Goal: Task Accomplishment & Management: Manage account settings

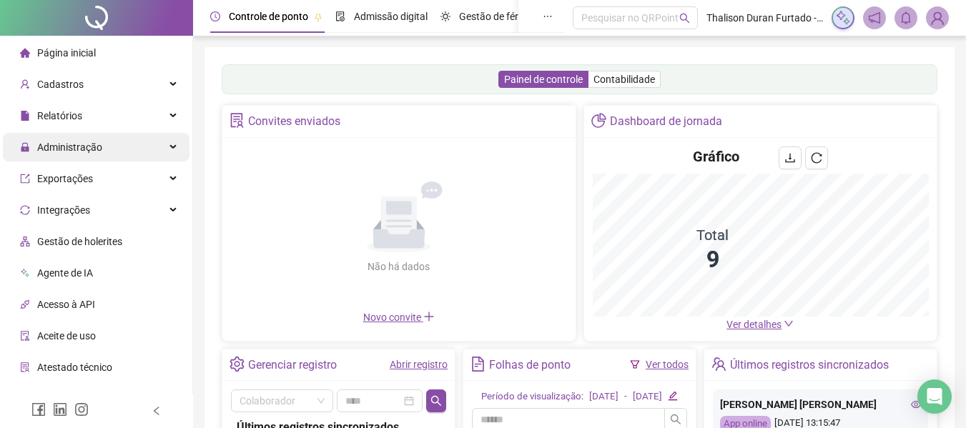
click at [87, 146] on span "Administração" at bounding box center [69, 147] width 65 height 11
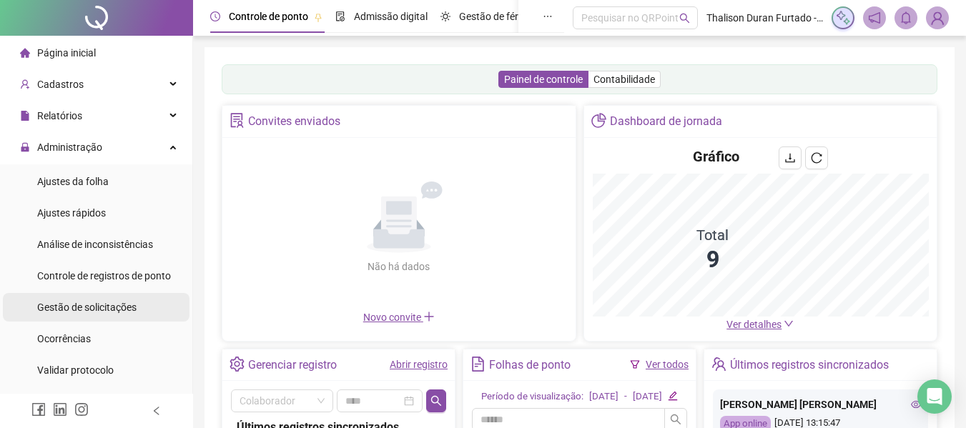
click at [112, 316] on div "Gestão de solicitações" at bounding box center [86, 307] width 99 height 29
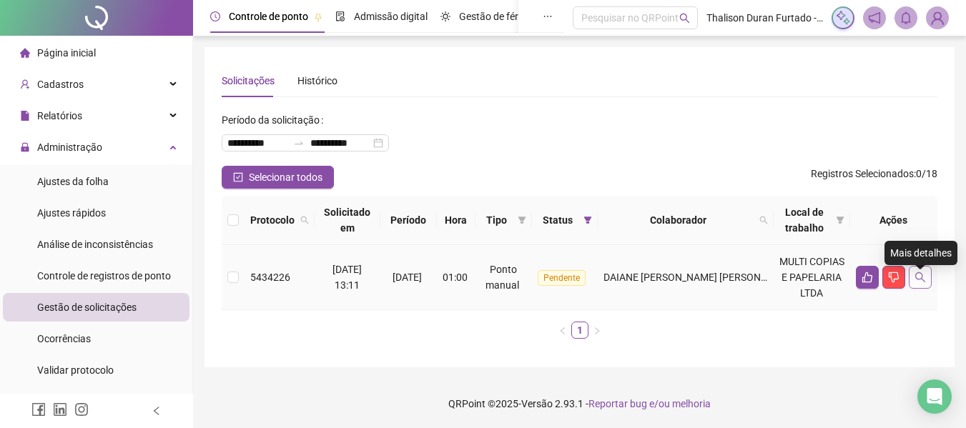
click at [924, 280] on icon "search" at bounding box center [920, 277] width 11 height 11
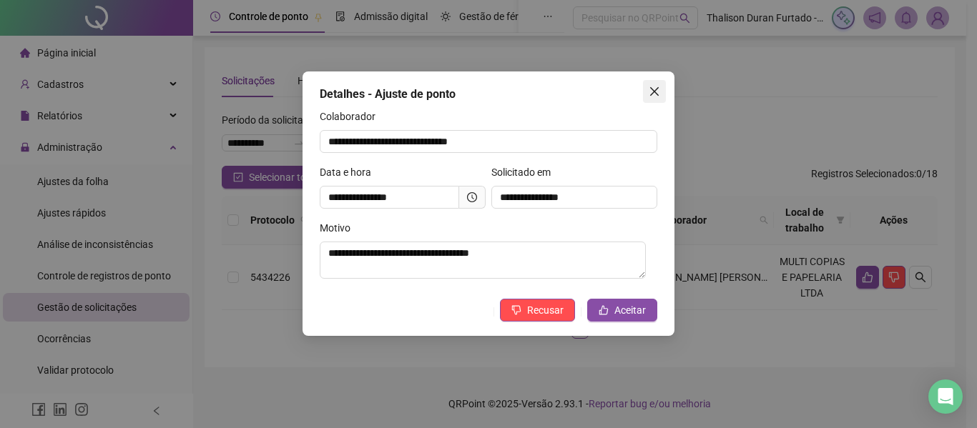
click at [653, 87] on icon "close" at bounding box center [654, 91] width 11 height 11
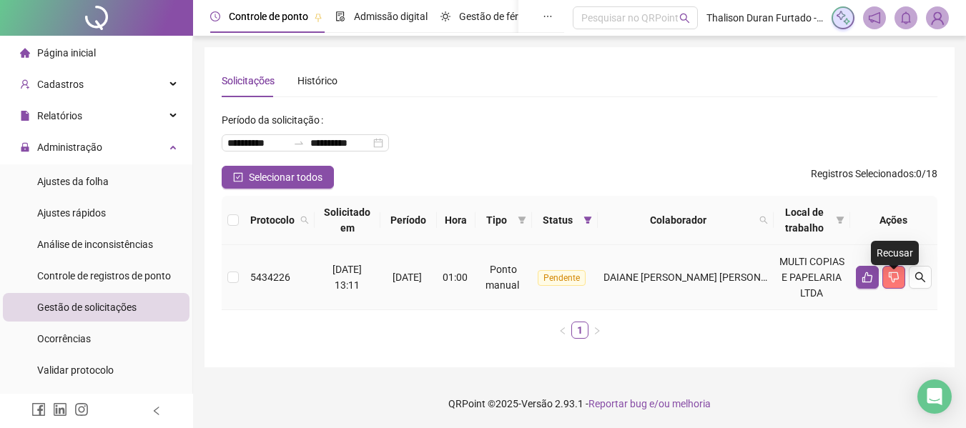
click at [897, 280] on icon "dislike" at bounding box center [893, 277] width 11 height 11
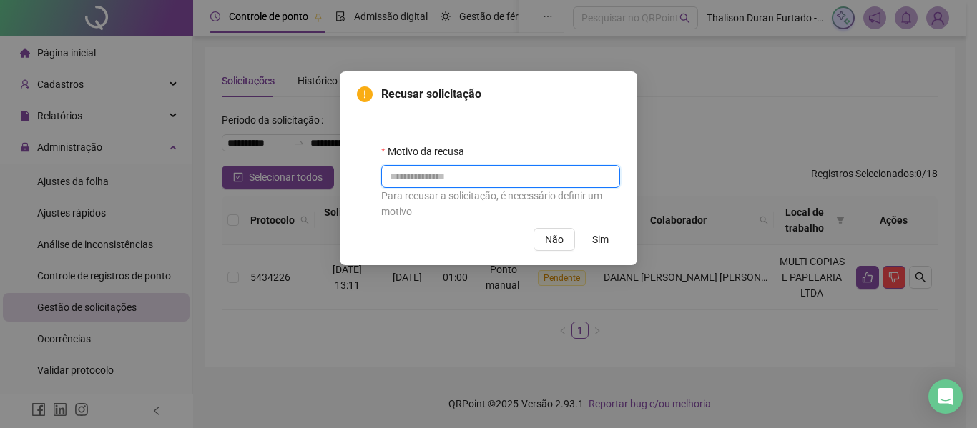
click at [556, 181] on input "text" at bounding box center [500, 176] width 239 height 23
type input "**********"
drag, startPoint x: 624, startPoint y: 240, endPoint x: 607, endPoint y: 235, distance: 17.0
click at [622, 240] on div "**********" at bounding box center [488, 169] width 297 height 194
click at [598, 235] on span "Sim" at bounding box center [600, 240] width 16 height 16
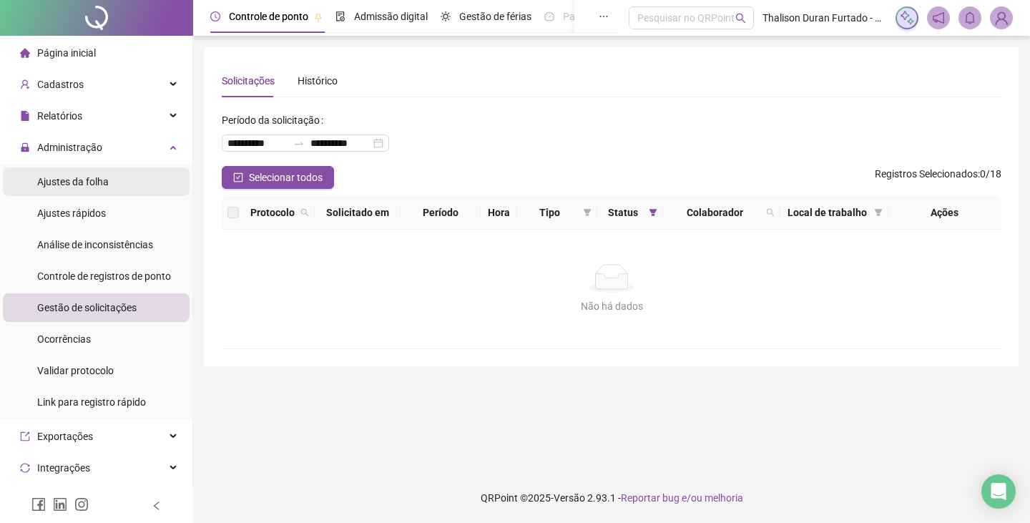
click at [105, 183] on span "Ajustes da folha" at bounding box center [73, 181] width 72 height 11
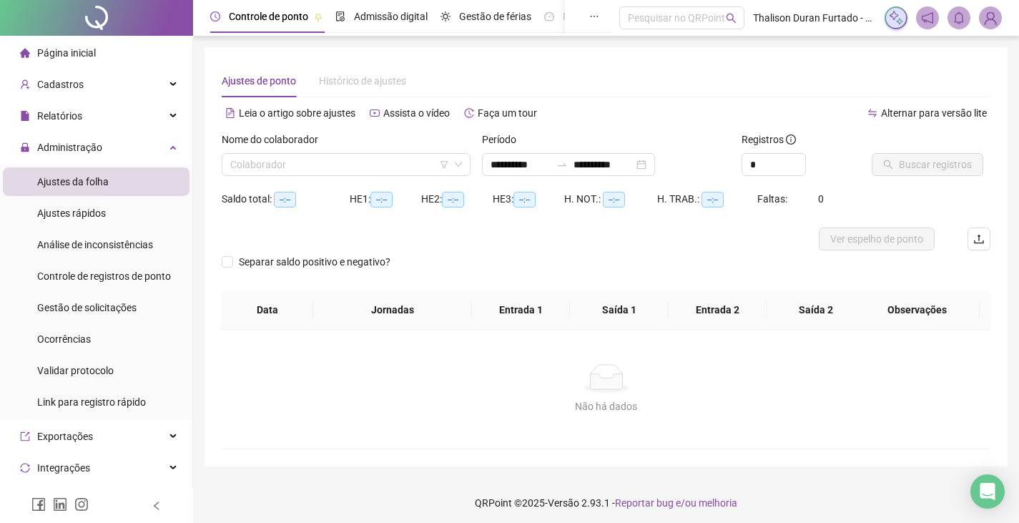
type input "**********"
click at [976, 14] on img at bounding box center [990, 17] width 21 height 21
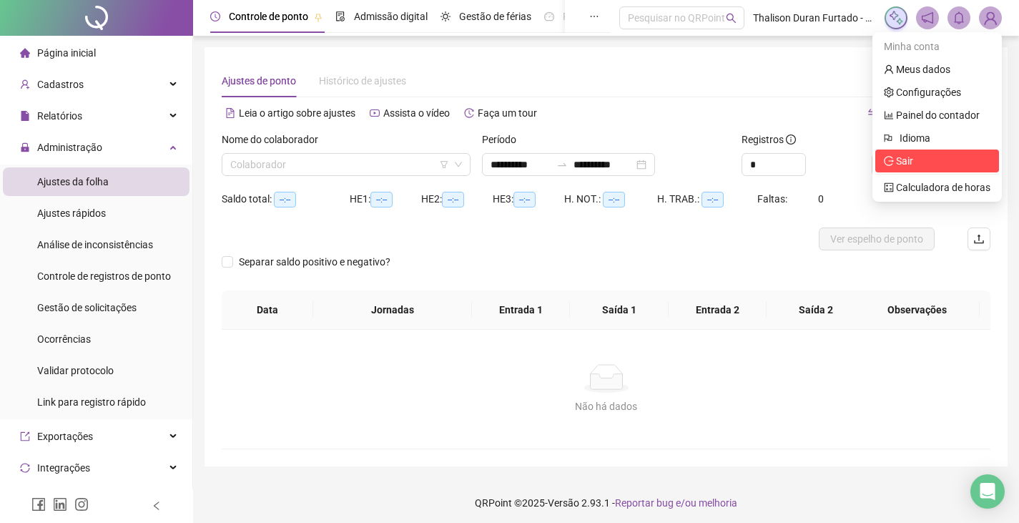
click at [898, 160] on span "Sair" at bounding box center [904, 160] width 17 height 11
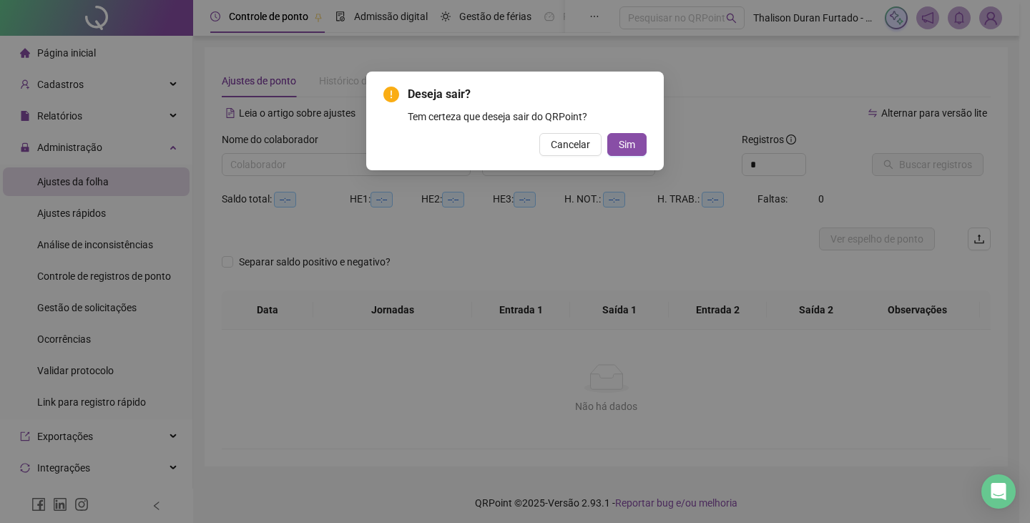
click at [631, 156] on div "Deseja sair? Tem certeza que deseja sair do QRPoint? Cancelar Sim" at bounding box center [514, 121] width 297 height 99
click at [619, 139] on button "Sim" at bounding box center [626, 144] width 39 height 23
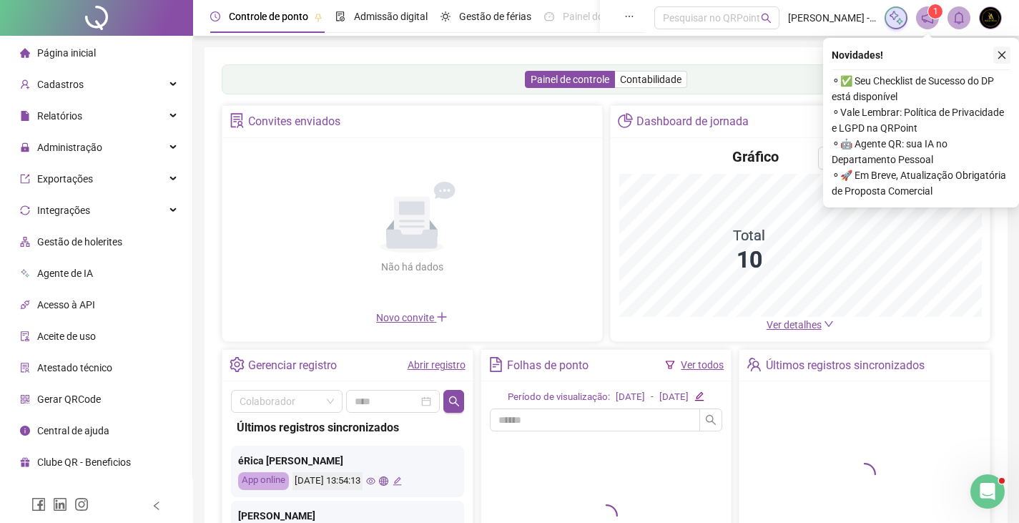
click at [994, 57] on button "button" at bounding box center [1001, 54] width 17 height 17
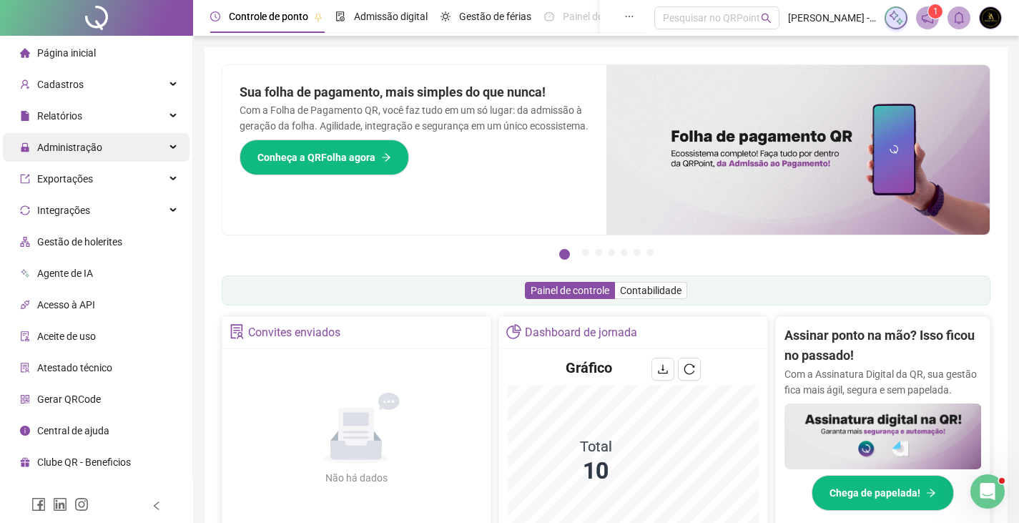
click at [97, 156] on span "Administração" at bounding box center [61, 147] width 82 height 29
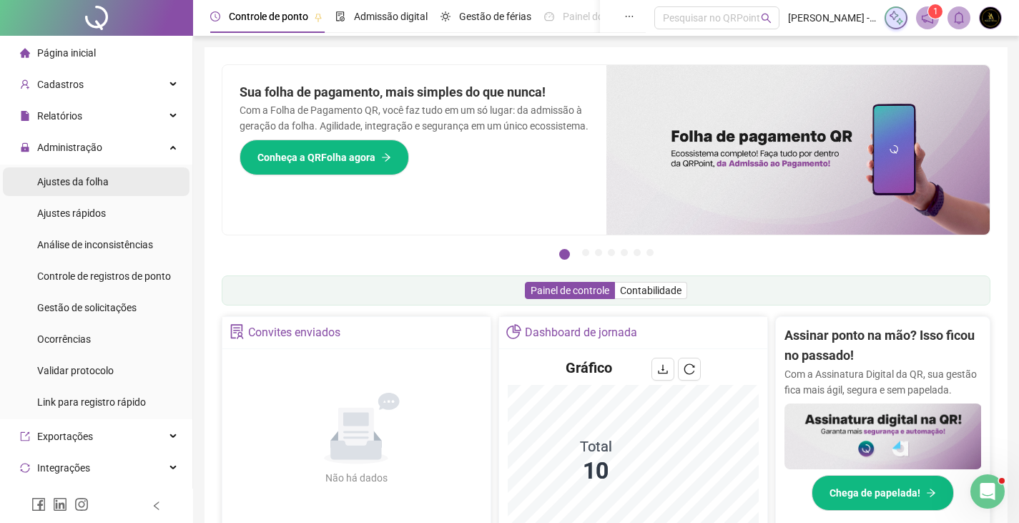
drag, startPoint x: 122, startPoint y: 180, endPoint x: 129, endPoint y: 188, distance: 11.1
click at [122, 180] on li "Ajustes da folha" at bounding box center [96, 181] width 187 height 29
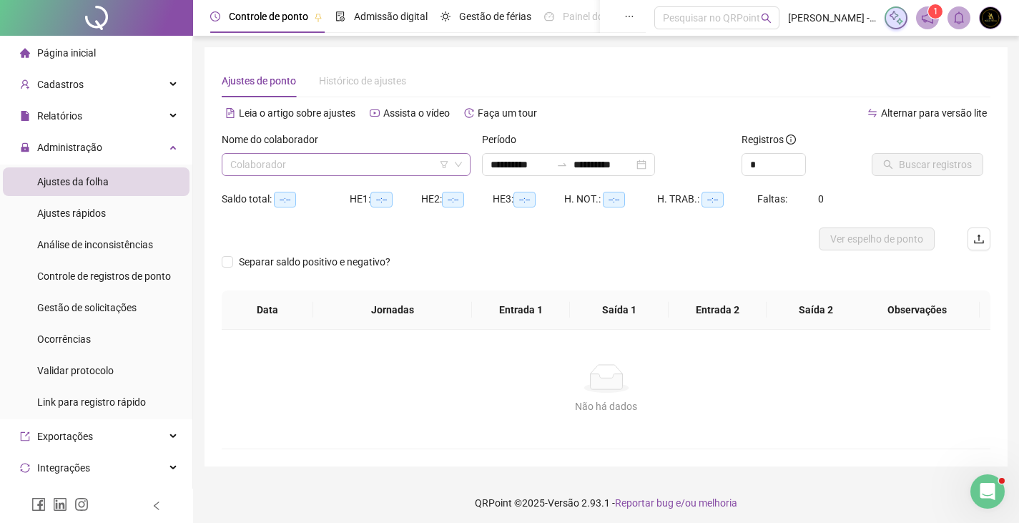
type input "**********"
click at [115, 300] on div "Gestão de solicitações" at bounding box center [86, 307] width 99 height 29
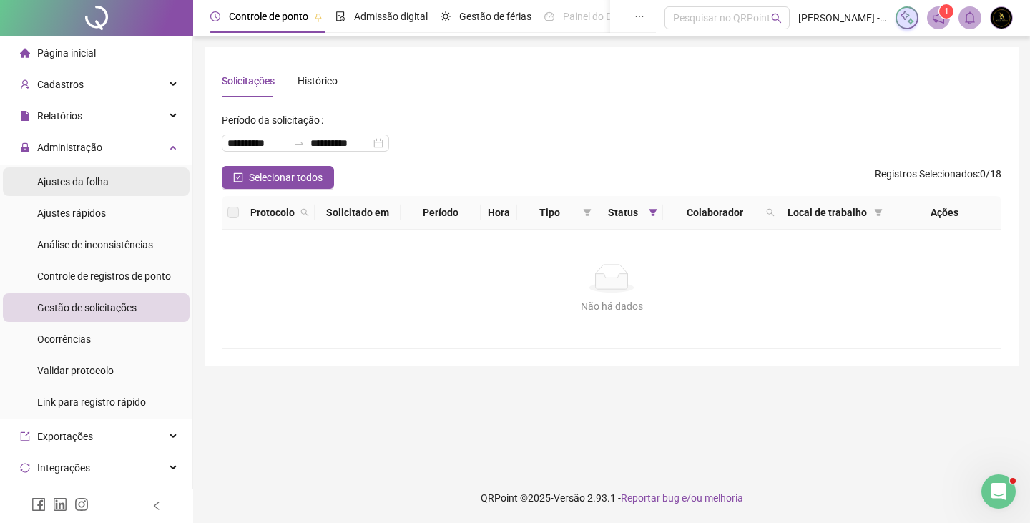
click at [136, 171] on li "Ajustes da folha" at bounding box center [96, 181] width 187 height 29
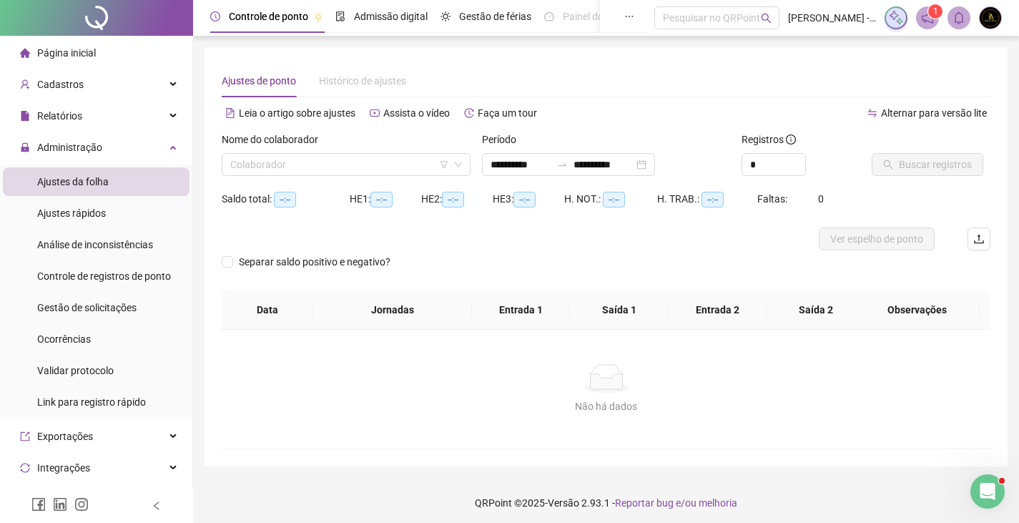
type input "**********"
click at [391, 158] on input "search" at bounding box center [339, 164] width 219 height 21
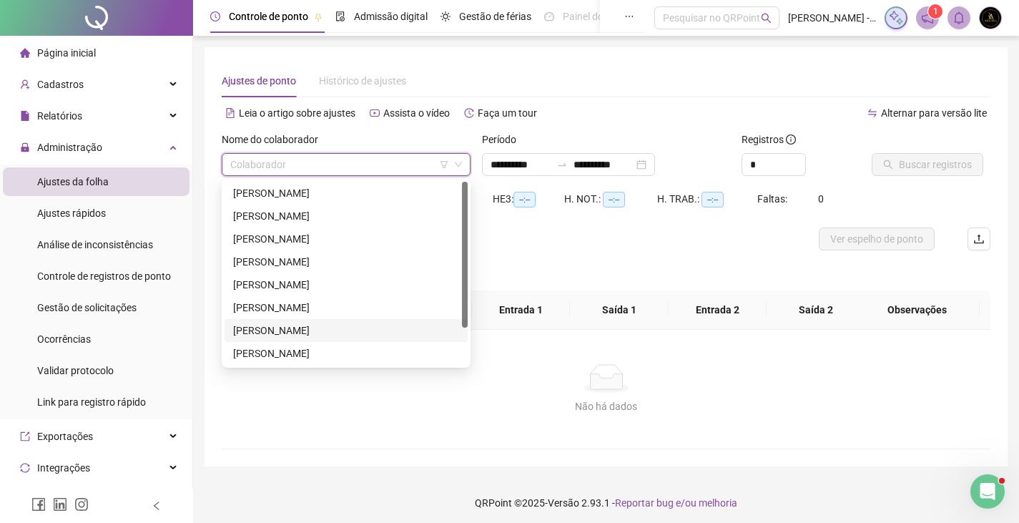
scroll to position [46, 0]
click at [310, 332] on div "[PERSON_NAME]" at bounding box center [346, 330] width 226 height 16
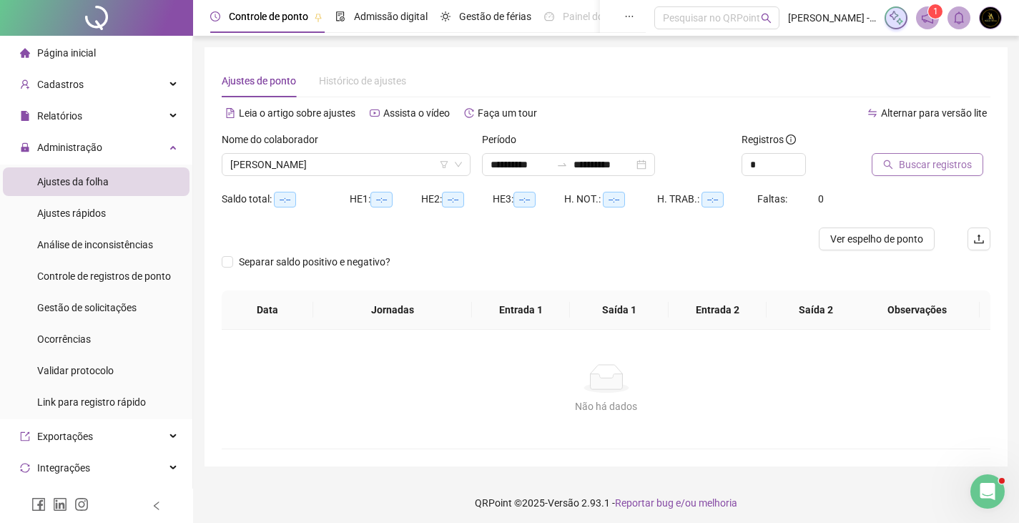
click at [907, 157] on span "Buscar registros" at bounding box center [935, 165] width 73 height 16
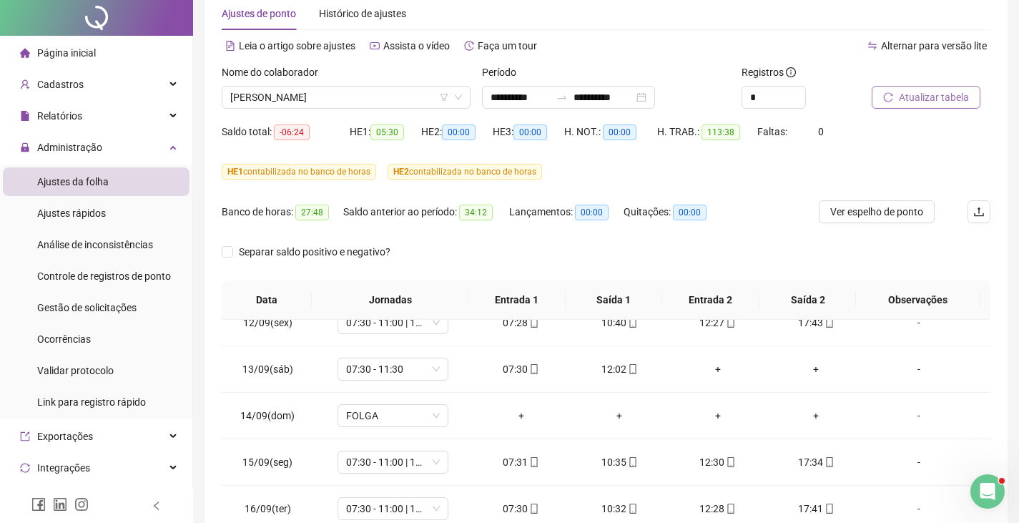
scroll to position [0, 0]
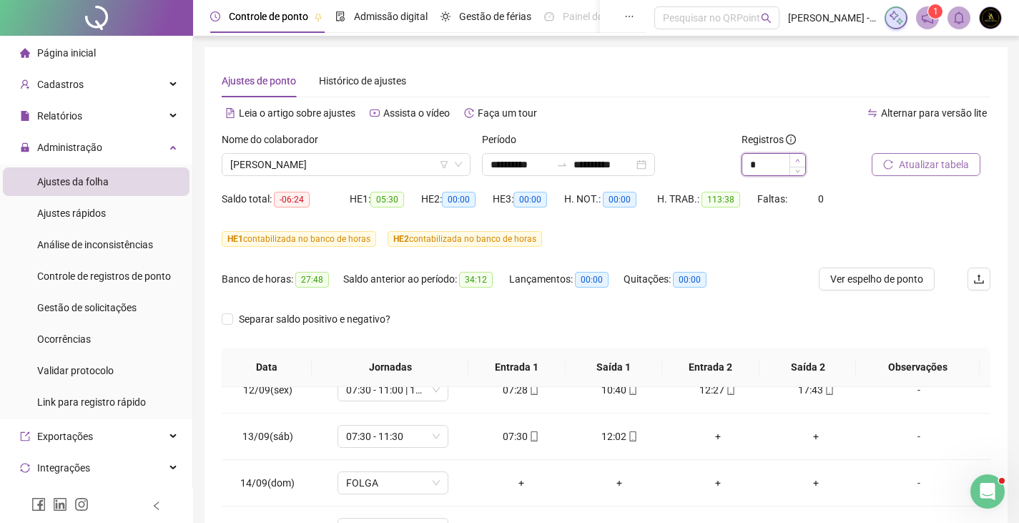
click at [792, 161] on span "Increase Value" at bounding box center [797, 160] width 16 height 13
type input "*"
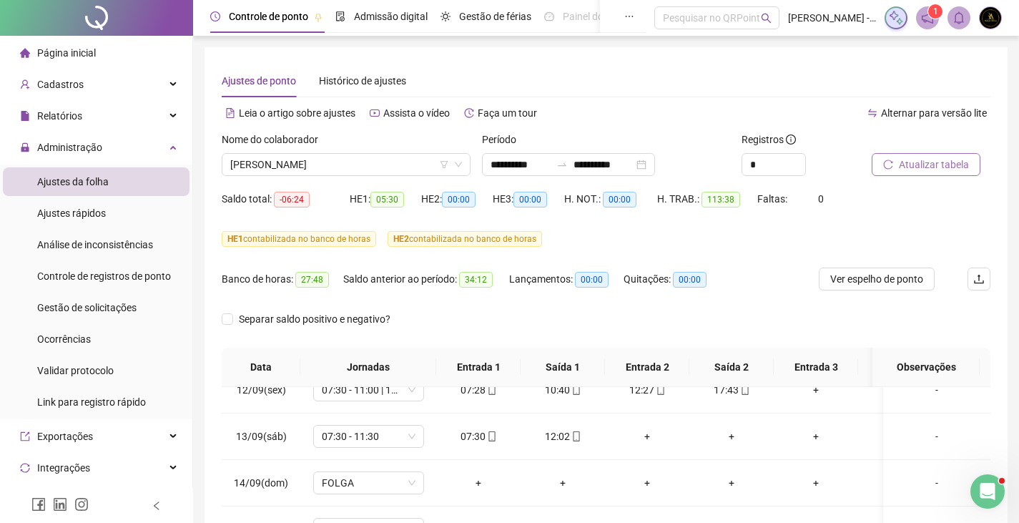
click at [897, 162] on button "Atualizar tabela" at bounding box center [926, 164] width 109 height 23
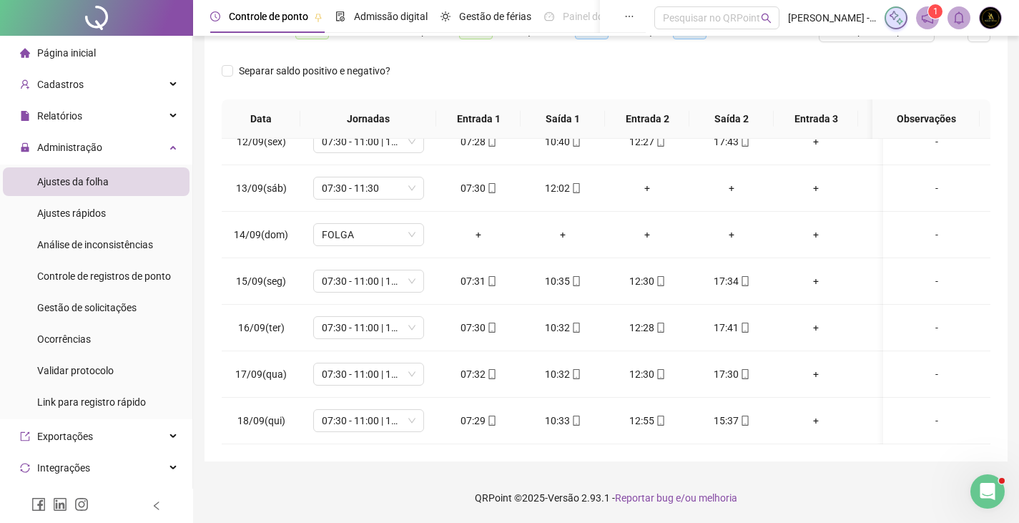
drag, startPoint x: 1029, startPoint y: 220, endPoint x: 2, endPoint y: 23, distance: 1045.5
click at [752, 413] on div "15:37" at bounding box center [731, 421] width 61 height 16
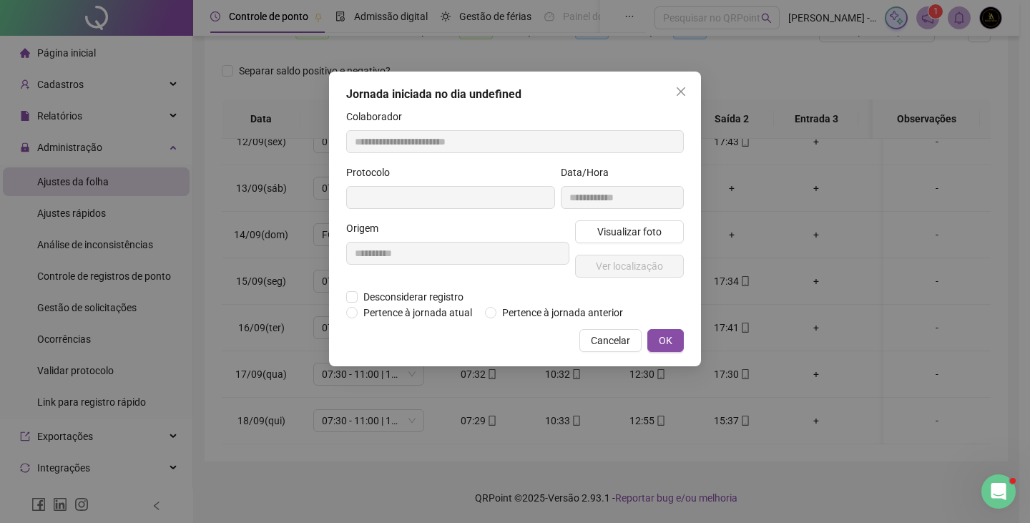
type input "**********"
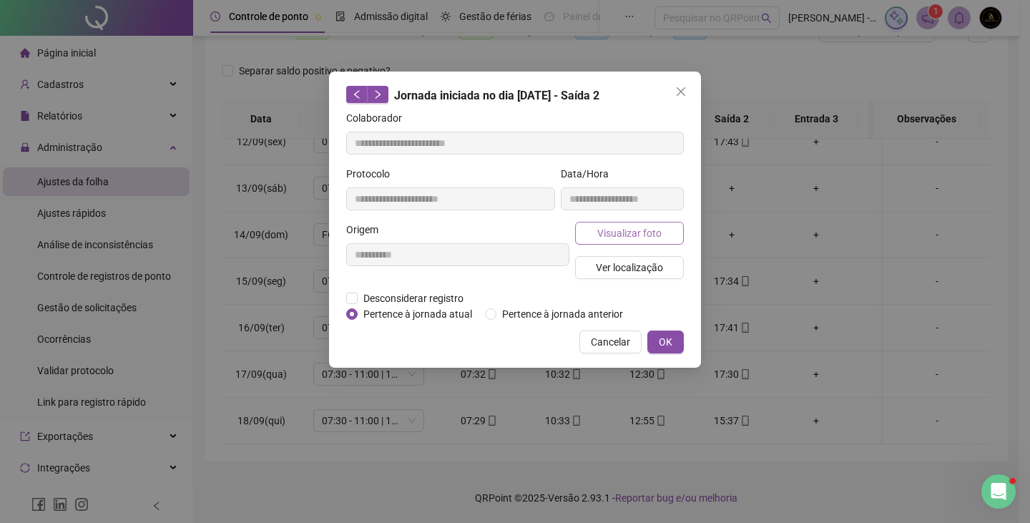
click at [627, 238] on span "Visualizar foto" at bounding box center [629, 233] width 64 height 16
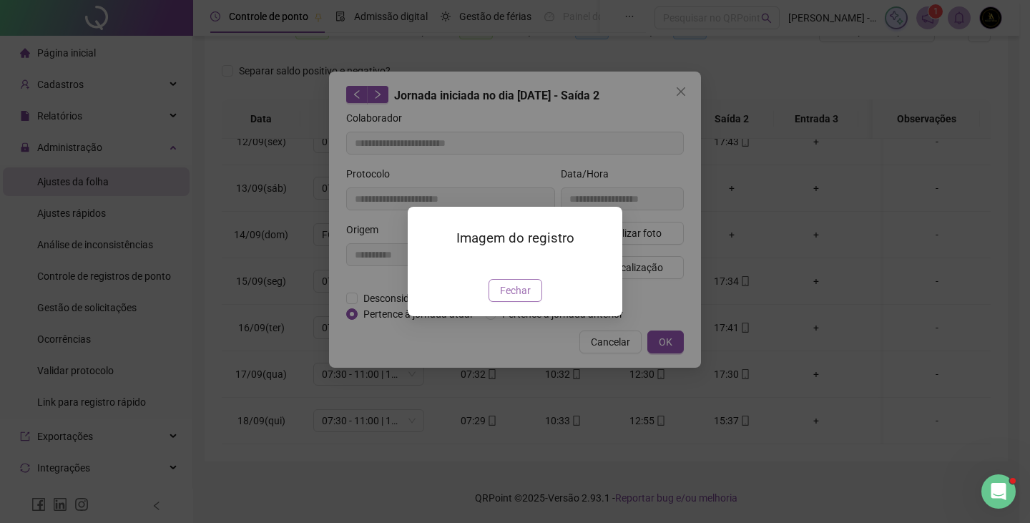
click at [520, 298] on span "Fechar" at bounding box center [515, 290] width 31 height 16
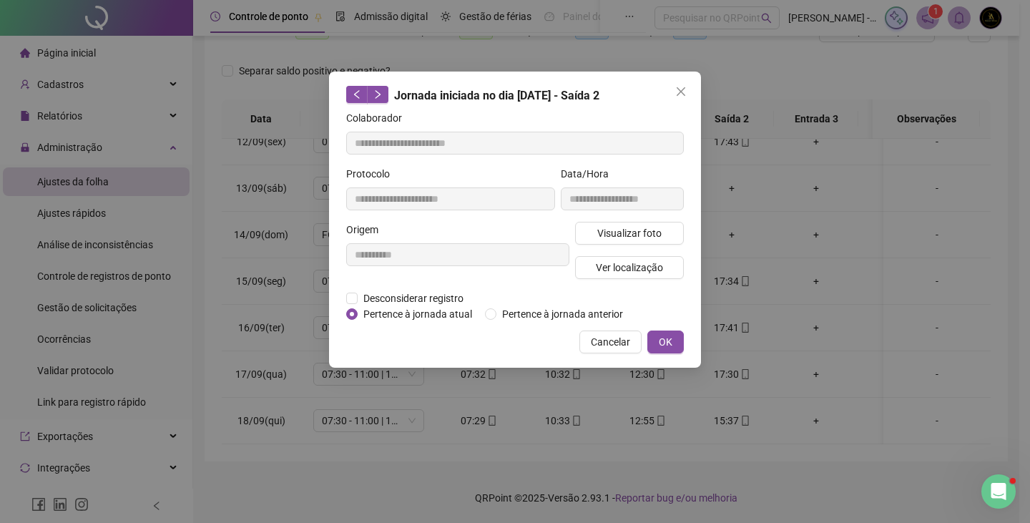
drag, startPoint x: 688, startPoint y: 91, endPoint x: 703, endPoint y: 112, distance: 25.6
click at [688, 91] on span "Close" at bounding box center [680, 91] width 23 height 11
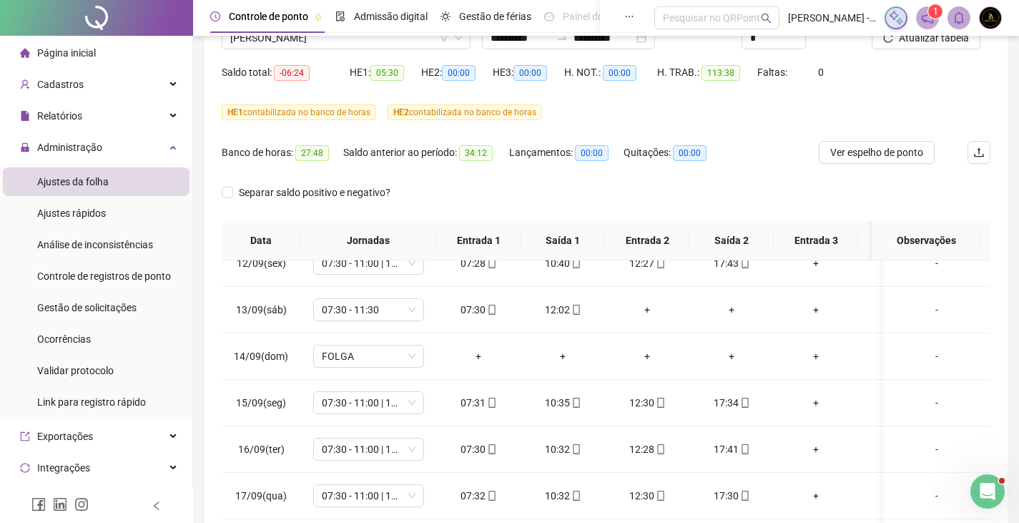
scroll to position [26, 0]
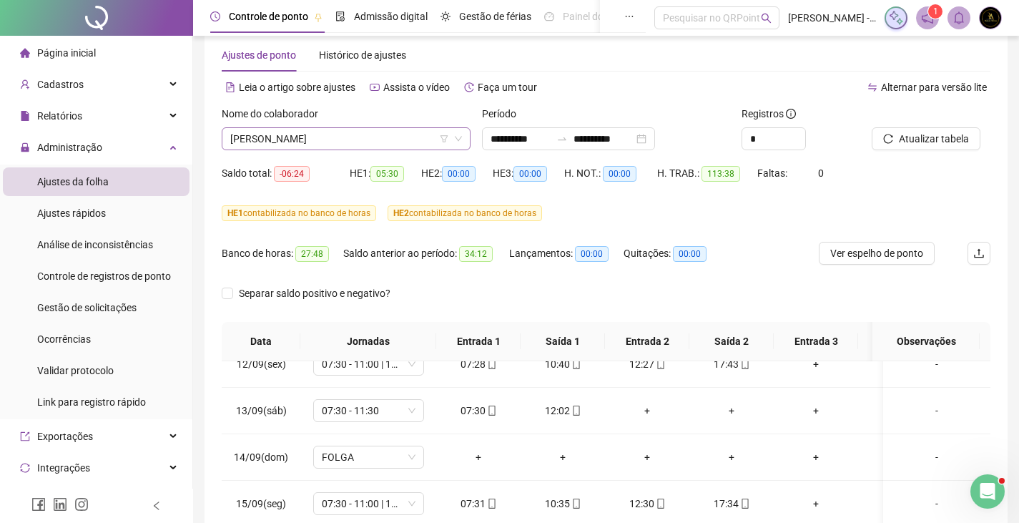
click at [335, 137] on span "[PERSON_NAME]" at bounding box center [346, 138] width 232 height 21
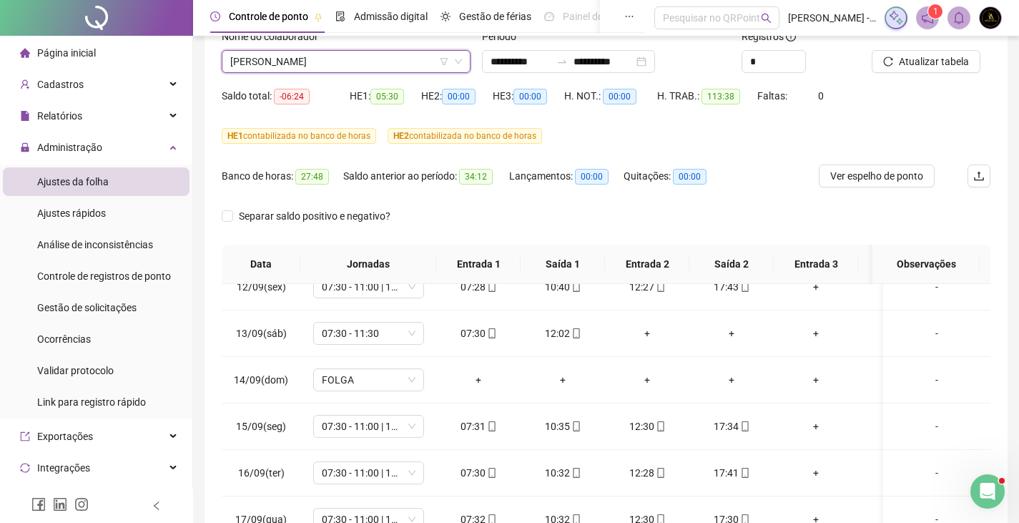
scroll to position [0, 0]
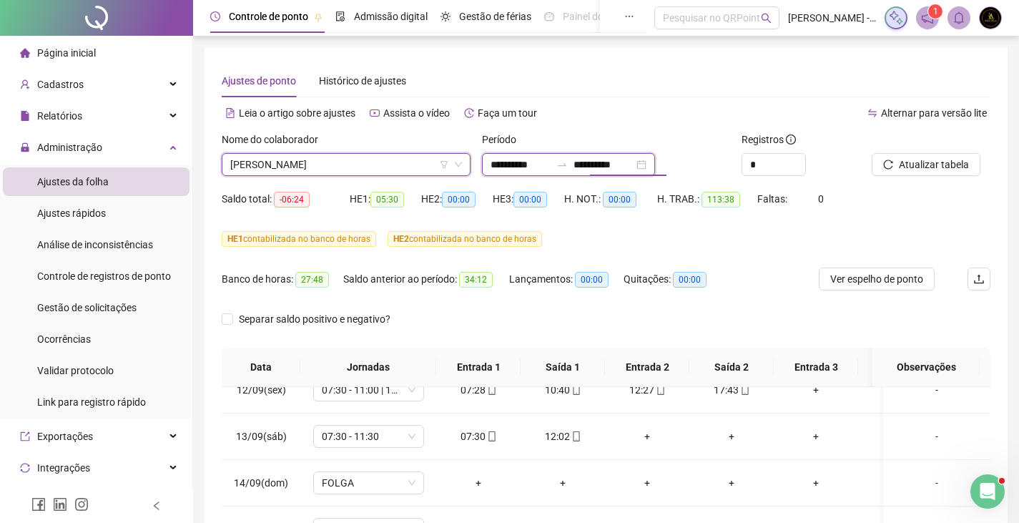
click at [603, 165] on input "**********" at bounding box center [603, 165] width 60 height 16
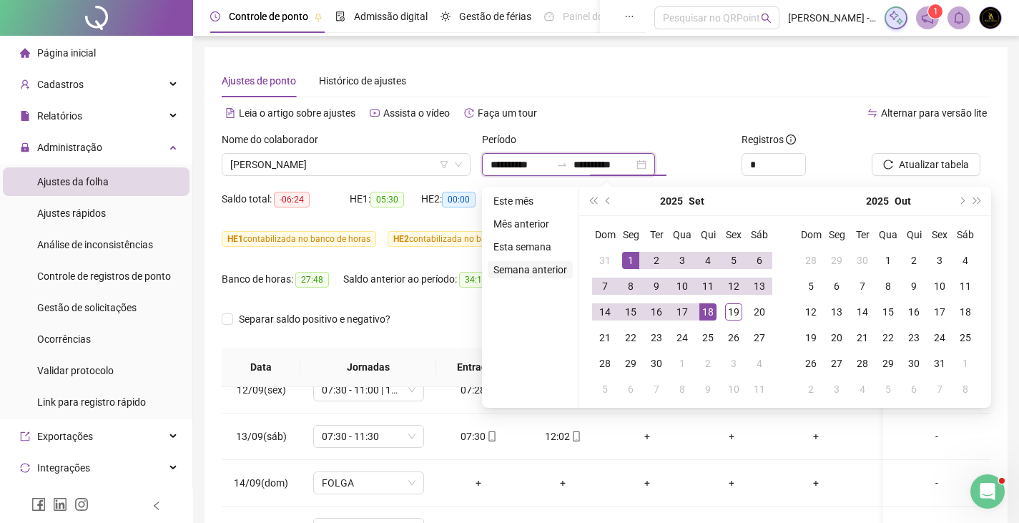
type input "**********"
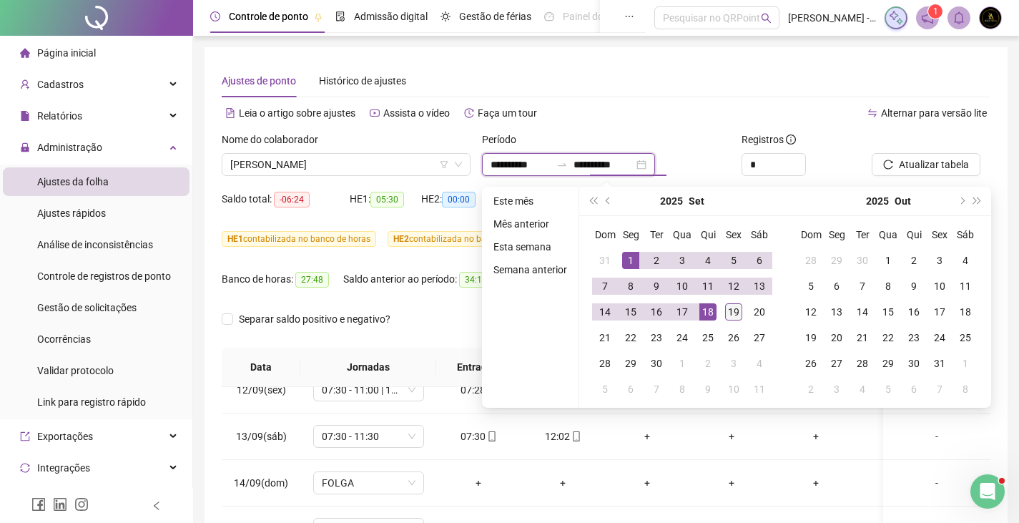
type input "**********"
click at [734, 316] on div "19" at bounding box center [733, 311] width 17 height 17
type input "**********"
click at [629, 252] on div "1" at bounding box center [630, 260] width 17 height 17
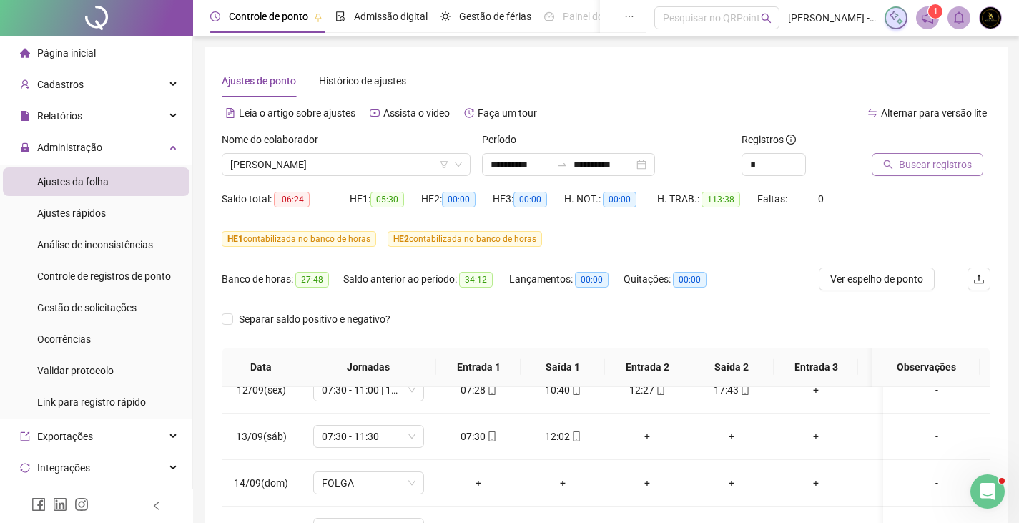
click at [922, 160] on span "Buscar registros" at bounding box center [935, 165] width 73 height 16
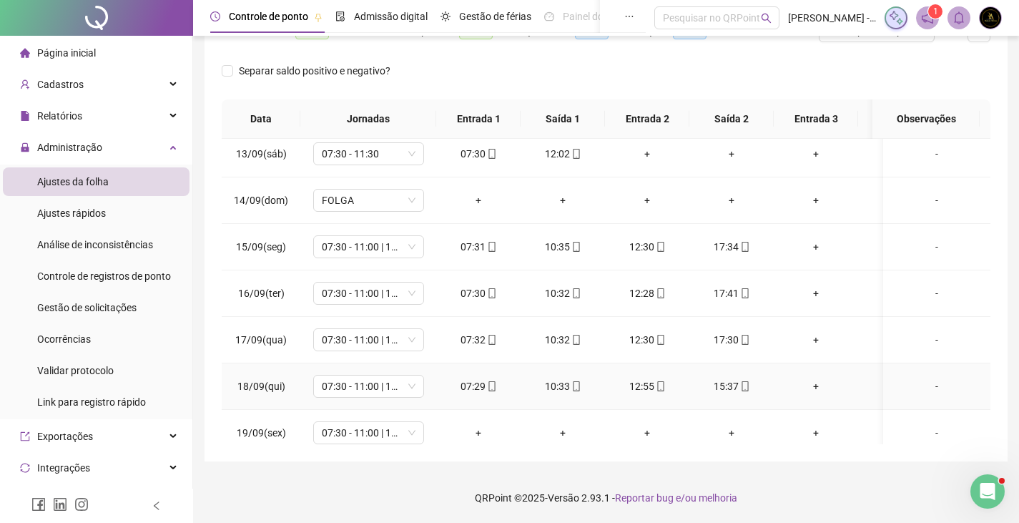
scroll to position [588, 0]
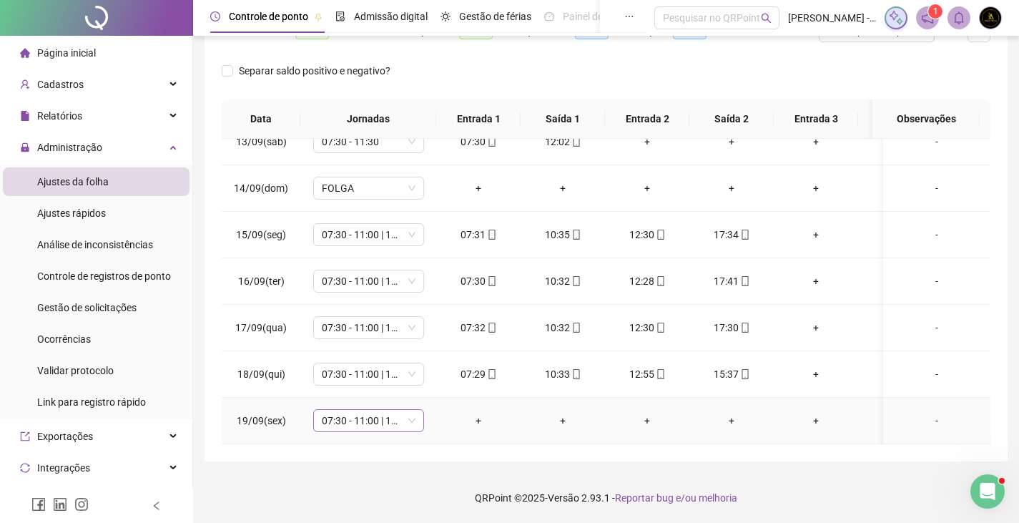
click at [360, 410] on span "07:30 - 11:00 | 13:00 - 17:30" at bounding box center [369, 420] width 94 height 21
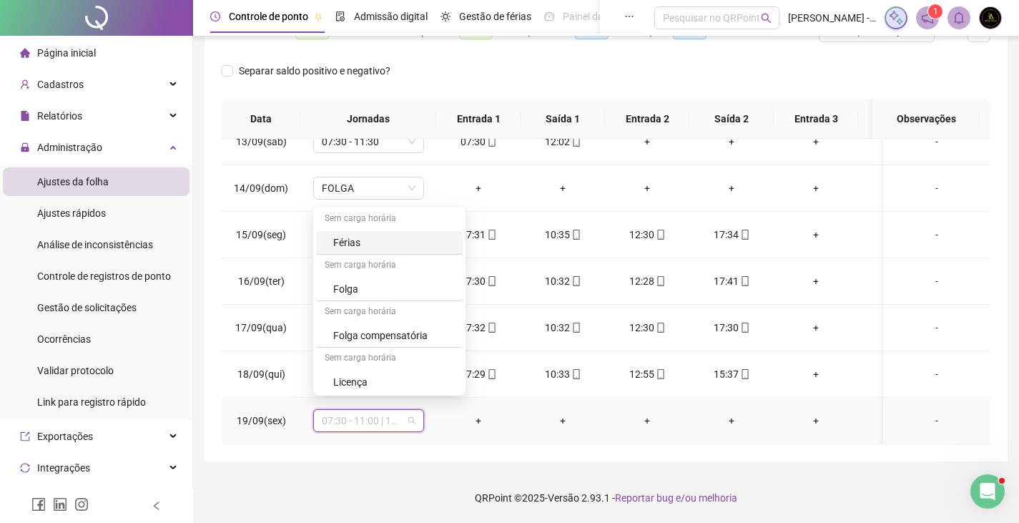
scroll to position [375, 0]
click at [375, 335] on div "Folga compensatória" at bounding box center [393, 334] width 121 height 16
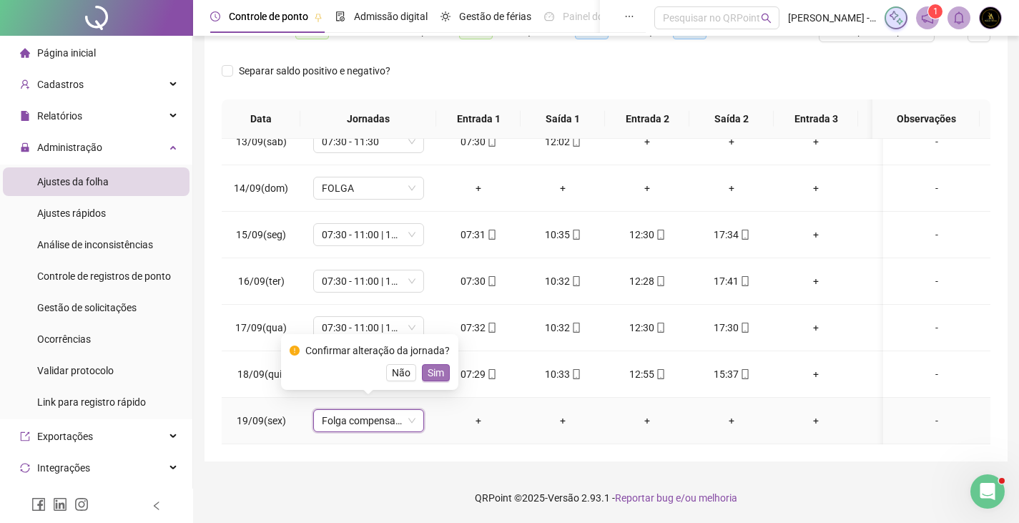
click at [428, 373] on span "Sim" at bounding box center [436, 373] width 16 height 16
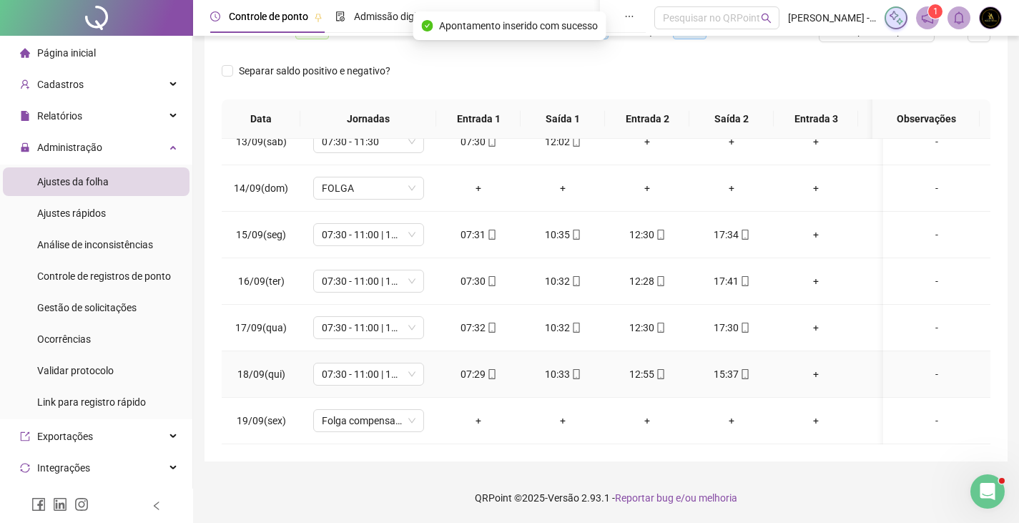
click at [921, 366] on div "-" at bounding box center [937, 374] width 84 height 16
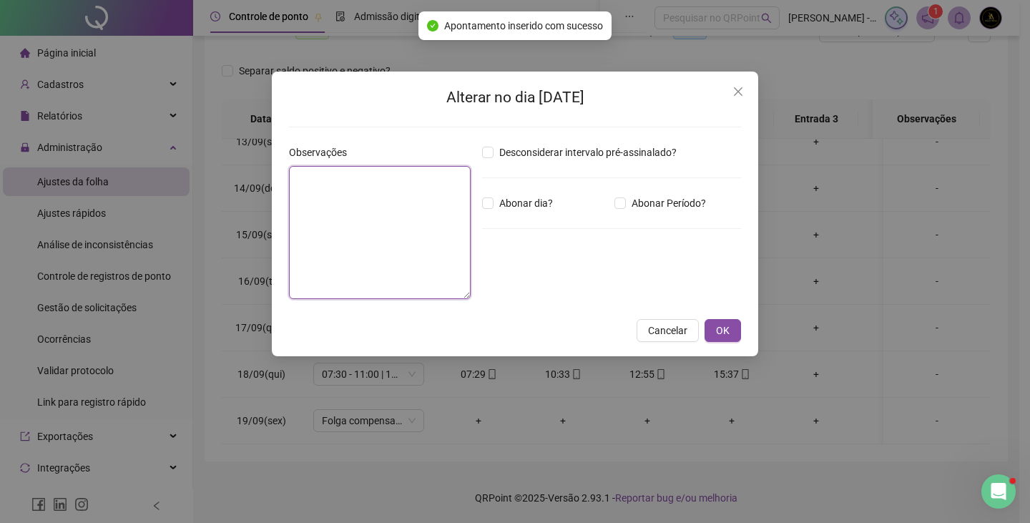
click at [406, 213] on textarea at bounding box center [380, 232] width 182 height 133
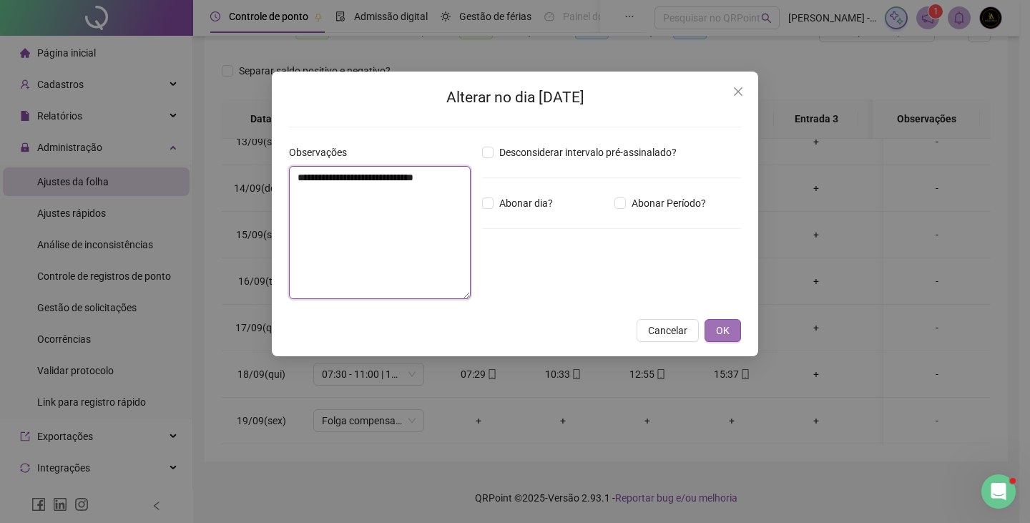
type textarea "**********"
click at [724, 322] on button "OK" at bounding box center [722, 330] width 36 height 23
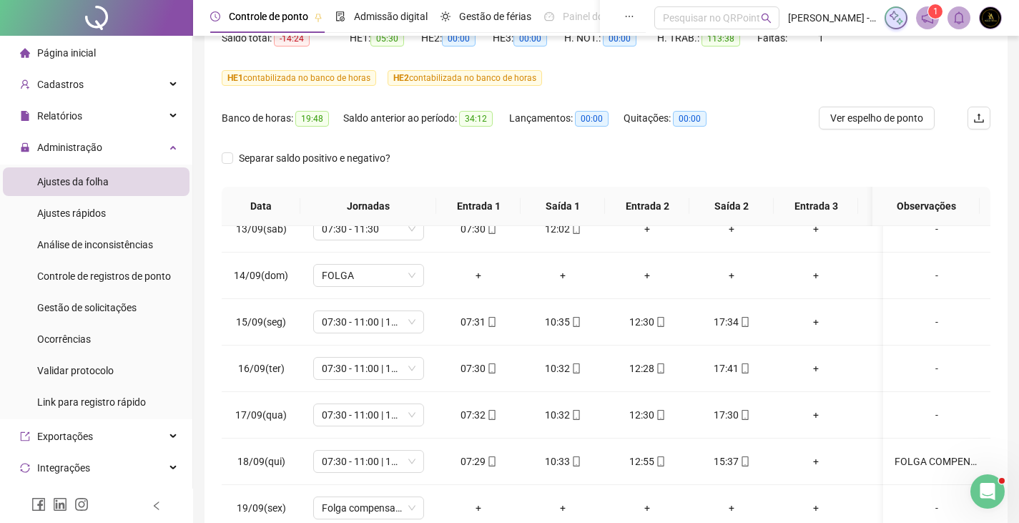
scroll to position [0, 0]
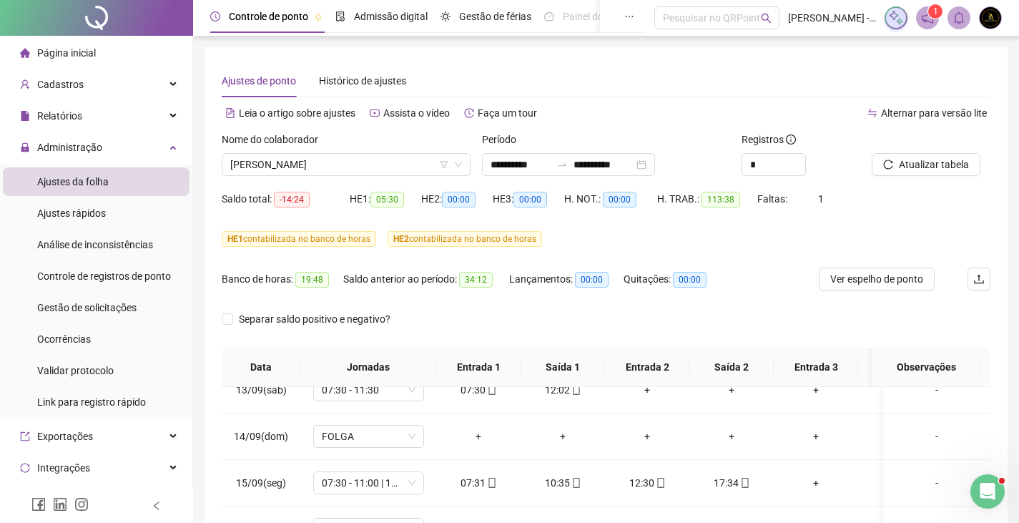
click at [934, 152] on div at bounding box center [913, 142] width 83 height 21
click at [926, 159] on span "Atualizar tabela" at bounding box center [934, 165] width 70 height 16
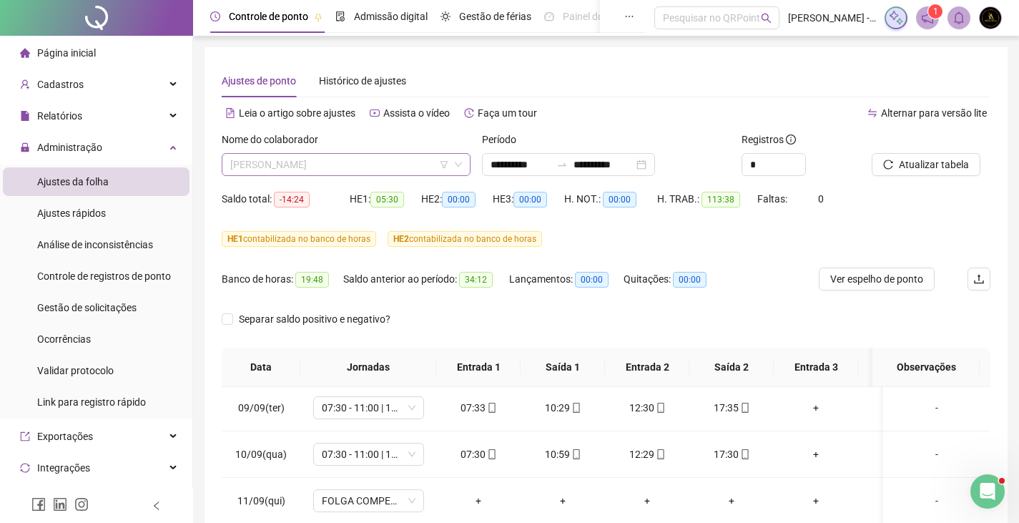
click at [310, 163] on span "[PERSON_NAME]" at bounding box center [346, 164] width 232 height 21
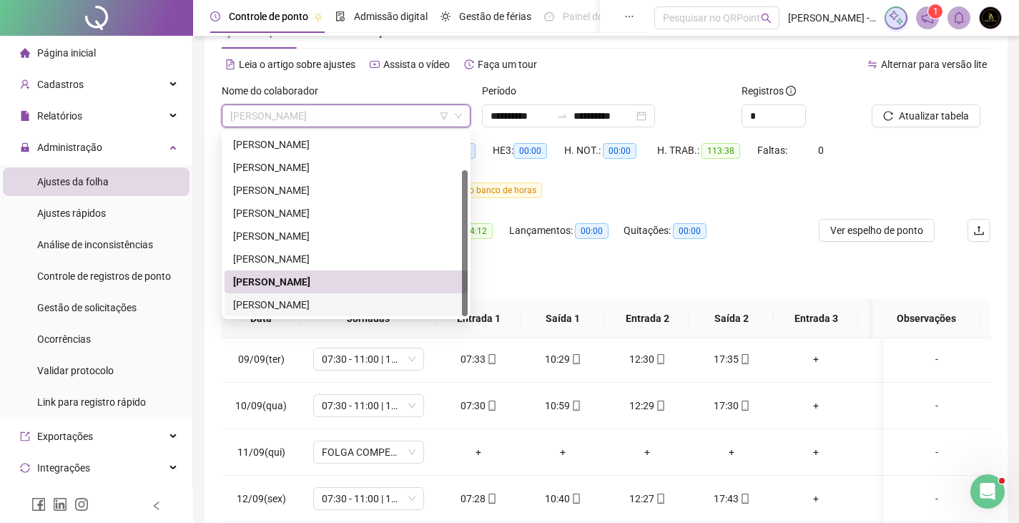
scroll to position [72, 0]
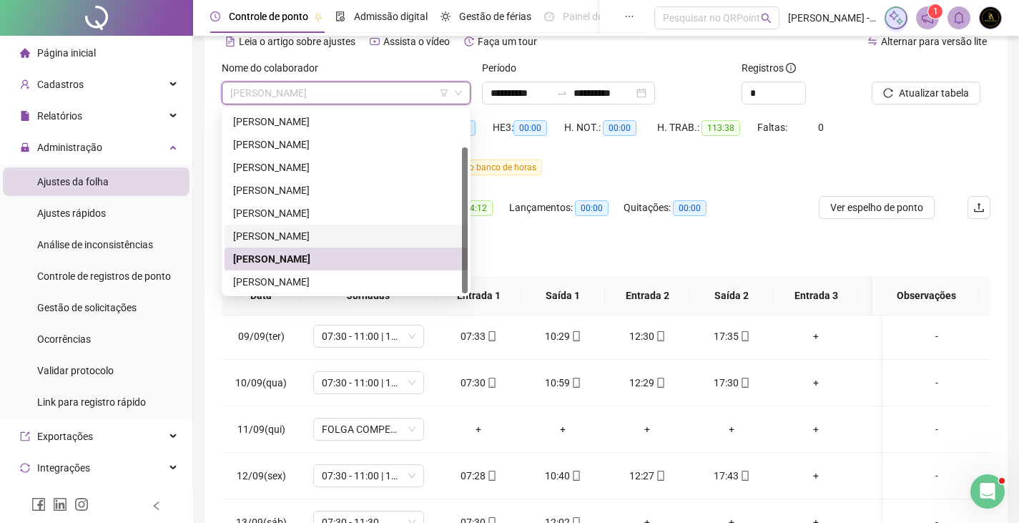
click at [293, 233] on div "[PERSON_NAME]" at bounding box center [346, 236] width 226 height 16
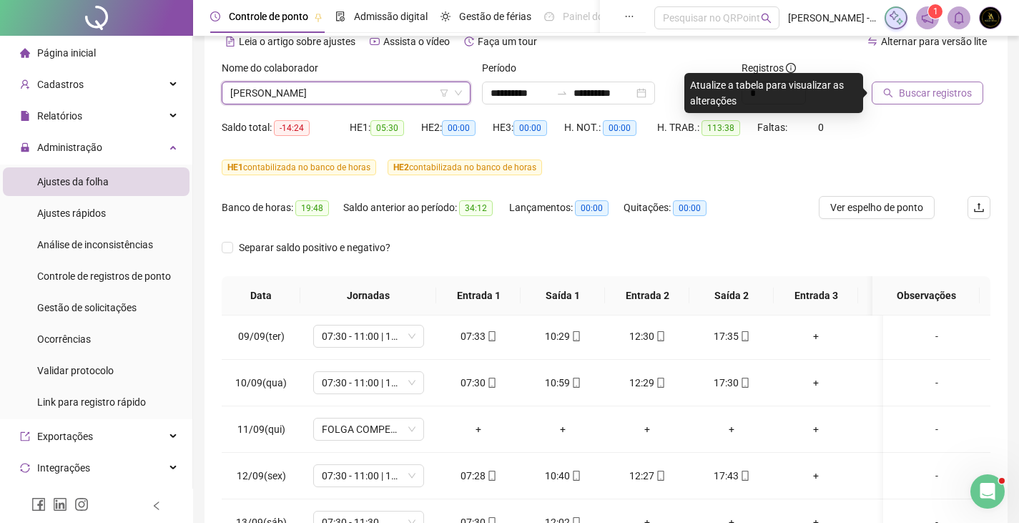
click at [918, 87] on span "Buscar registros" at bounding box center [935, 93] width 73 height 16
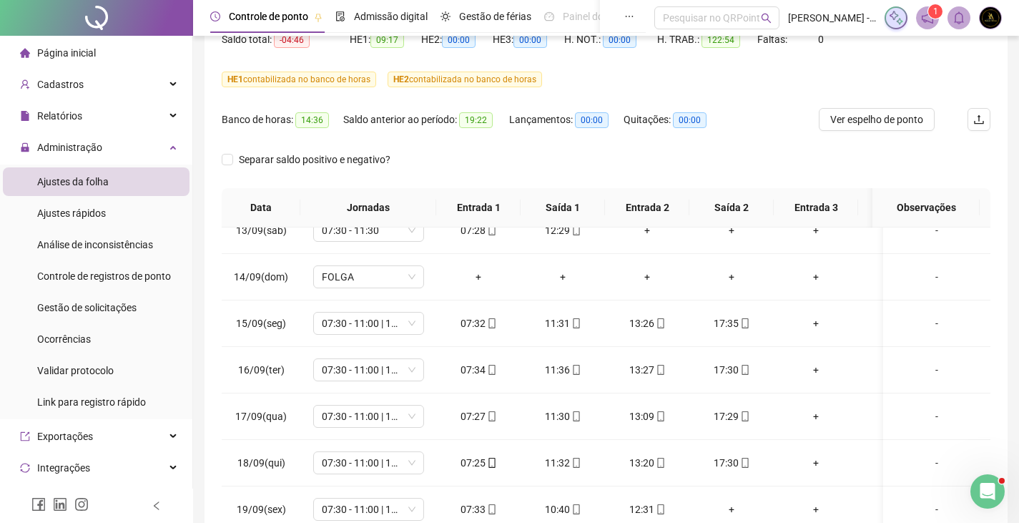
scroll to position [9, 0]
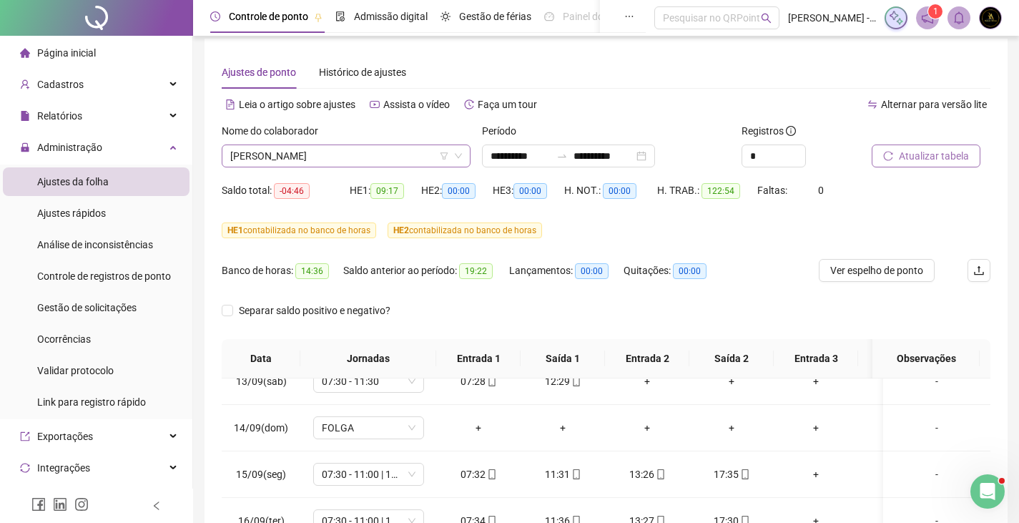
click at [347, 162] on span "[PERSON_NAME]" at bounding box center [346, 155] width 232 height 21
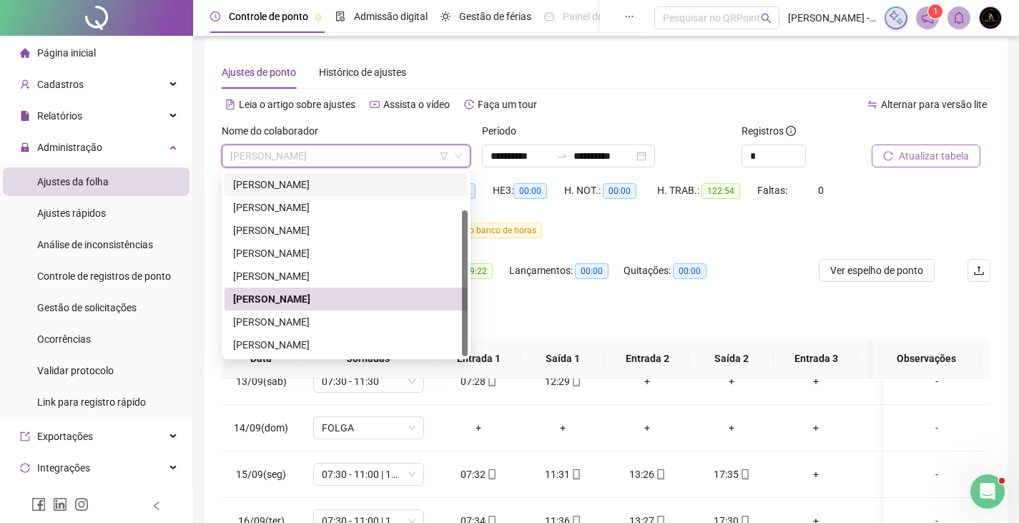
click at [315, 189] on div "[PERSON_NAME]" at bounding box center [346, 185] width 226 height 16
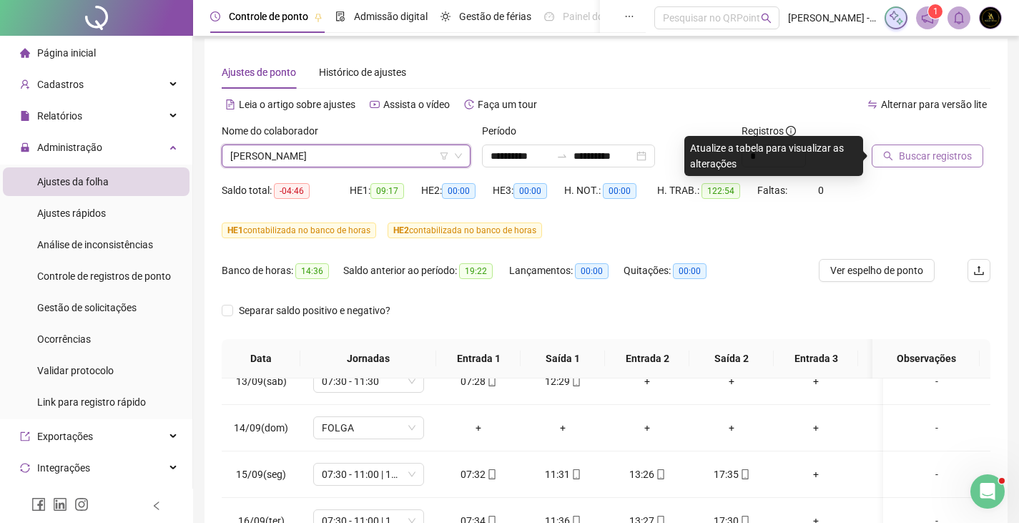
click at [912, 159] on span "Buscar registros" at bounding box center [935, 156] width 73 height 16
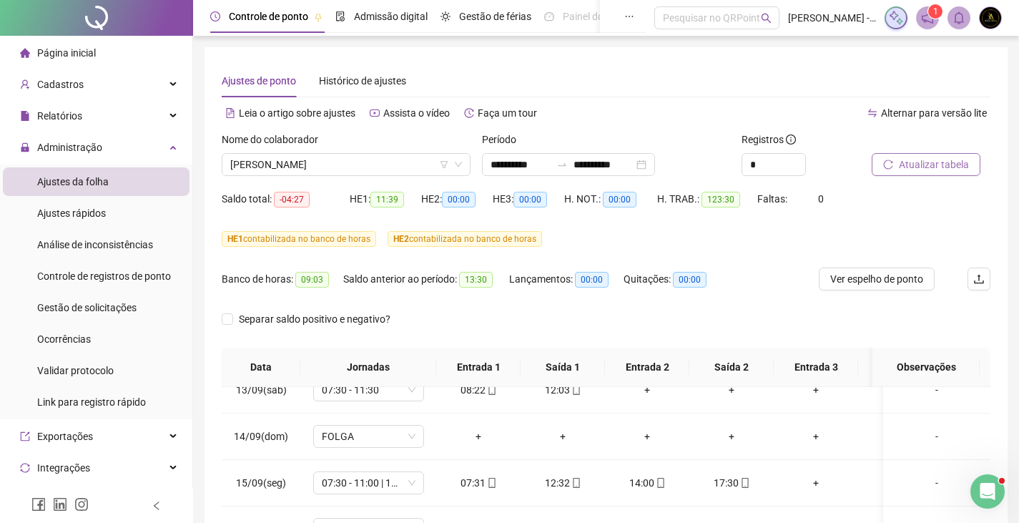
scroll to position [248, 0]
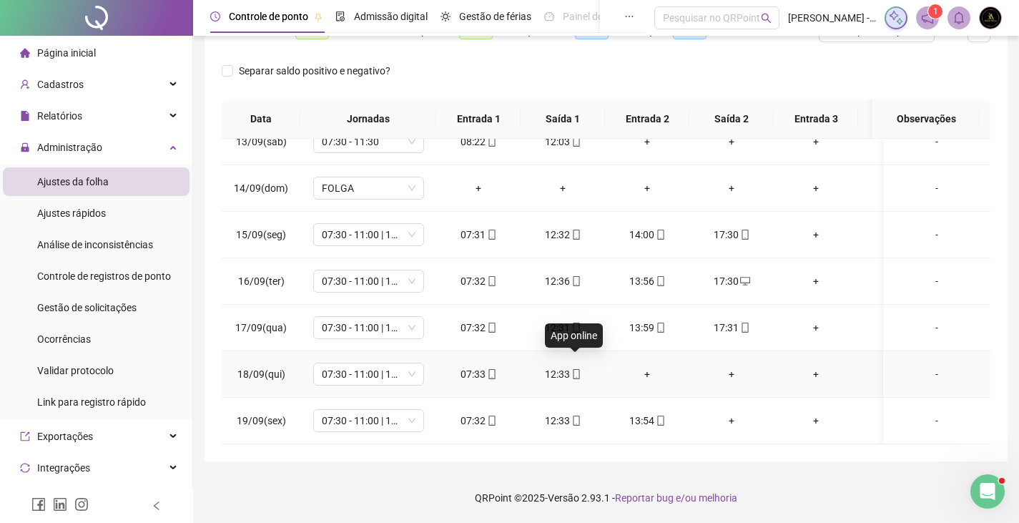
click at [575, 369] on icon "mobile" at bounding box center [576, 374] width 10 height 10
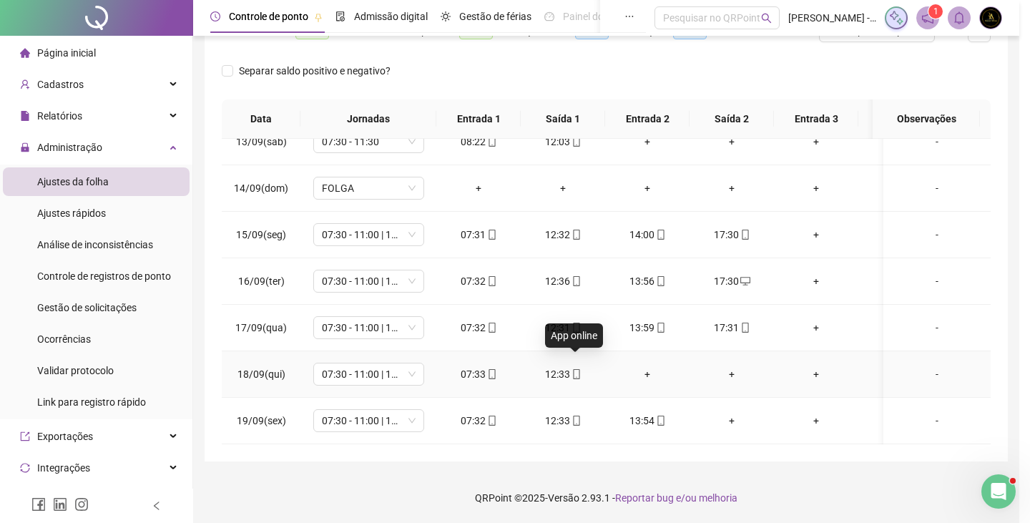
type input "**********"
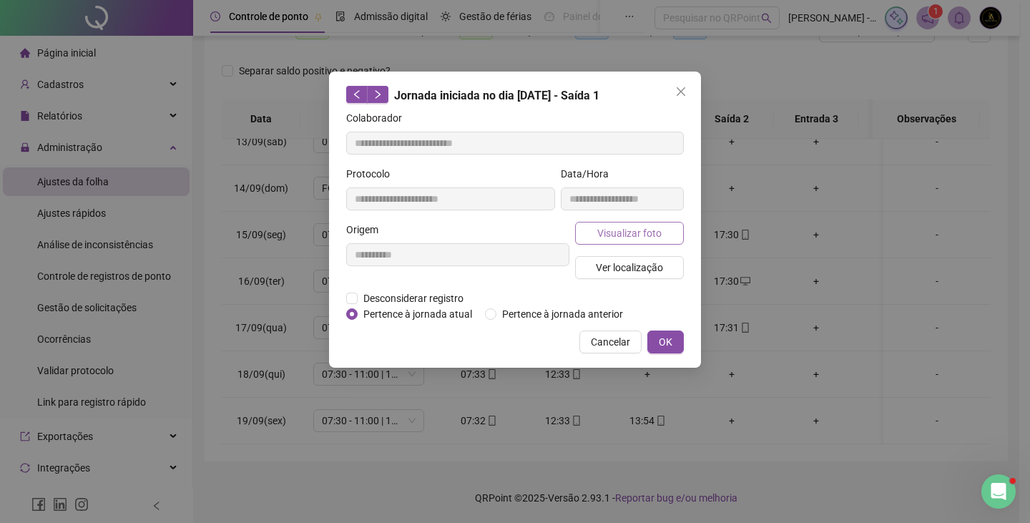
click at [597, 222] on button "Visualizar foto" at bounding box center [629, 233] width 109 height 23
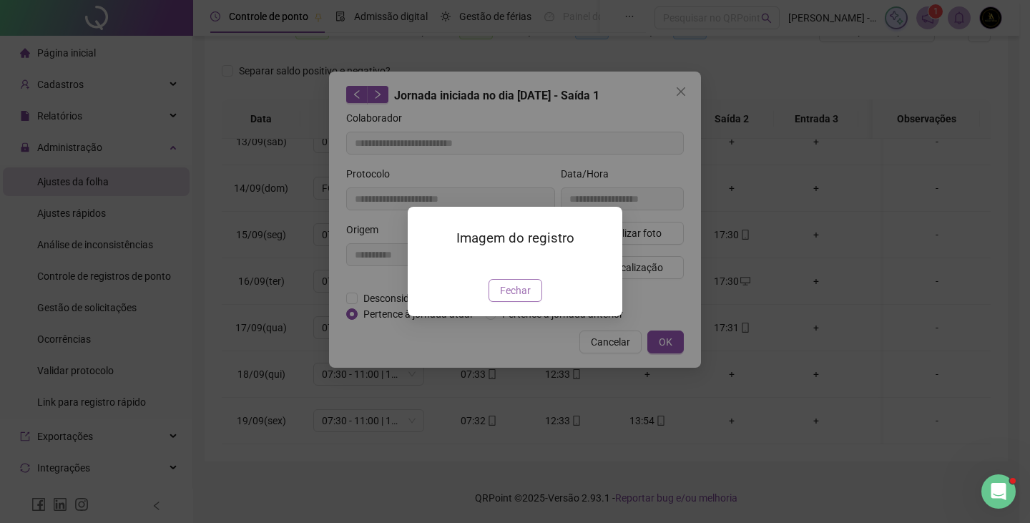
click at [503, 298] on span "Fechar" at bounding box center [515, 290] width 31 height 16
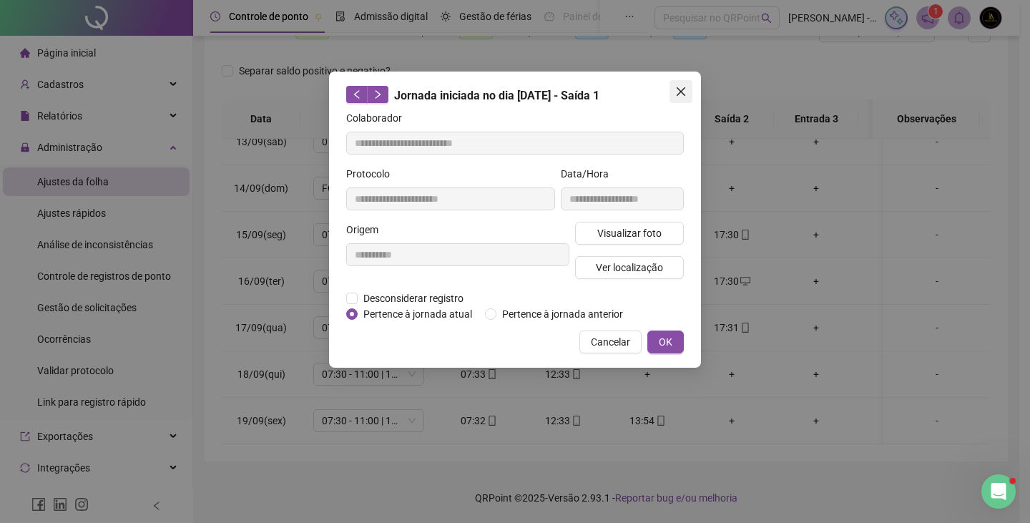
click at [683, 85] on button "Close" at bounding box center [680, 91] width 23 height 23
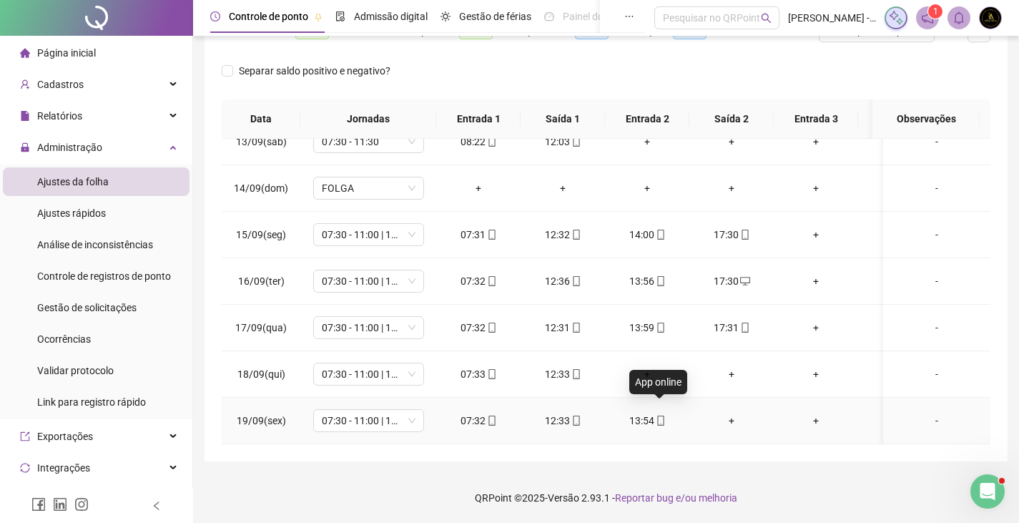
click at [661, 415] on icon "mobile" at bounding box center [660, 420] width 6 height 10
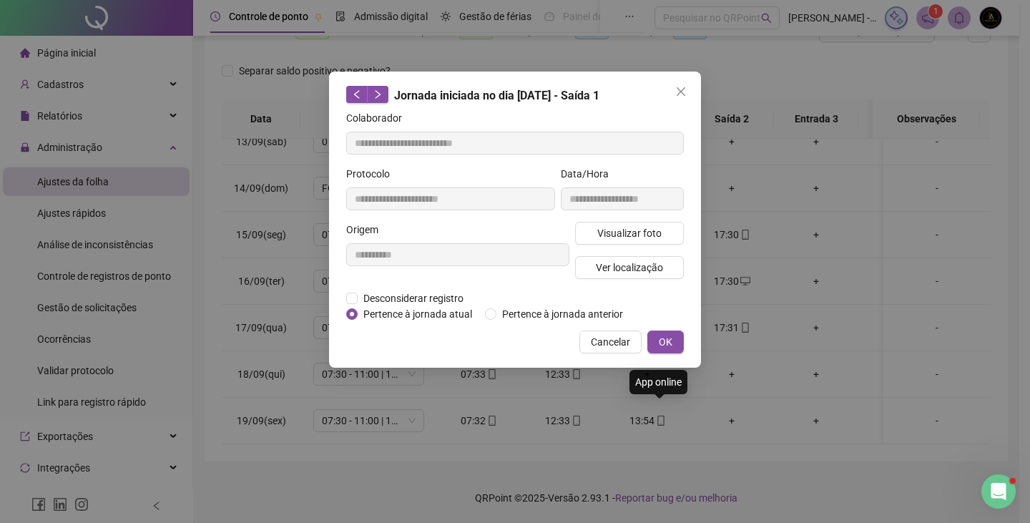
type input "**********"
click at [632, 240] on button "Visualizar foto" at bounding box center [629, 233] width 109 height 23
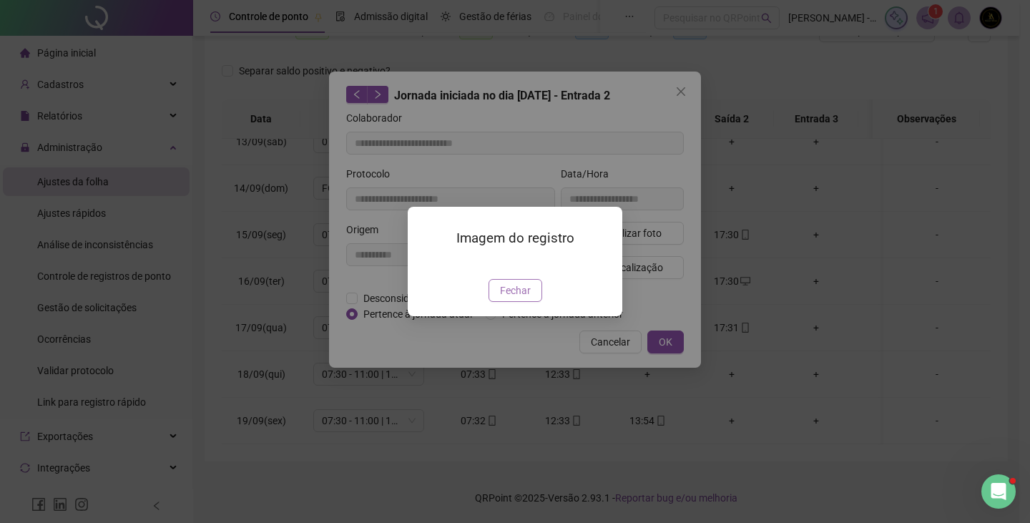
click at [535, 302] on button "Fechar" at bounding box center [515, 290] width 54 height 23
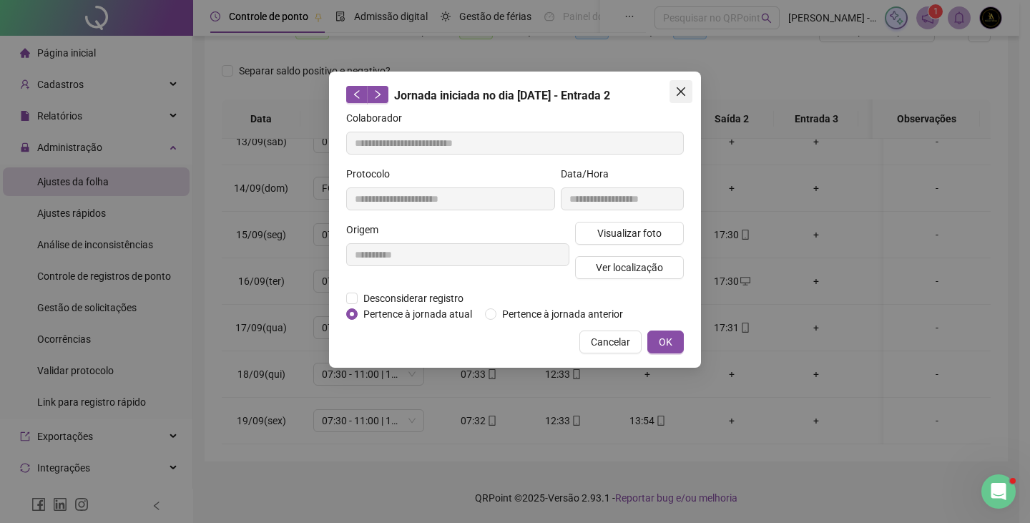
click at [681, 89] on icon "close" at bounding box center [680, 91] width 11 height 11
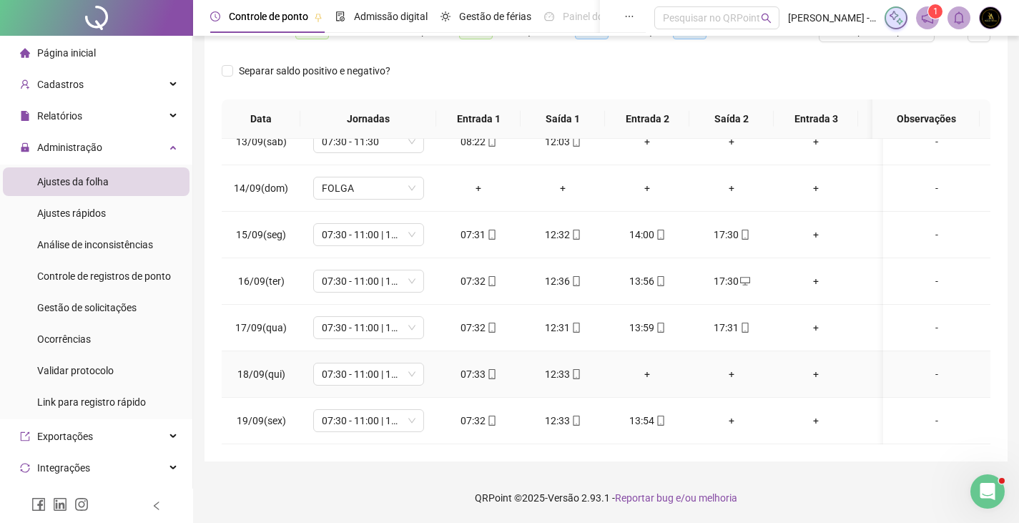
click at [924, 366] on div "-" at bounding box center [937, 374] width 84 height 16
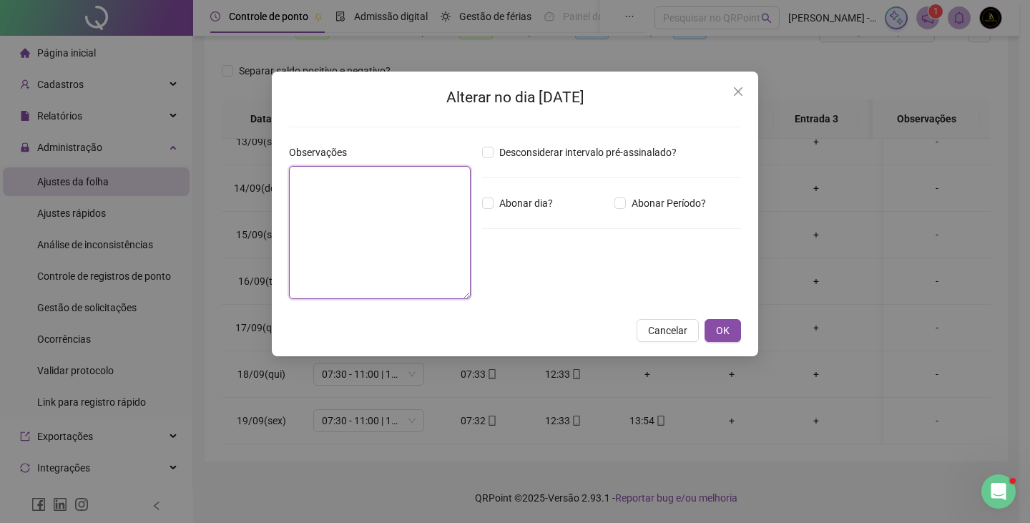
click at [325, 177] on textarea at bounding box center [380, 232] width 182 height 133
click at [330, 179] on textarea "**********" at bounding box center [380, 232] width 182 height 133
type textarea "**********"
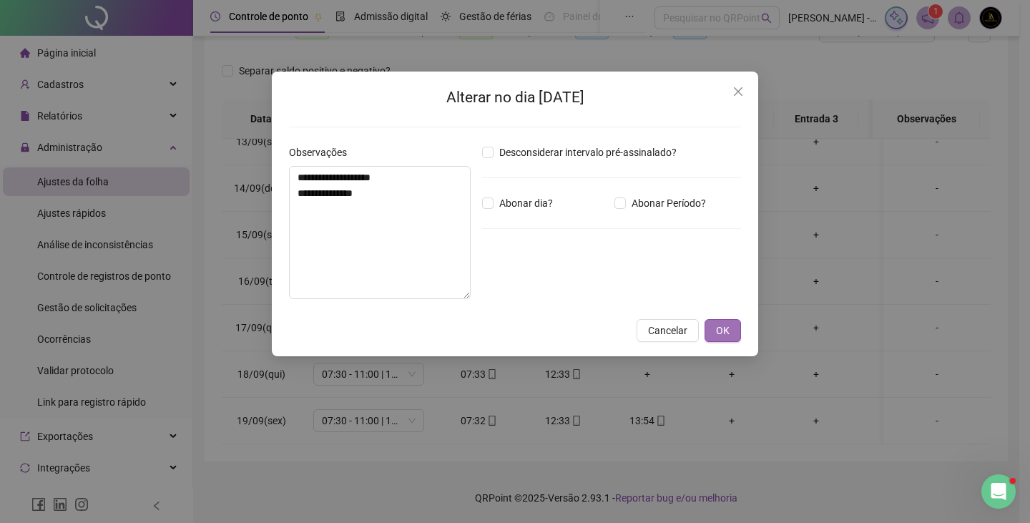
click at [730, 327] on button "OK" at bounding box center [722, 330] width 36 height 23
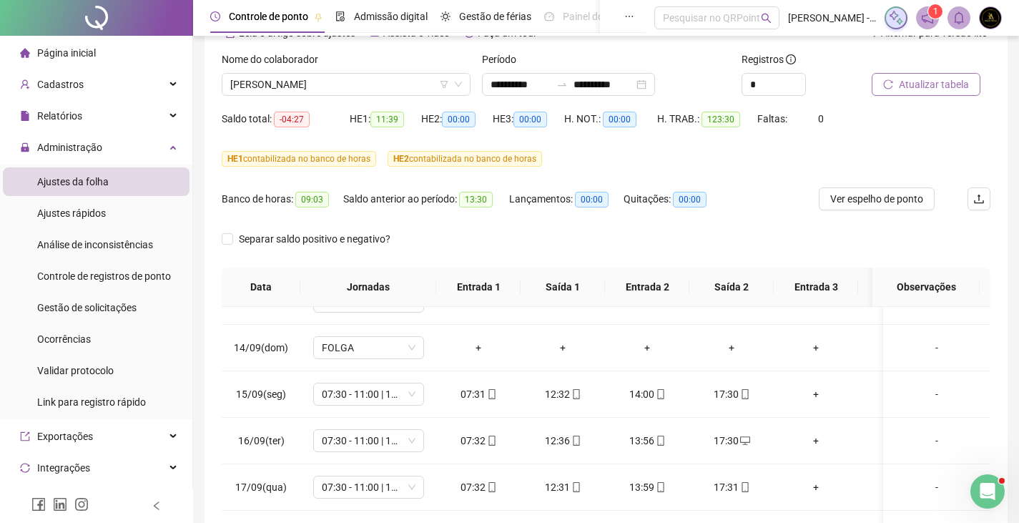
scroll to position [77, 0]
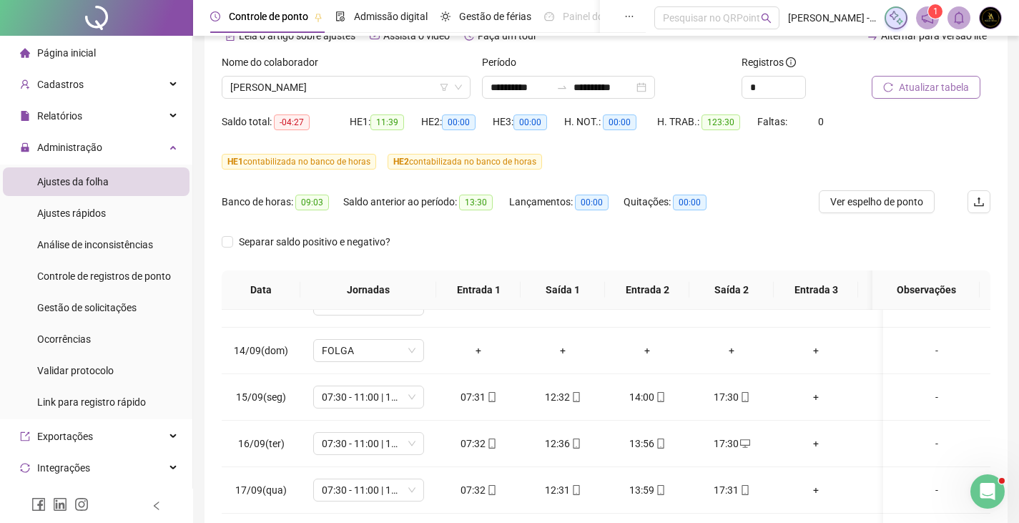
click at [917, 84] on span "Atualizar tabela" at bounding box center [934, 87] width 70 height 16
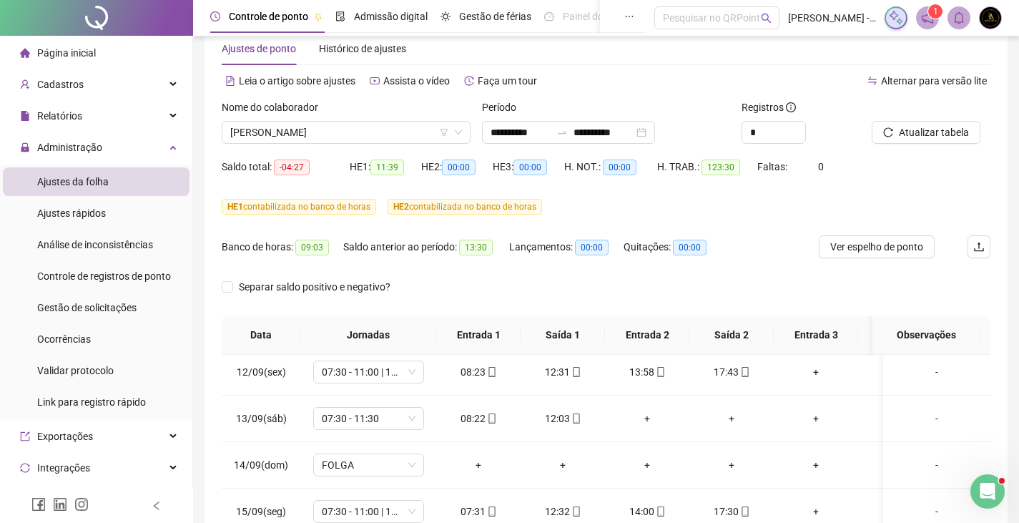
scroll to position [24, 0]
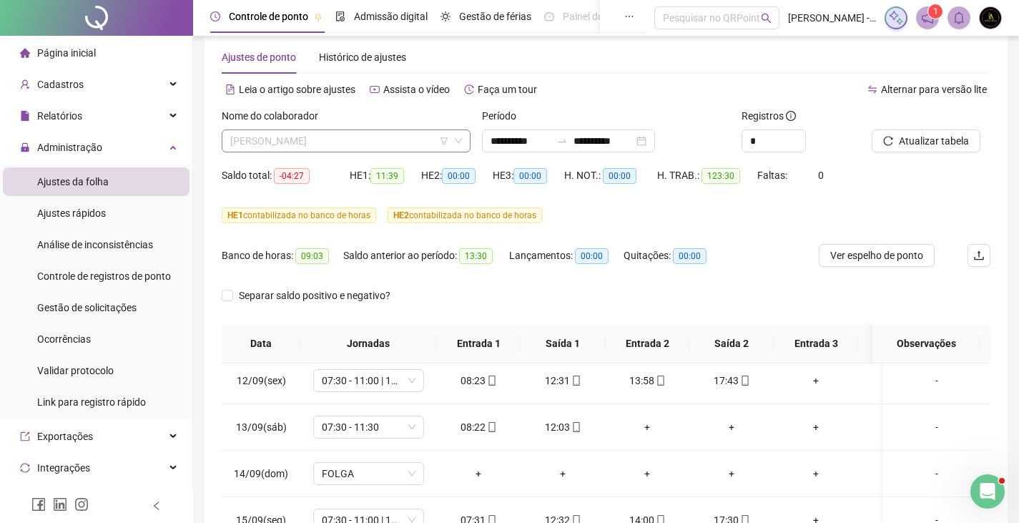
click at [368, 140] on span "[PERSON_NAME]" at bounding box center [346, 140] width 232 height 21
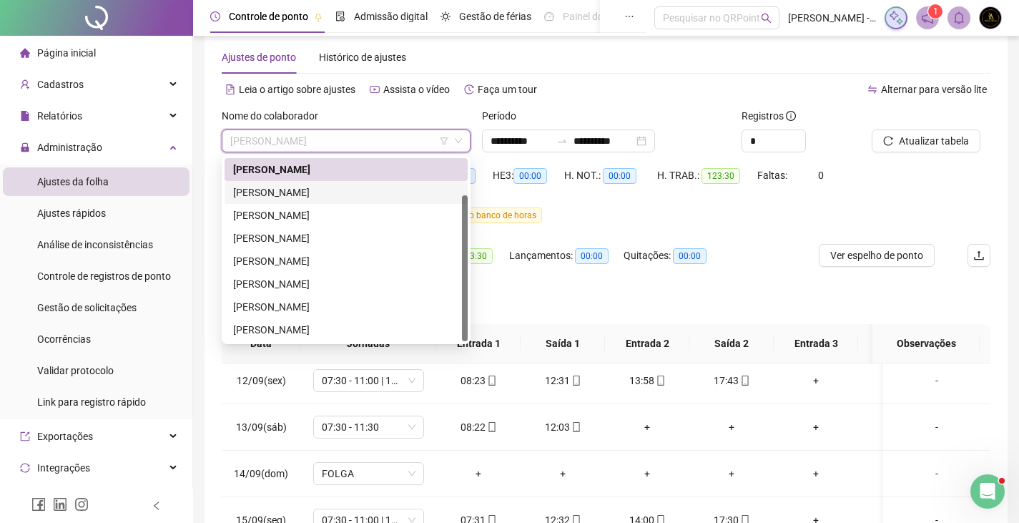
click at [332, 197] on div "[PERSON_NAME]" at bounding box center [346, 192] width 226 height 16
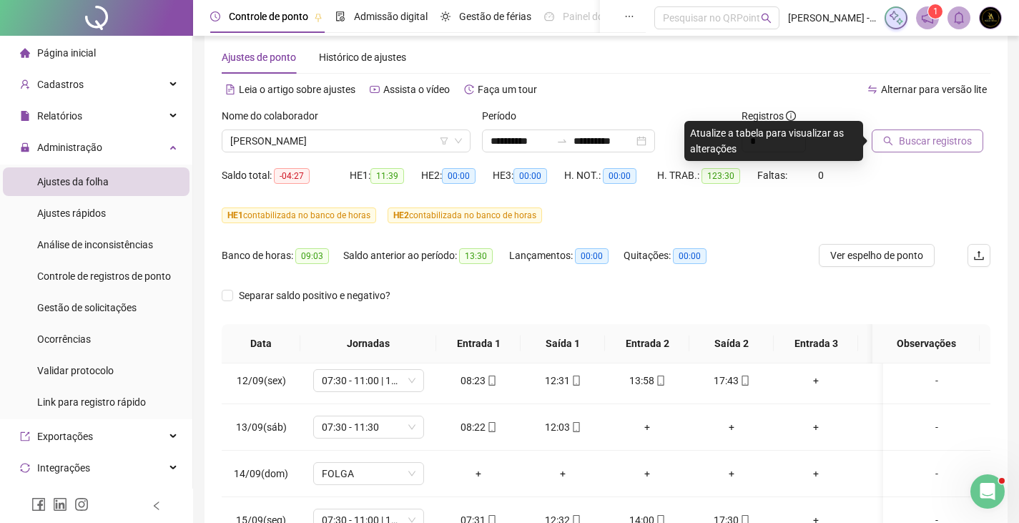
click at [954, 142] on span "Buscar registros" at bounding box center [935, 141] width 73 height 16
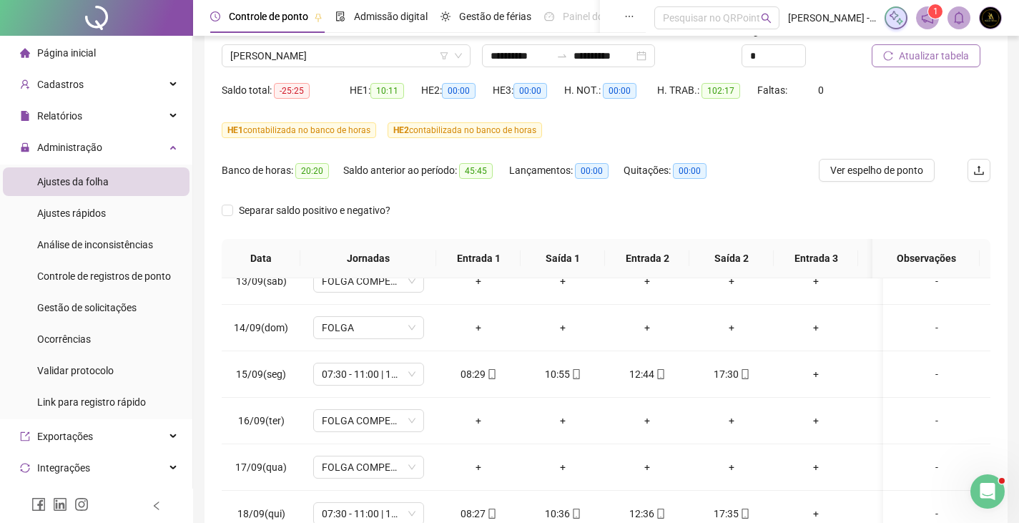
scroll to position [8, 0]
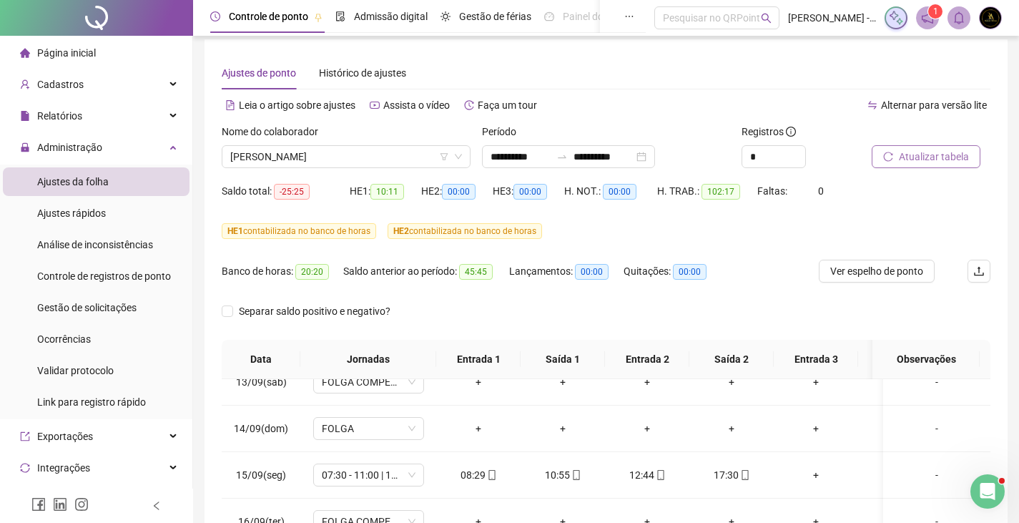
click at [931, 149] on span "Atualizar tabela" at bounding box center [934, 157] width 70 height 16
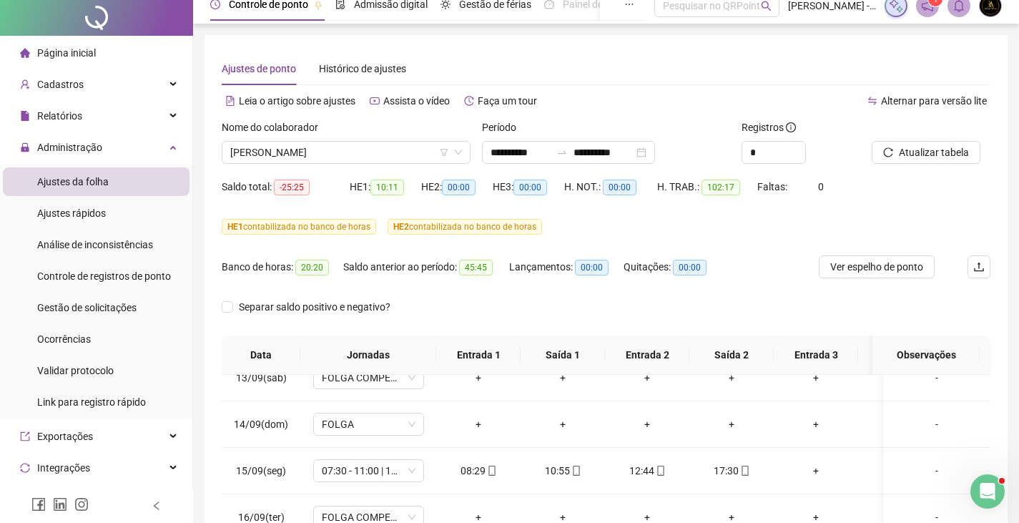
scroll to position [0, 0]
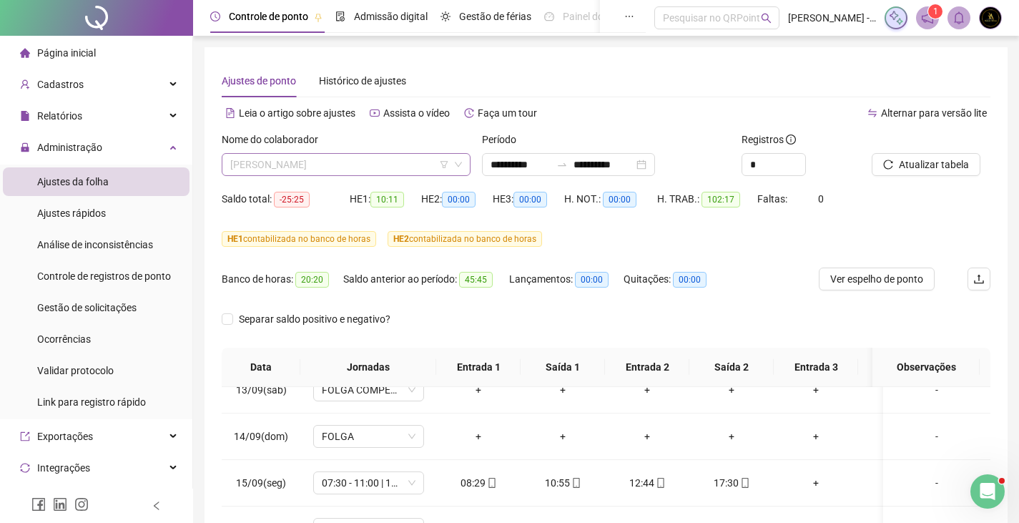
click at [379, 172] on span "[PERSON_NAME]" at bounding box center [346, 164] width 232 height 21
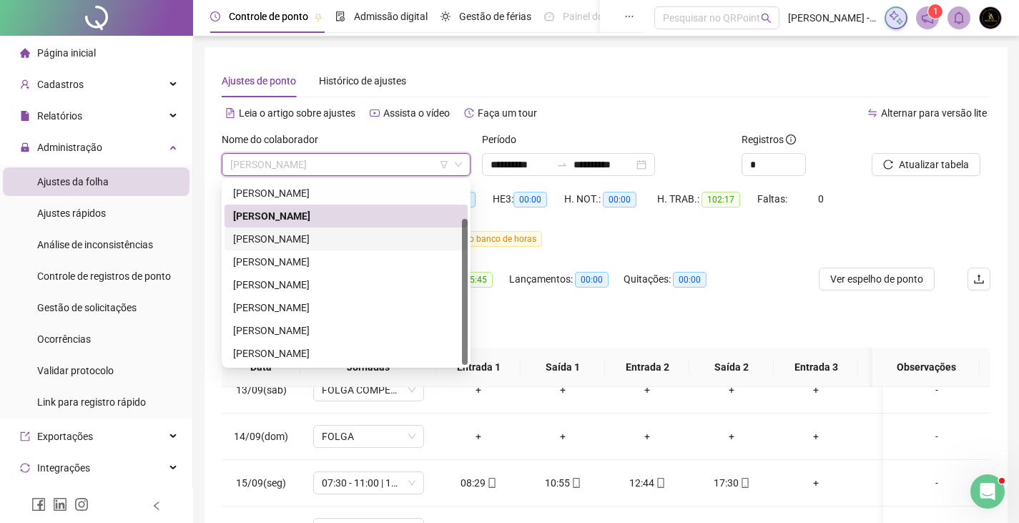
click at [365, 237] on div "[PERSON_NAME]" at bounding box center [346, 239] width 226 height 16
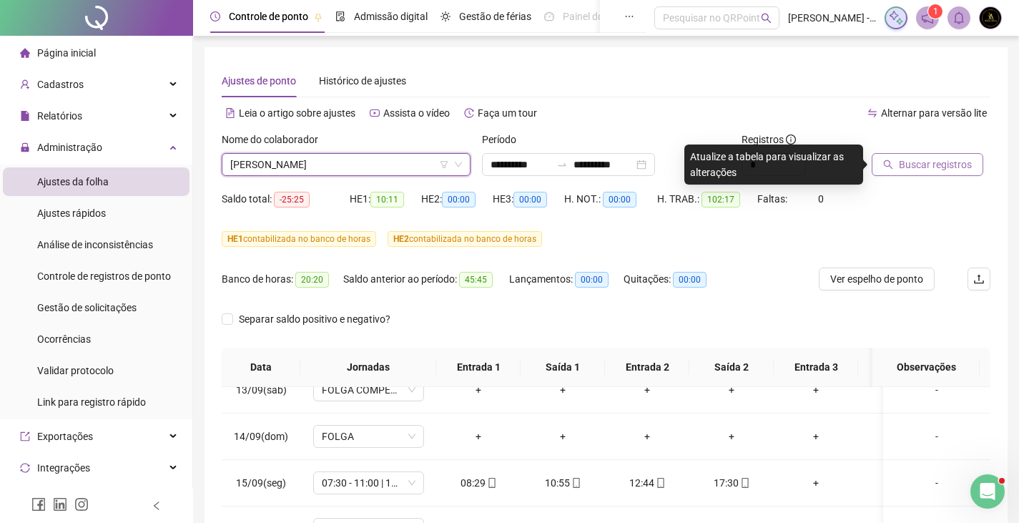
click at [917, 169] on span "Buscar registros" at bounding box center [935, 165] width 73 height 16
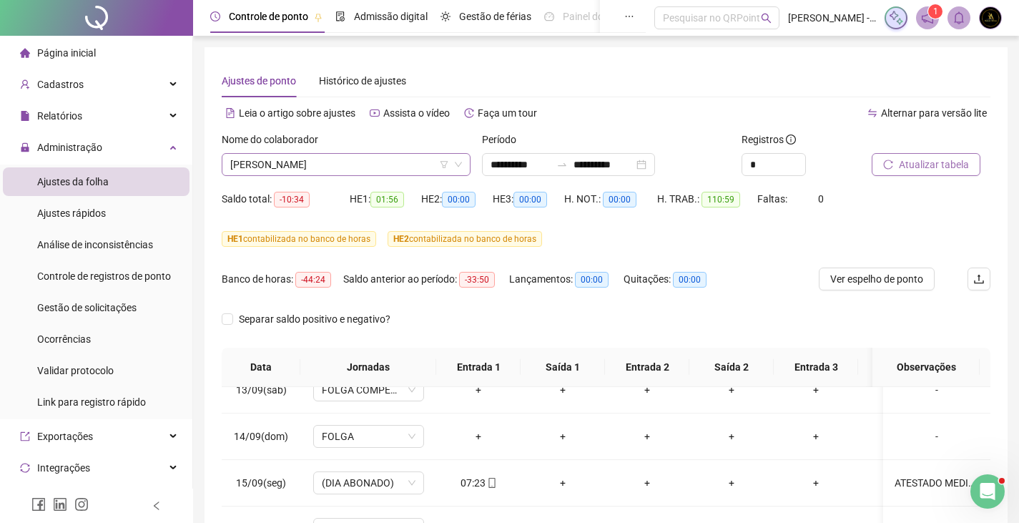
click at [353, 159] on span "[PERSON_NAME]" at bounding box center [346, 164] width 232 height 21
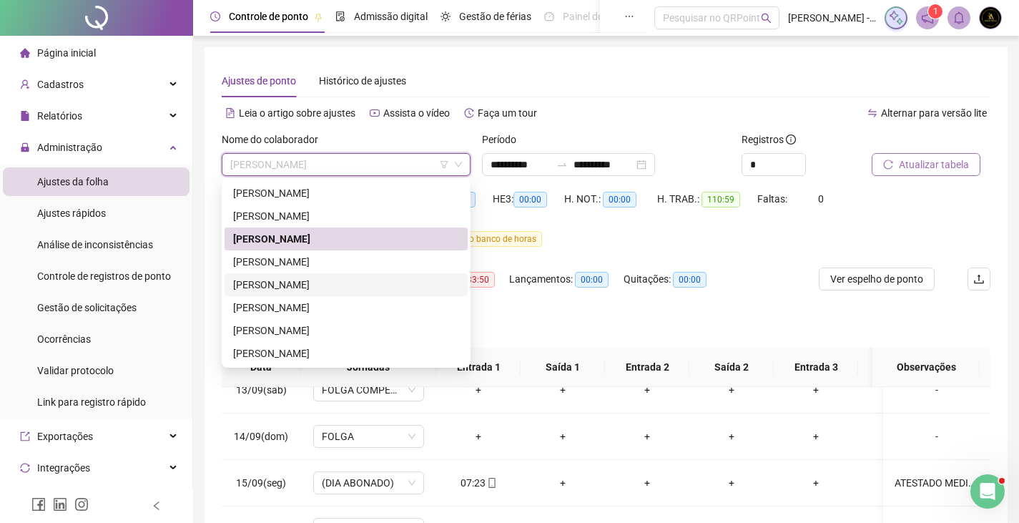
click at [303, 282] on div "[PERSON_NAME]" at bounding box center [346, 285] width 226 height 16
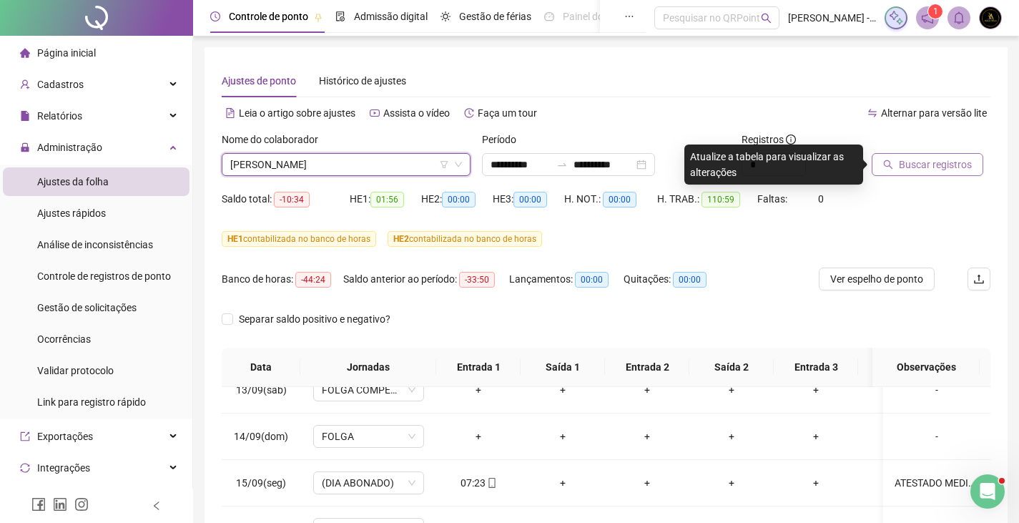
click at [936, 160] on span "Buscar registros" at bounding box center [935, 165] width 73 height 16
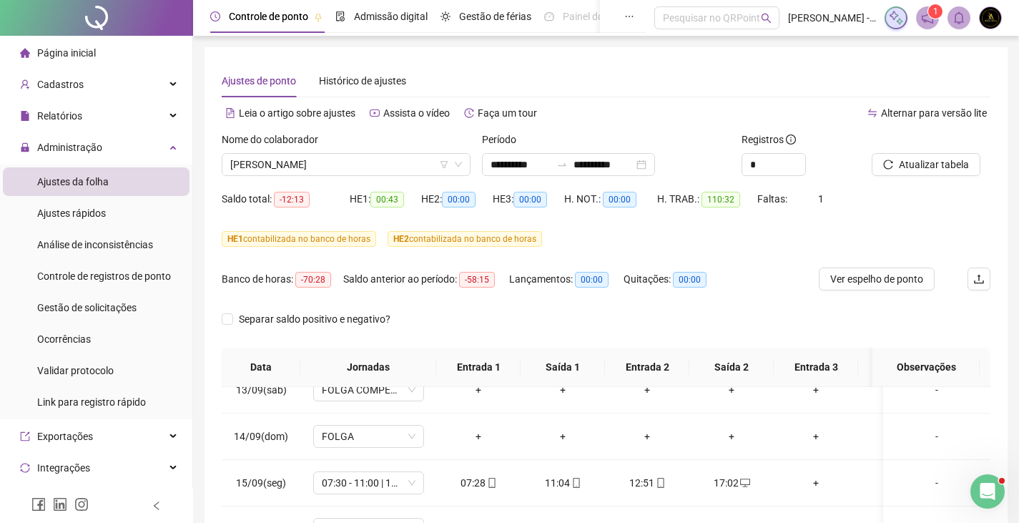
scroll to position [248, 0]
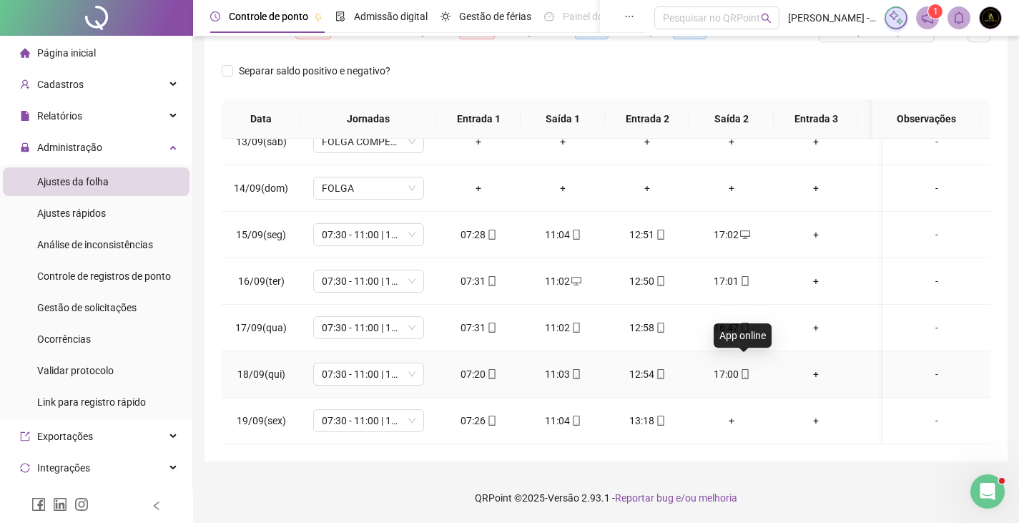
click at [747, 369] on icon "mobile" at bounding box center [745, 374] width 10 height 10
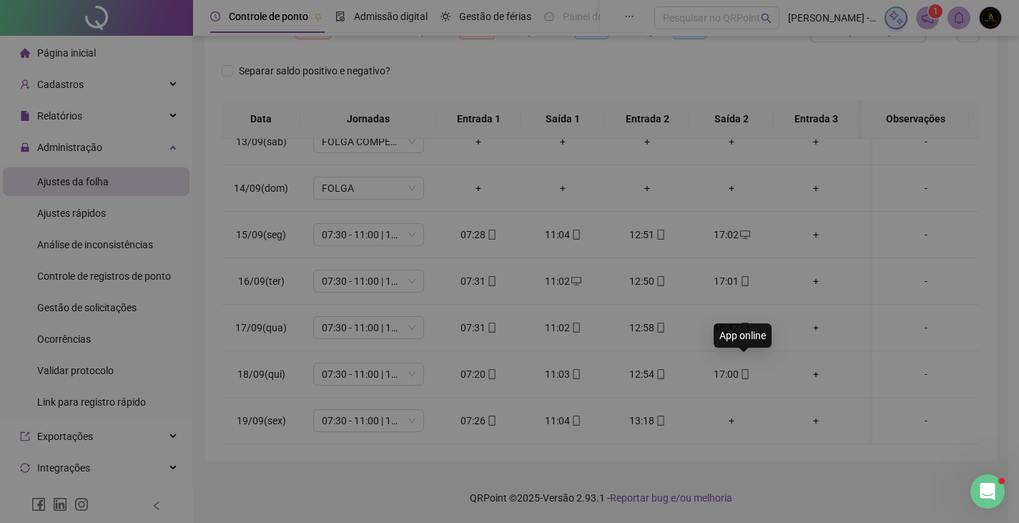
type input "**********"
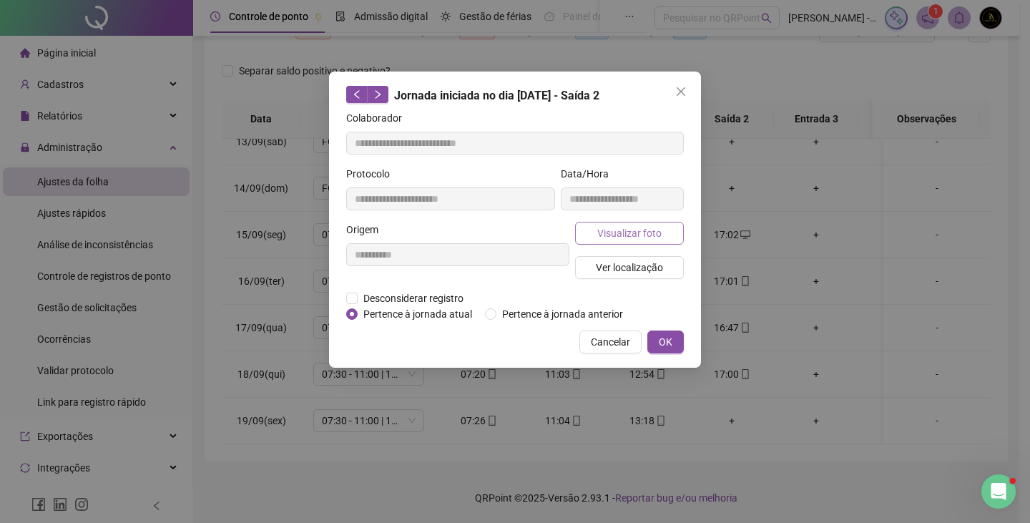
click at [656, 230] on span "Visualizar foto" at bounding box center [629, 233] width 64 height 16
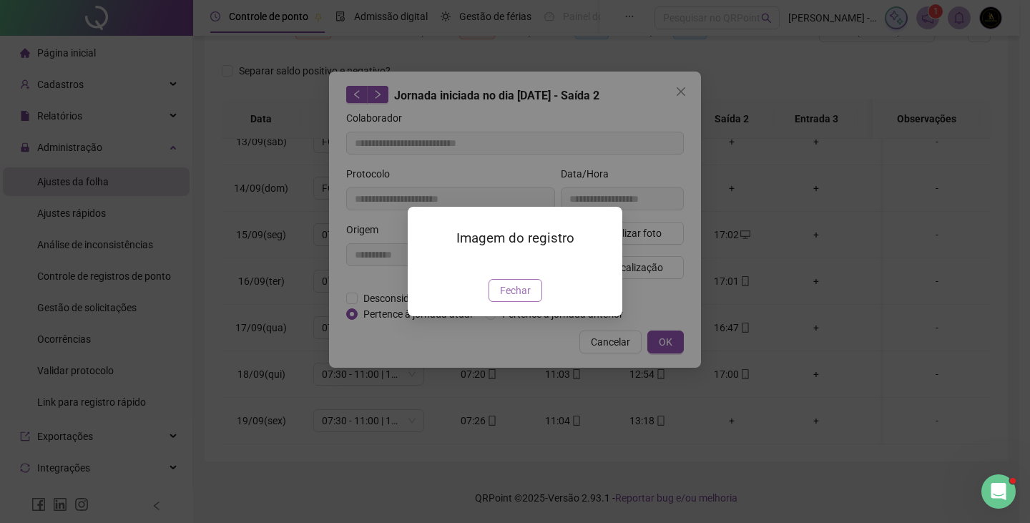
click at [523, 298] on span "Fechar" at bounding box center [515, 290] width 31 height 16
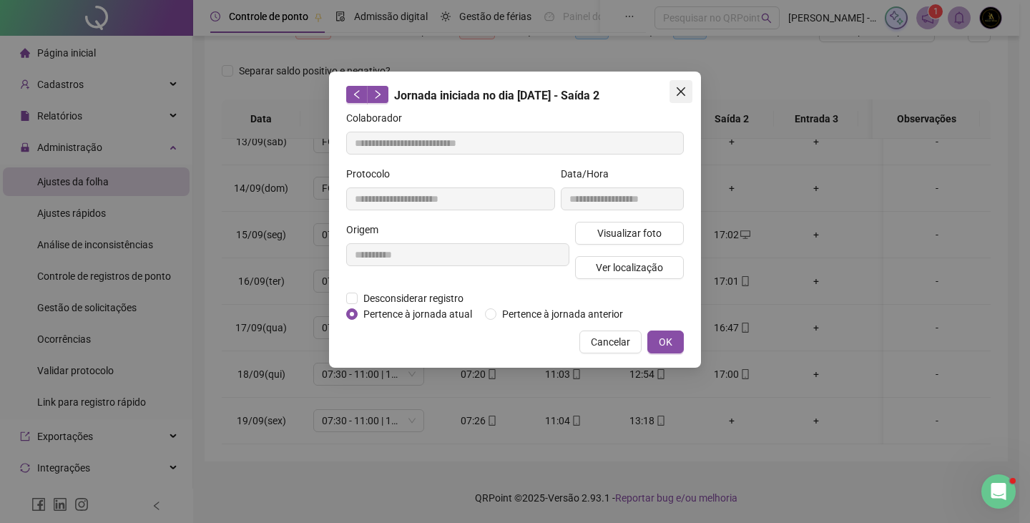
click at [679, 96] on icon "close" at bounding box center [680, 91] width 11 height 11
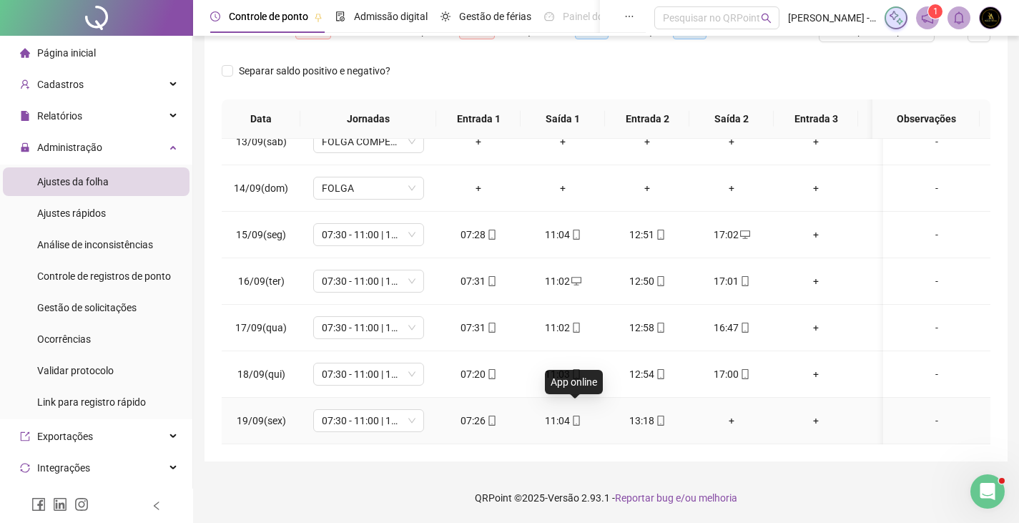
click at [574, 415] on icon "mobile" at bounding box center [576, 420] width 10 height 10
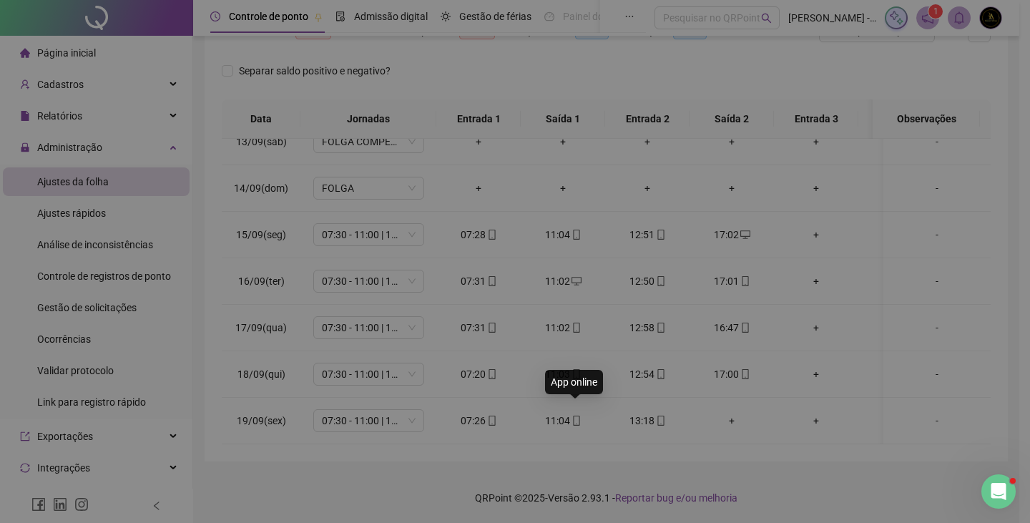
type input "**********"
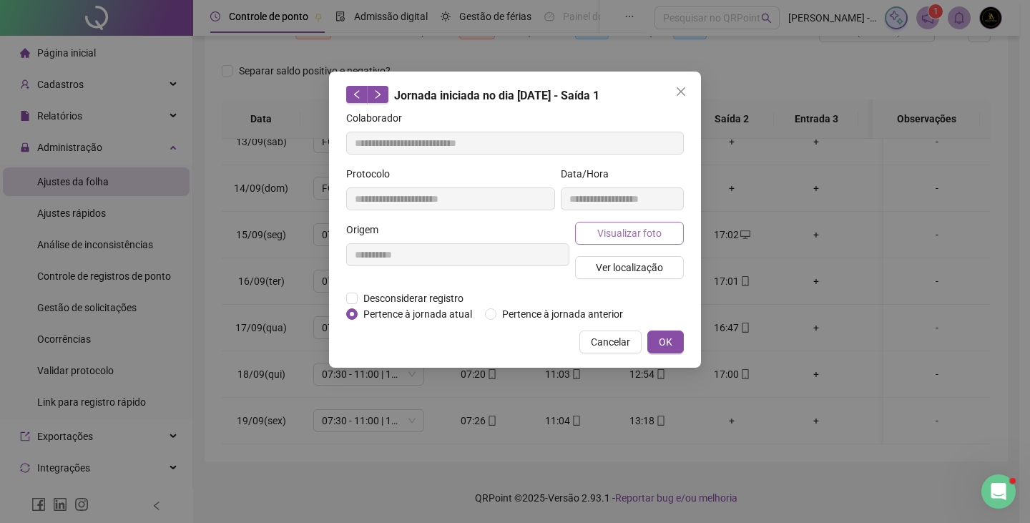
click at [621, 230] on span "Visualizar foto" at bounding box center [629, 233] width 64 height 16
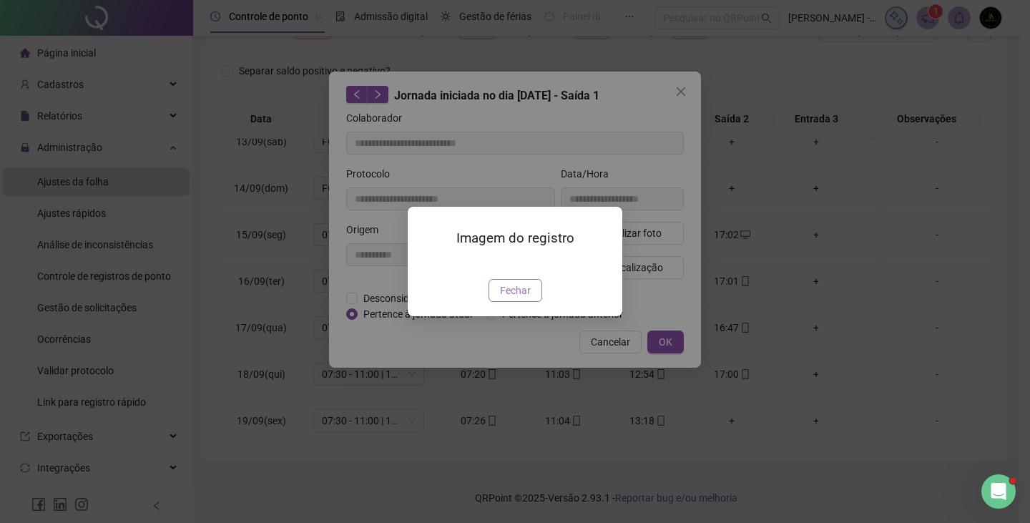
click at [521, 298] on span "Fechar" at bounding box center [515, 290] width 31 height 16
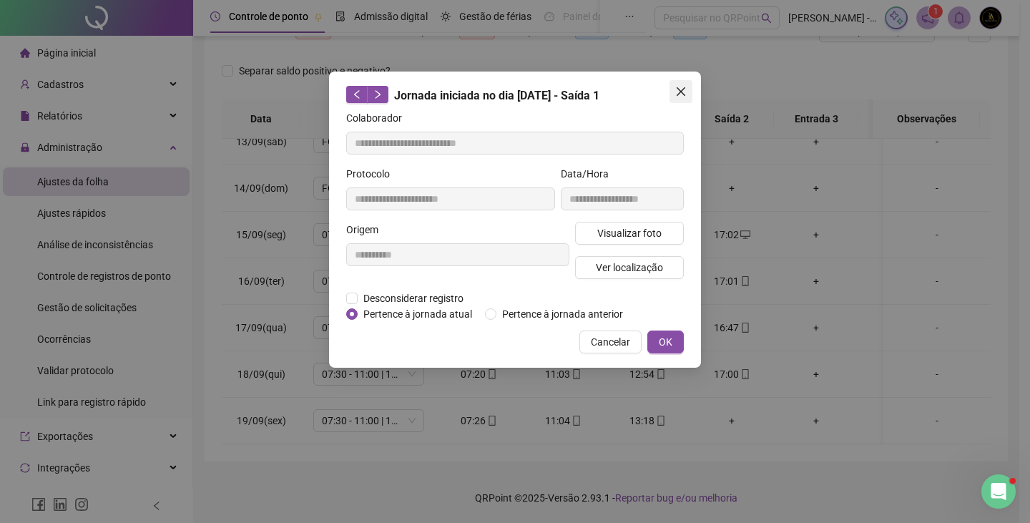
click at [681, 94] on icon "close" at bounding box center [680, 91] width 11 height 11
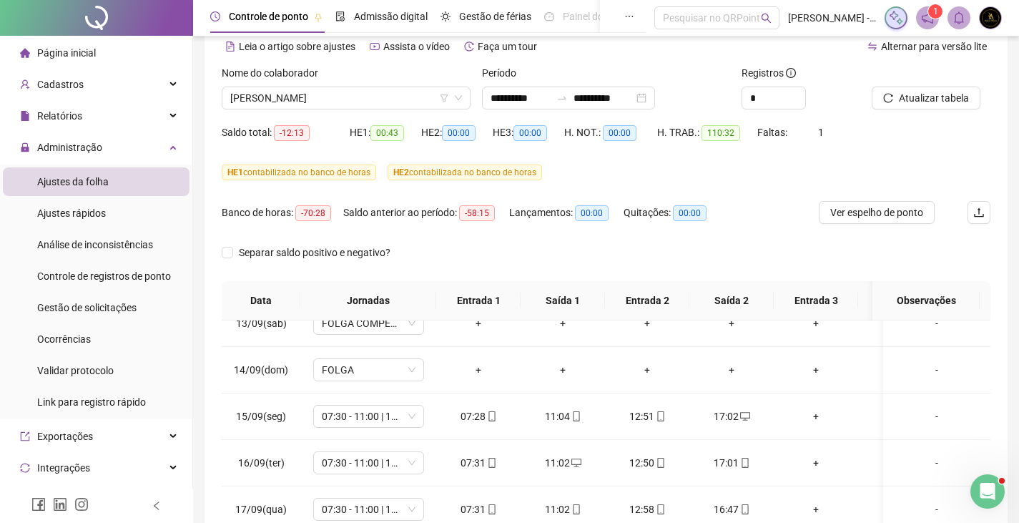
scroll to position [0, 0]
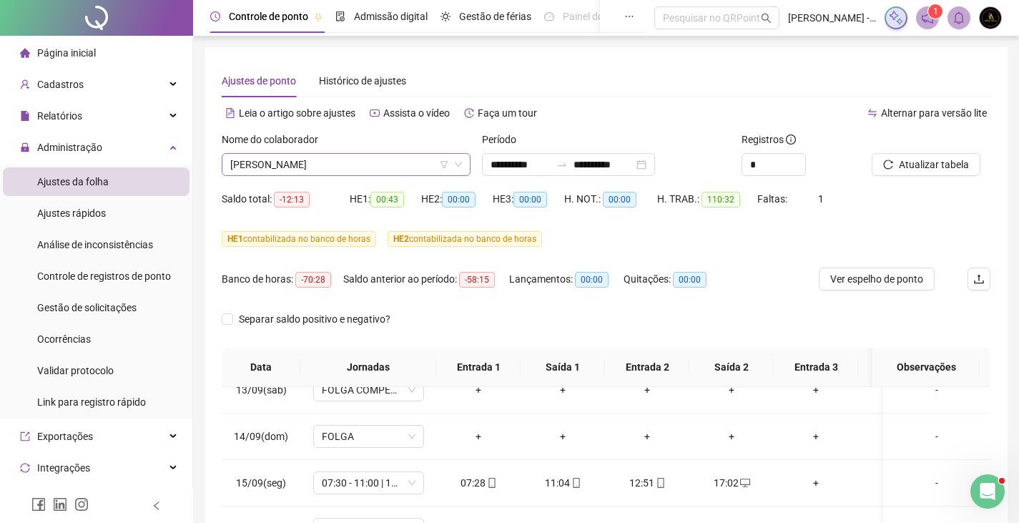
click at [348, 167] on span "[PERSON_NAME]" at bounding box center [346, 164] width 232 height 21
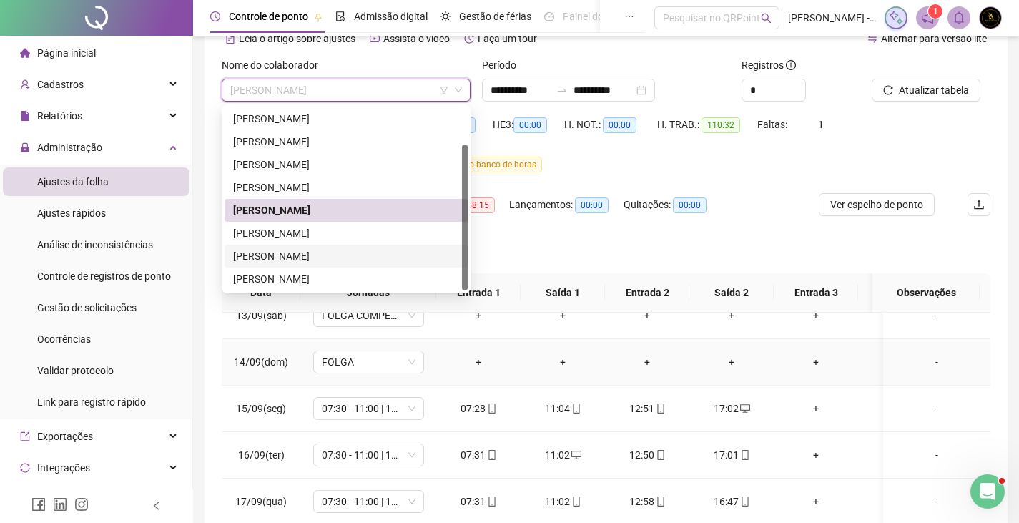
scroll to position [143, 0]
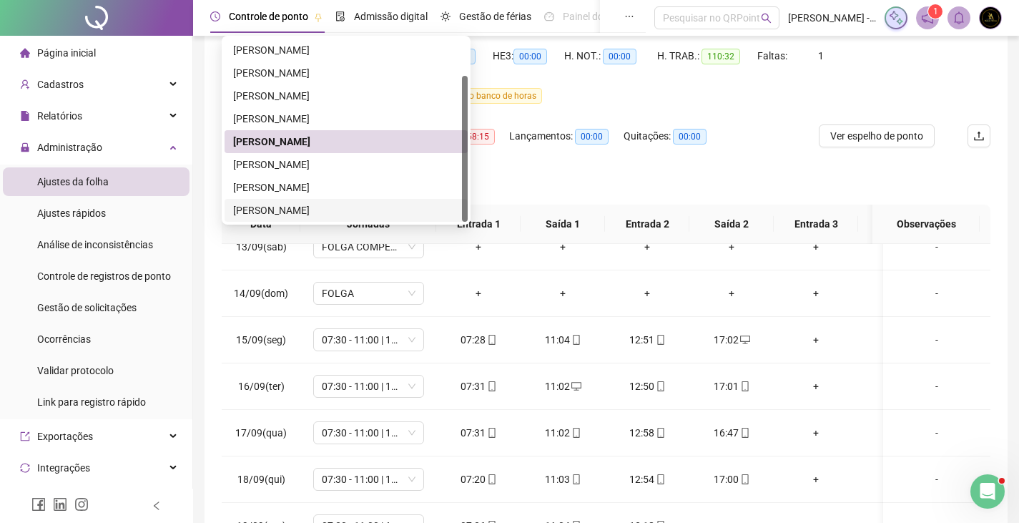
click at [338, 215] on div "[PERSON_NAME]" at bounding box center [346, 210] width 226 height 16
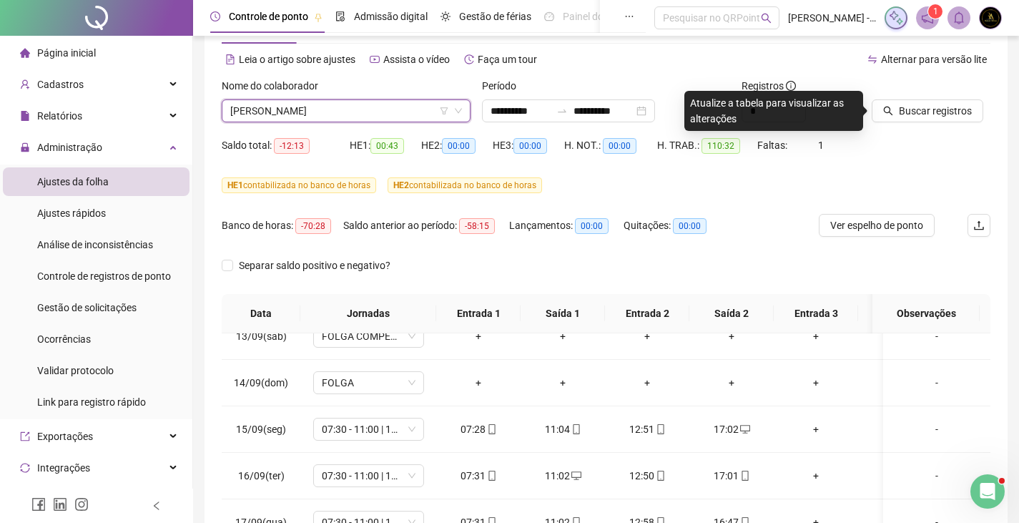
scroll to position [0, 0]
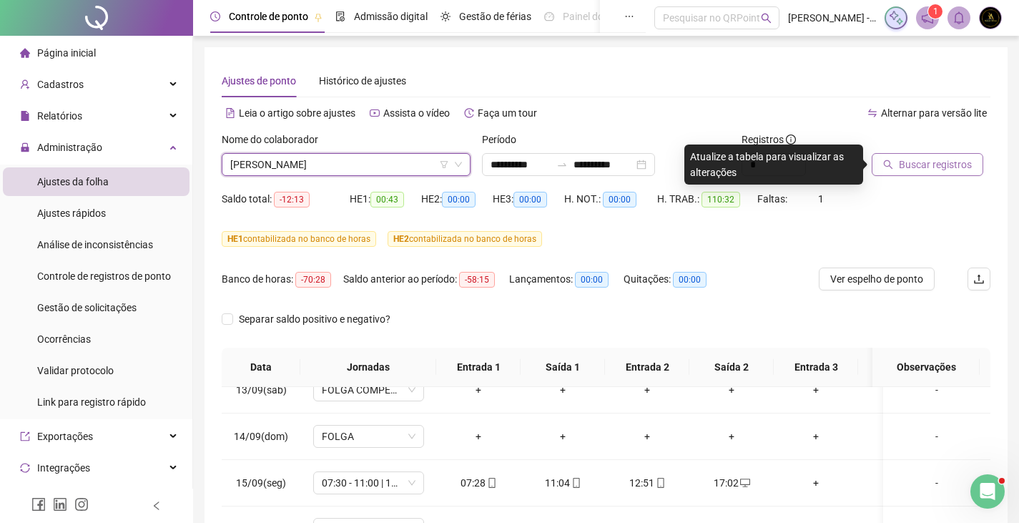
click at [925, 170] on span "Buscar registros" at bounding box center [935, 165] width 73 height 16
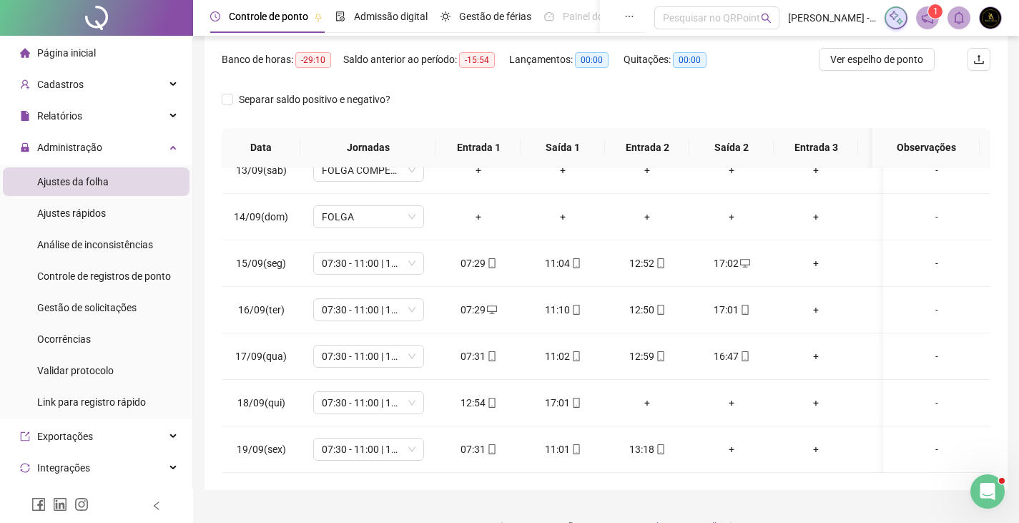
drag, startPoint x: 1029, startPoint y: 262, endPoint x: 4, endPoint y: 19, distance: 1053.3
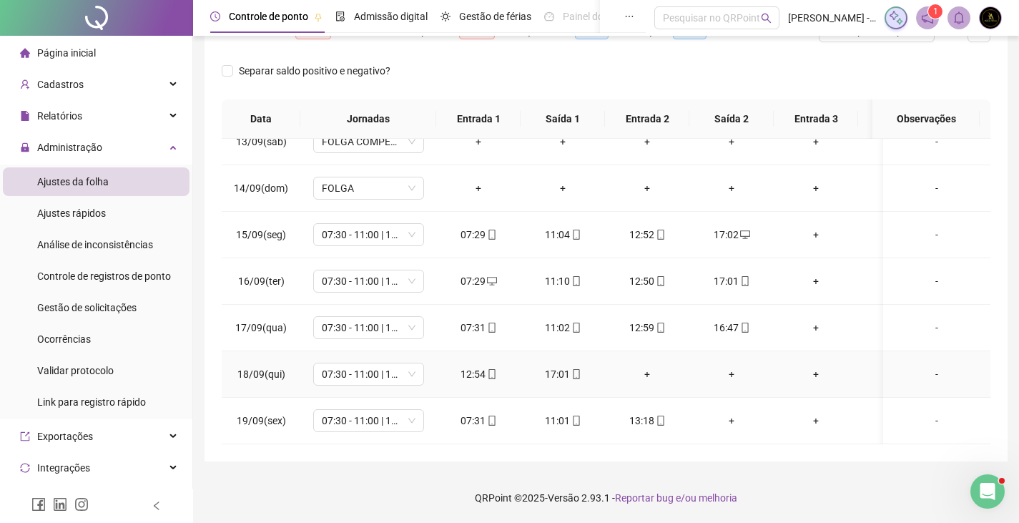
click at [919, 366] on div "-" at bounding box center [937, 374] width 84 height 16
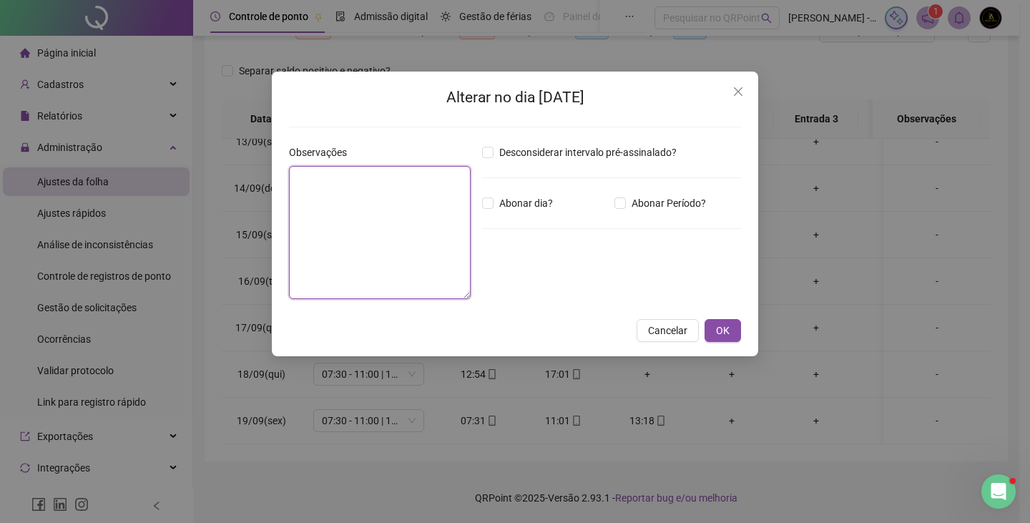
click at [408, 208] on textarea at bounding box center [380, 232] width 182 height 133
type textarea "**********"
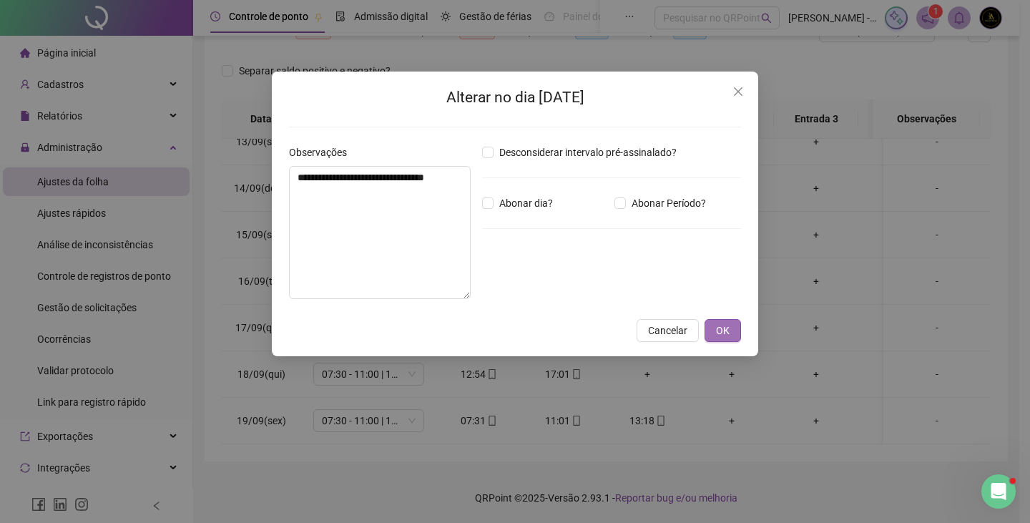
click at [718, 330] on span "OK" at bounding box center [723, 330] width 14 height 16
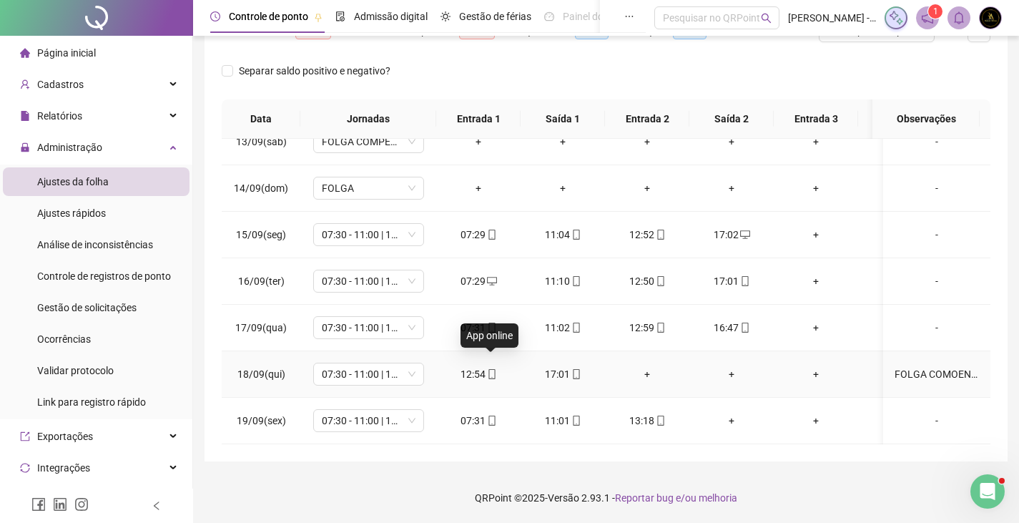
click at [491, 369] on icon "mobile" at bounding box center [492, 374] width 10 height 10
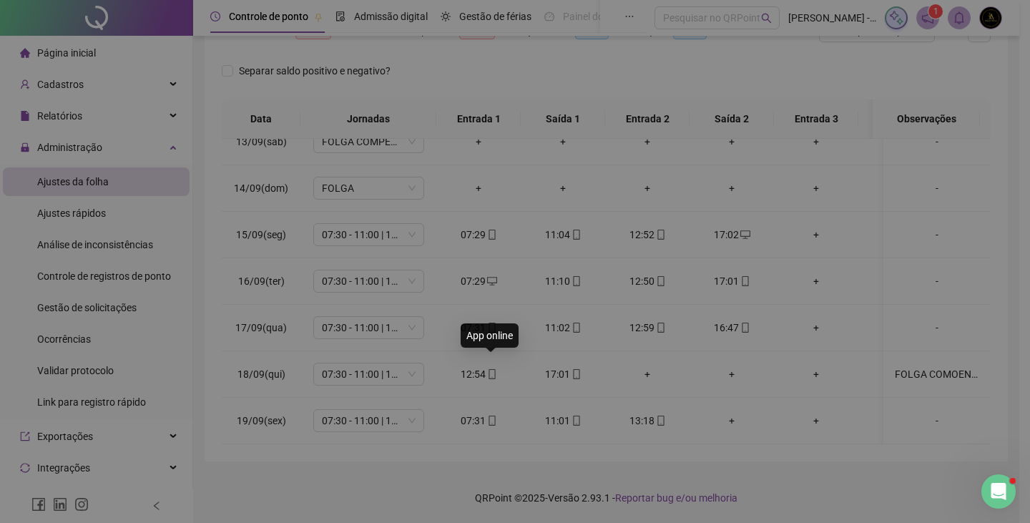
type input "**********"
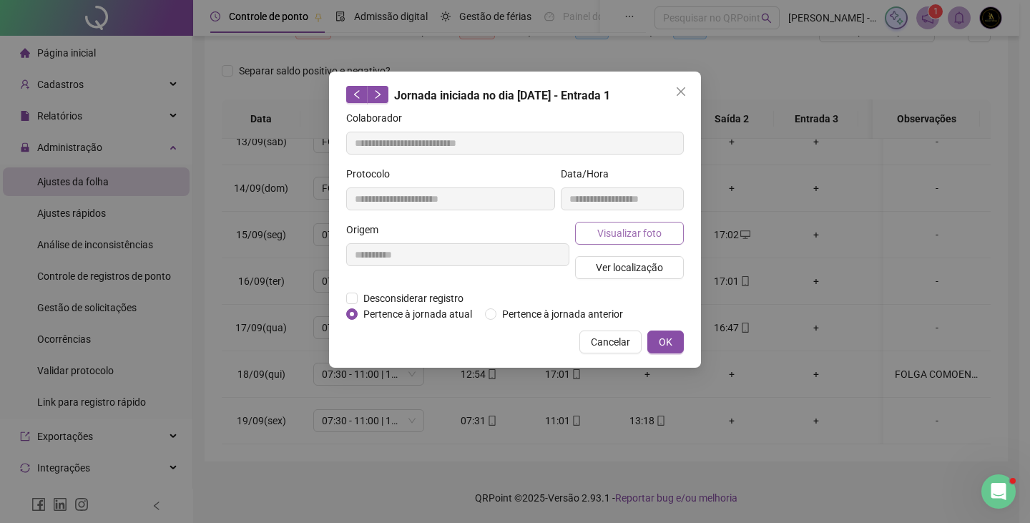
click at [626, 235] on span "Visualizar foto" at bounding box center [629, 233] width 64 height 16
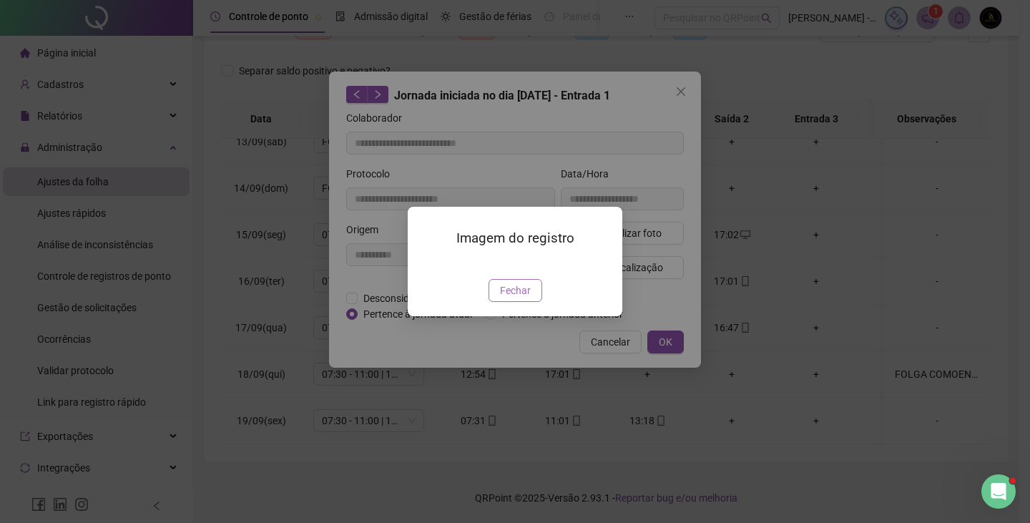
click at [521, 302] on button "Fechar" at bounding box center [515, 290] width 54 height 23
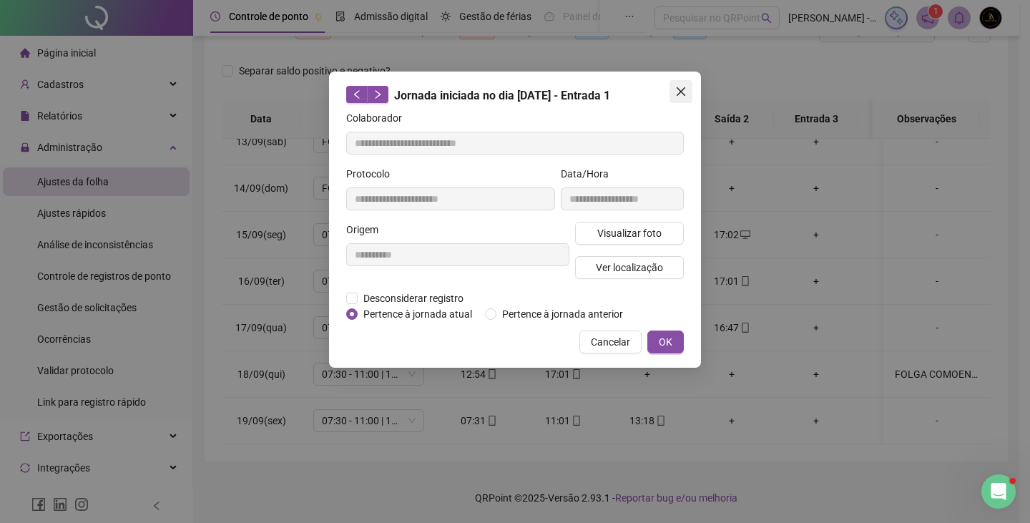
click at [678, 91] on icon "close" at bounding box center [680, 91] width 11 height 11
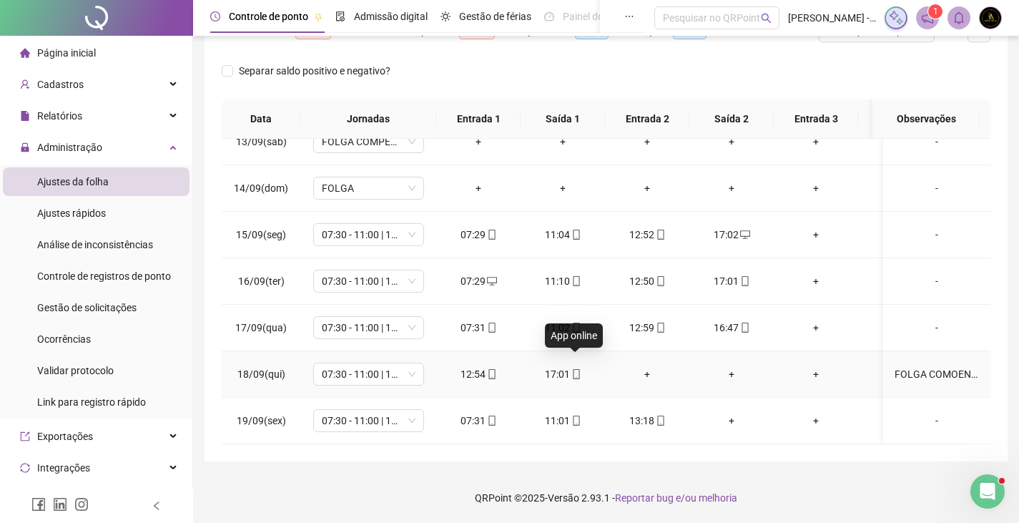
click at [577, 369] on icon "mobile" at bounding box center [576, 374] width 10 height 10
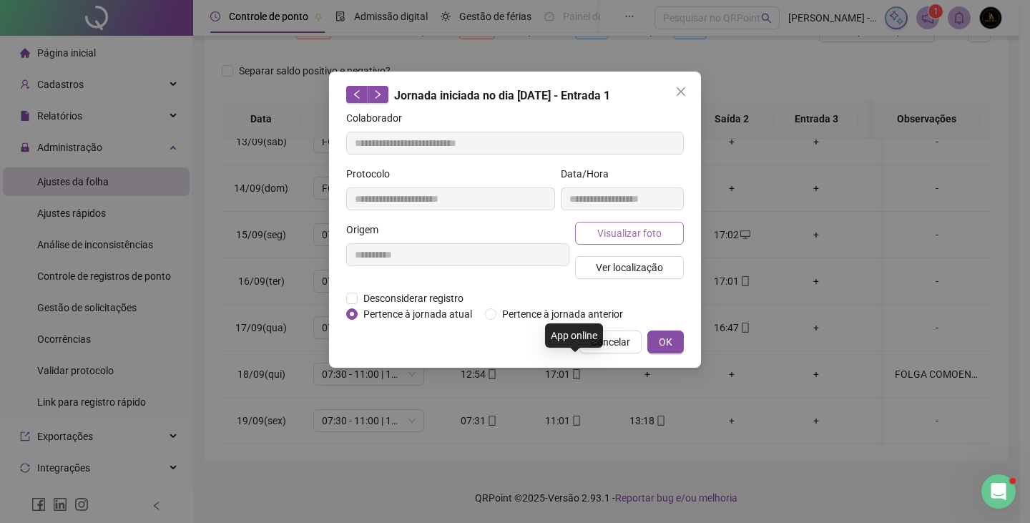
type input "**********"
click at [609, 229] on span "Visualizar foto" at bounding box center [629, 233] width 64 height 16
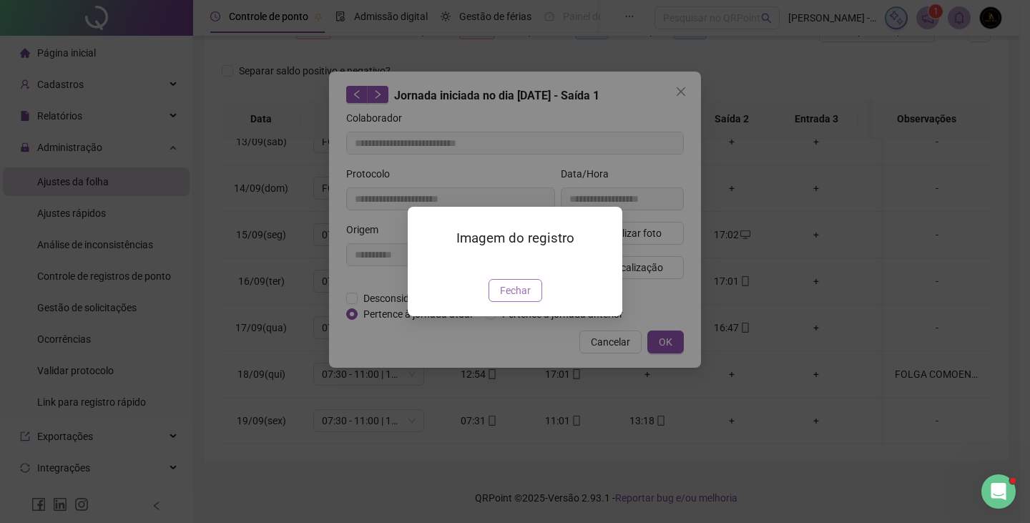
click at [514, 302] on button "Fechar" at bounding box center [515, 290] width 54 height 23
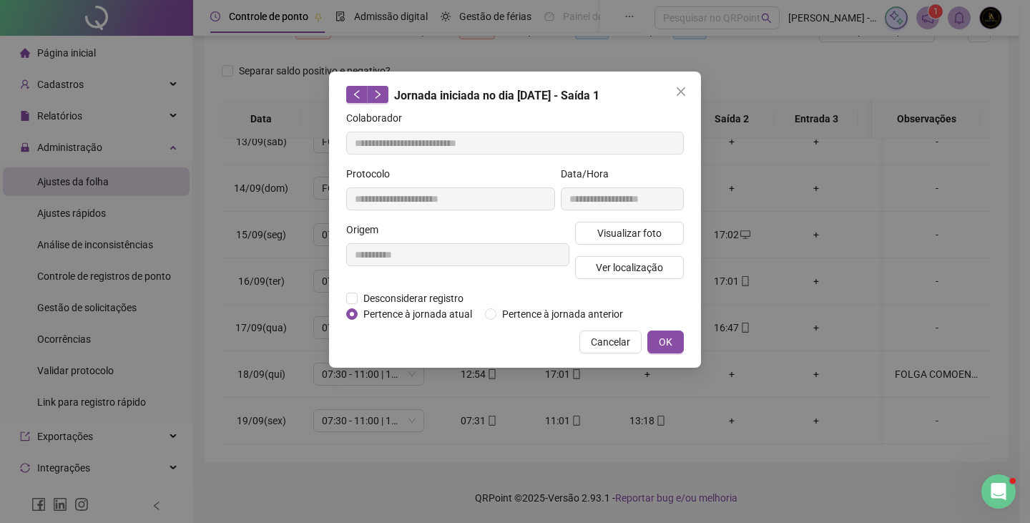
click at [685, 94] on icon "close" at bounding box center [680, 91] width 11 height 11
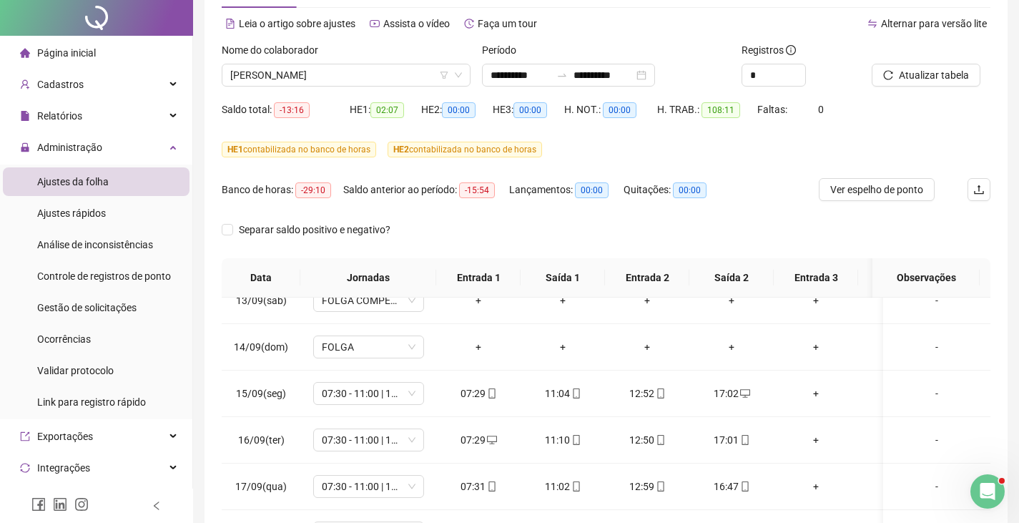
scroll to position [0, 0]
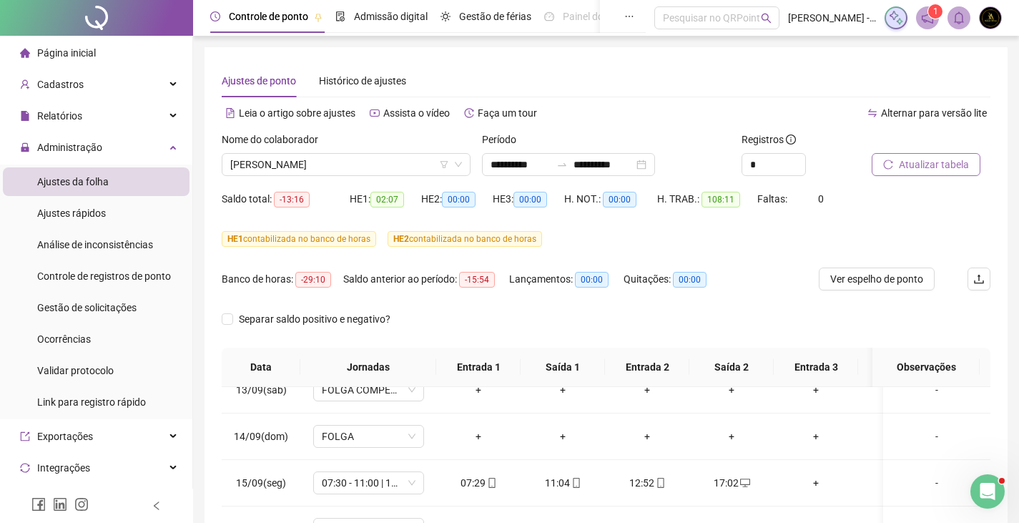
click at [933, 172] on span "Atualizar tabela" at bounding box center [934, 165] width 70 height 16
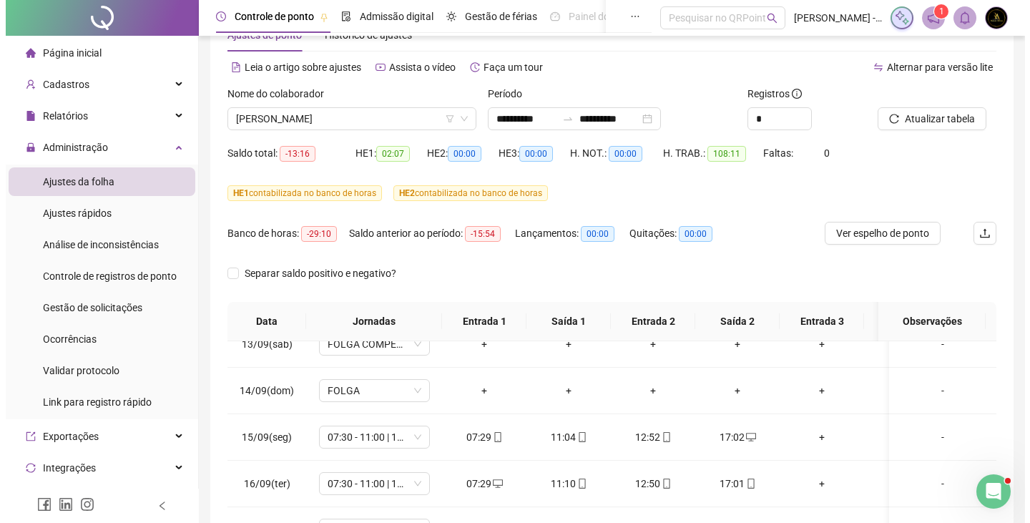
scroll to position [129, 0]
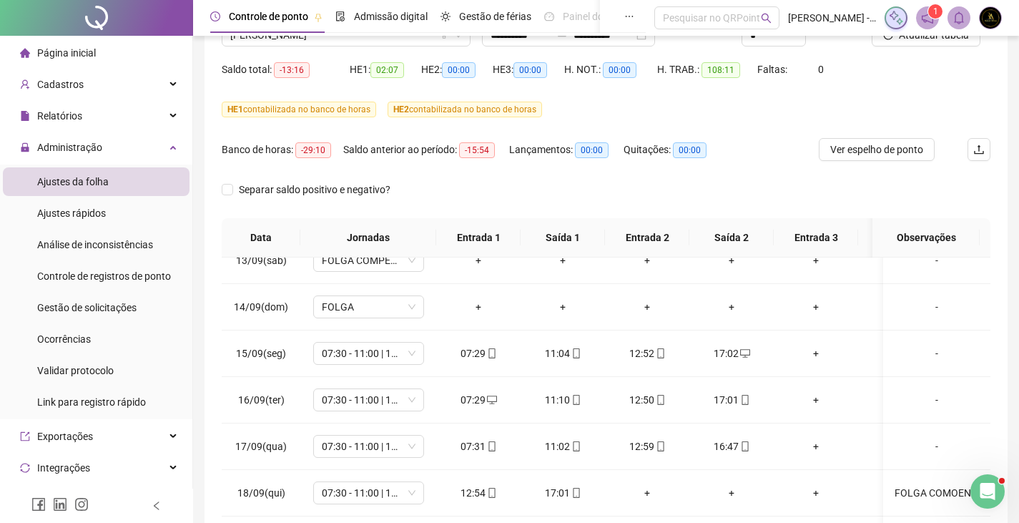
click at [992, 14] on img at bounding box center [990, 17] width 21 height 21
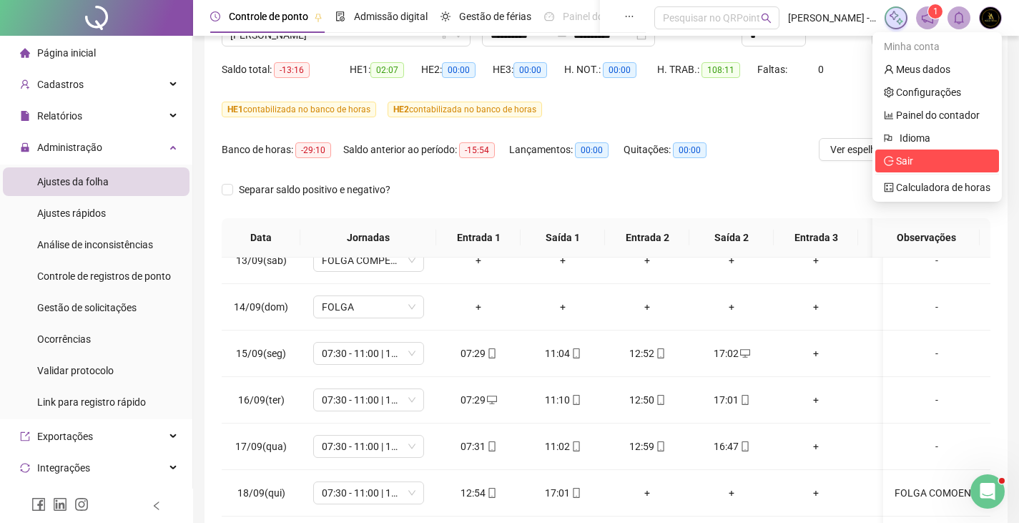
click at [925, 156] on span "Sair" at bounding box center [937, 161] width 107 height 16
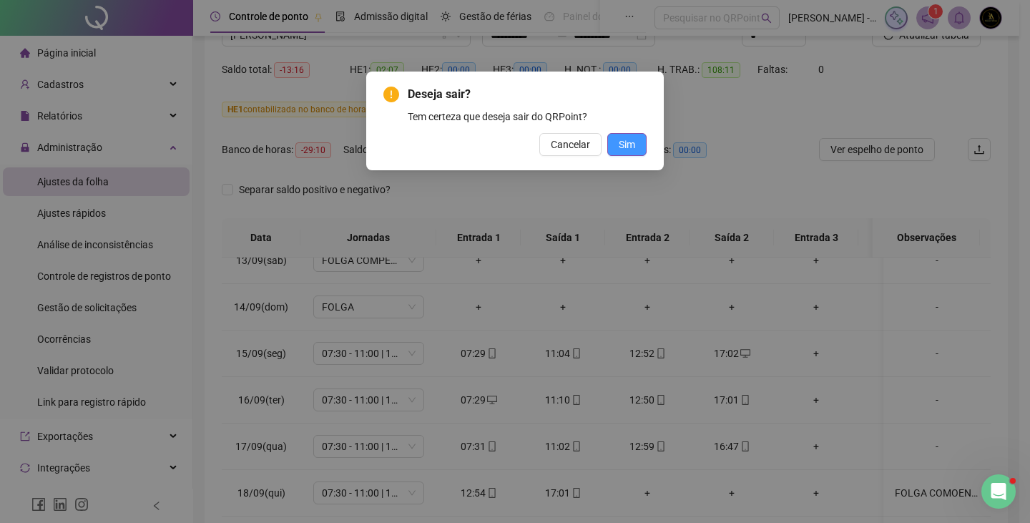
click at [611, 142] on button "Sim" at bounding box center [626, 144] width 39 height 23
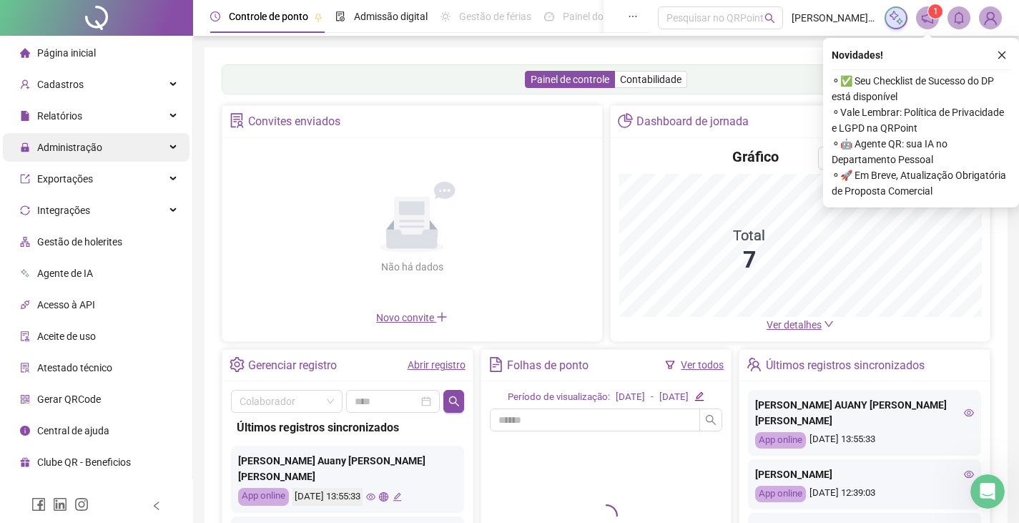
click at [137, 144] on div "Administração" at bounding box center [96, 147] width 187 height 29
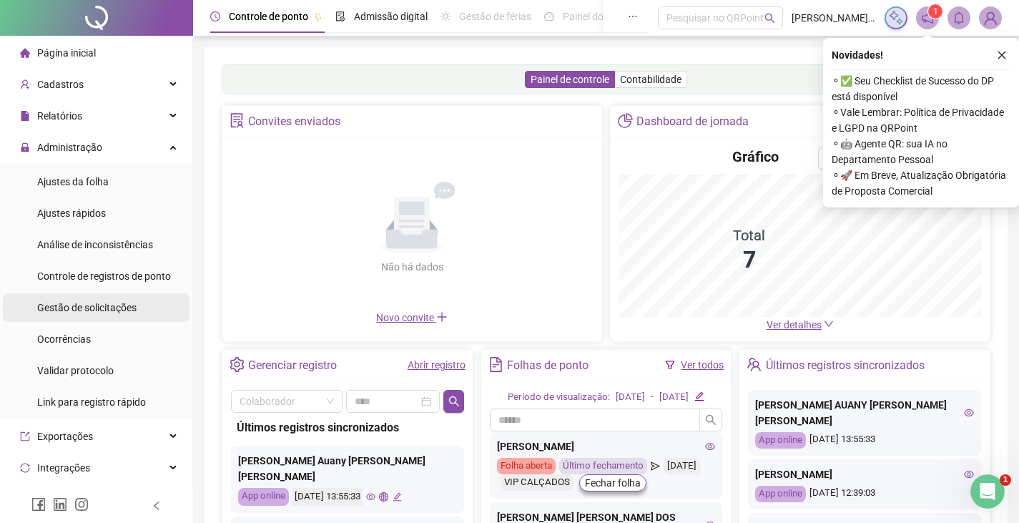
click at [92, 315] on div "Gestão de solicitações" at bounding box center [86, 307] width 99 height 29
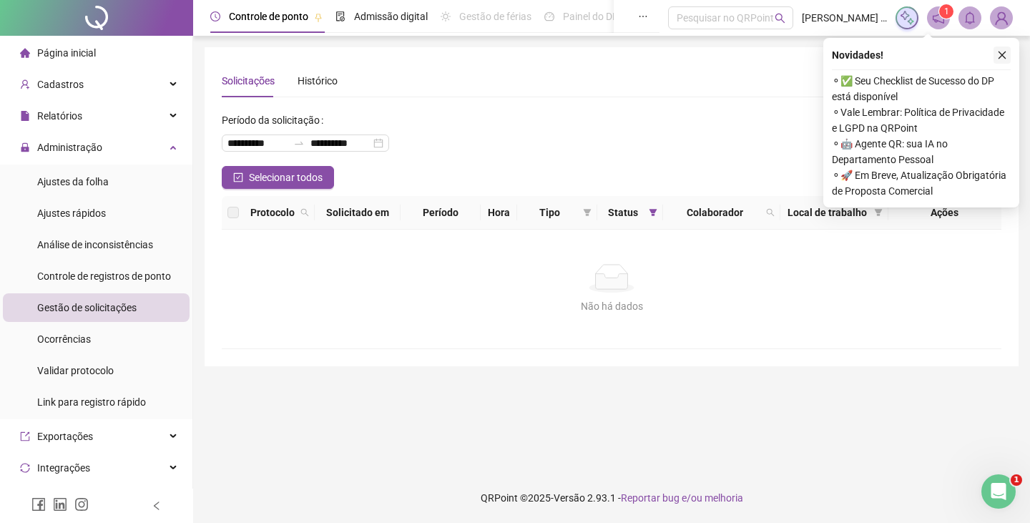
click at [1003, 54] on icon "close" at bounding box center [1002, 55] width 10 height 10
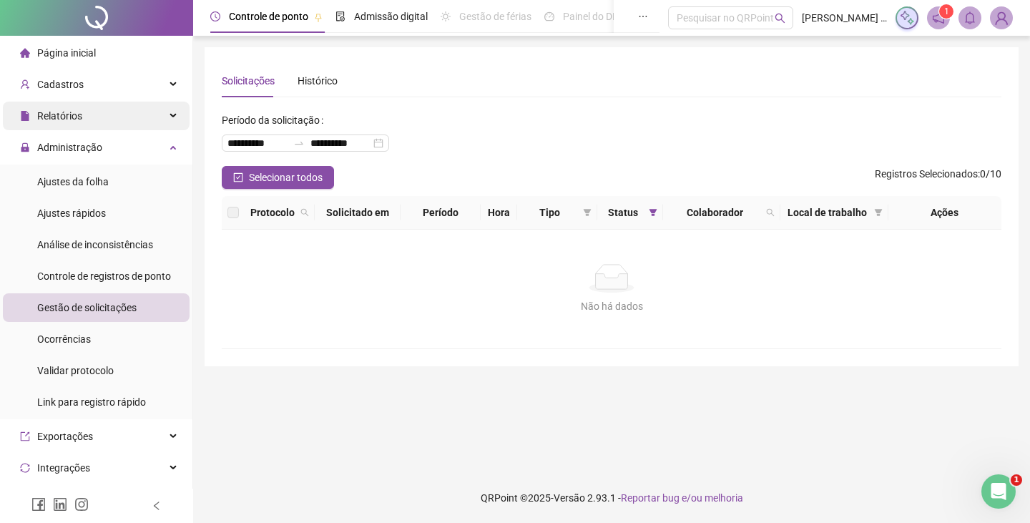
click at [115, 112] on div "Relatórios" at bounding box center [96, 116] width 187 height 29
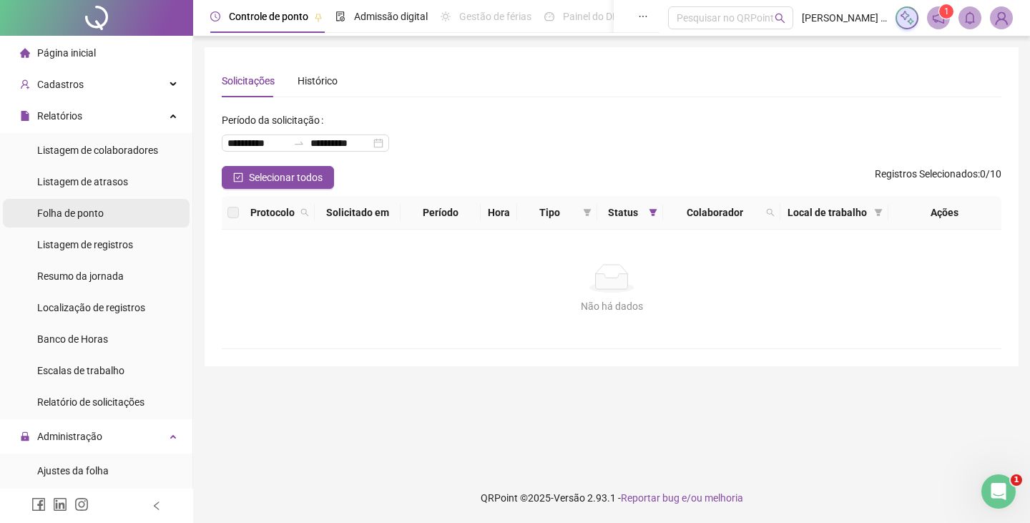
click at [90, 208] on span "Folha de ponto" at bounding box center [70, 212] width 66 height 11
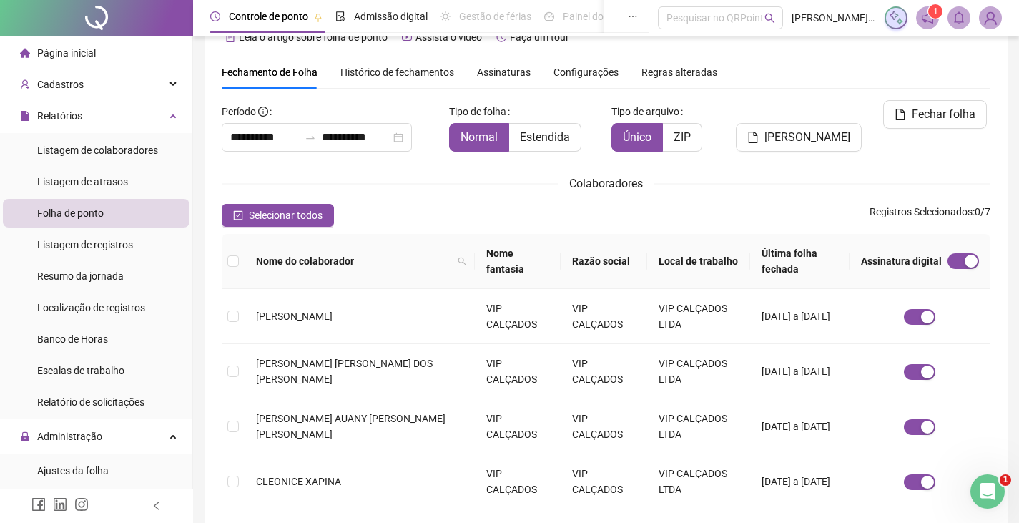
click at [505, 82] on div "Assinaturas" at bounding box center [504, 72] width 54 height 33
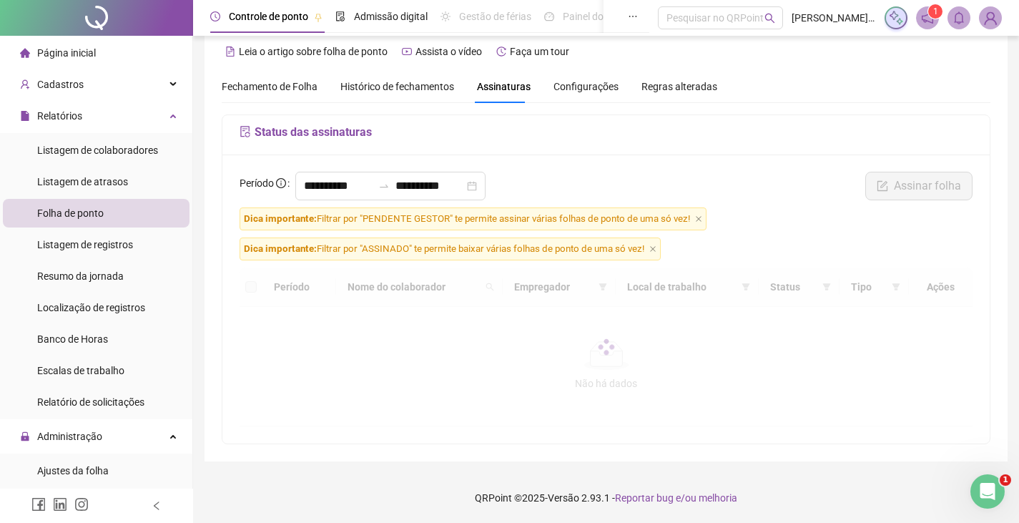
scroll to position [17, 0]
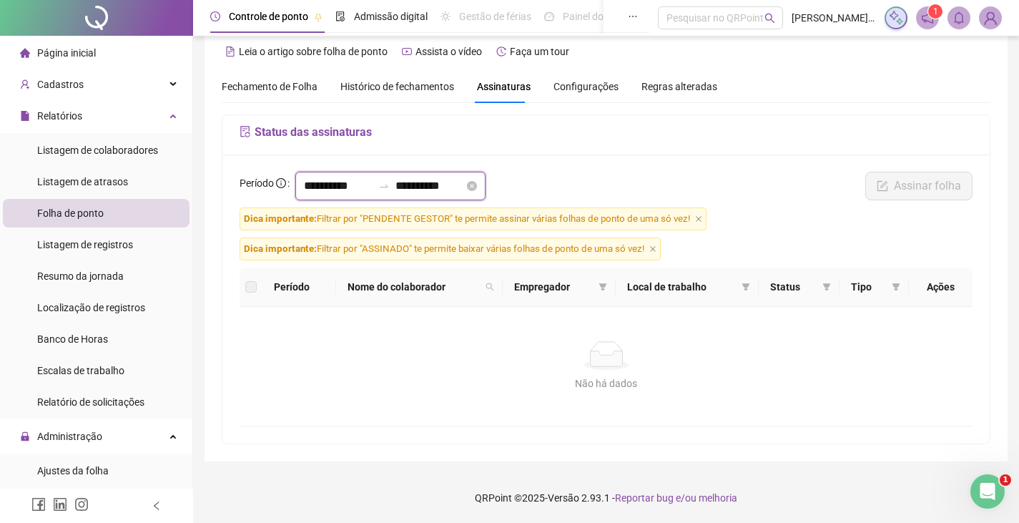
click at [348, 184] on input "**********" at bounding box center [338, 185] width 69 height 17
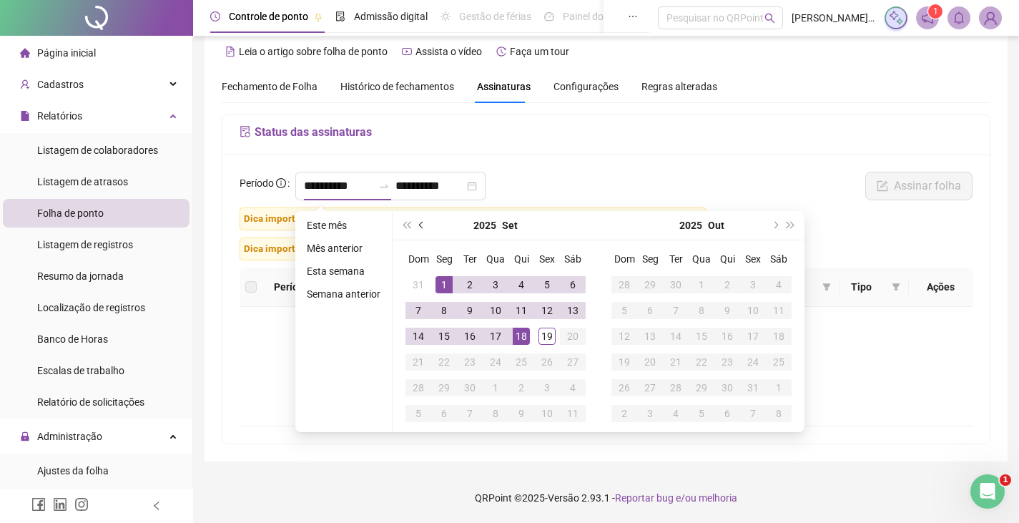
click at [420, 222] on span "prev-year" at bounding box center [422, 225] width 7 height 7
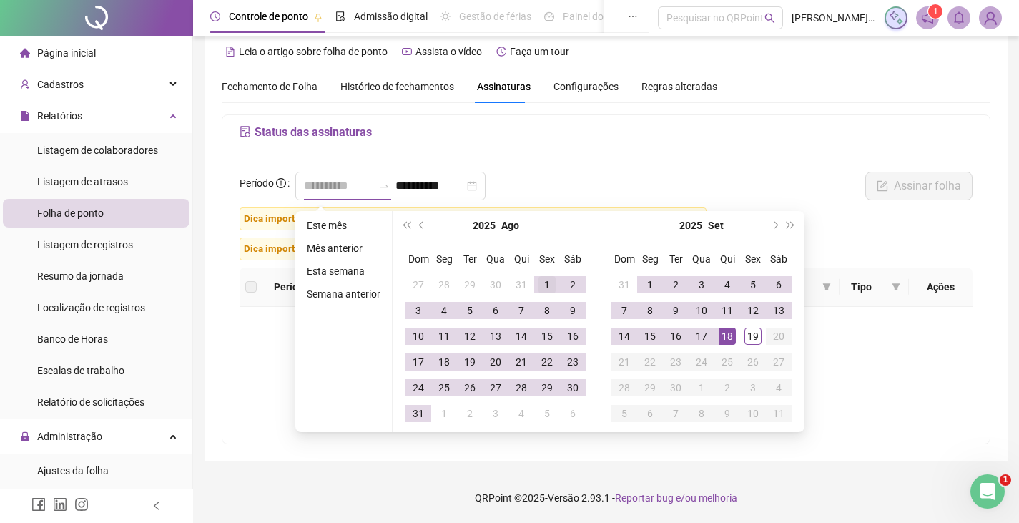
type input "**********"
click at [538, 282] on div "1" at bounding box center [546, 284] width 17 height 17
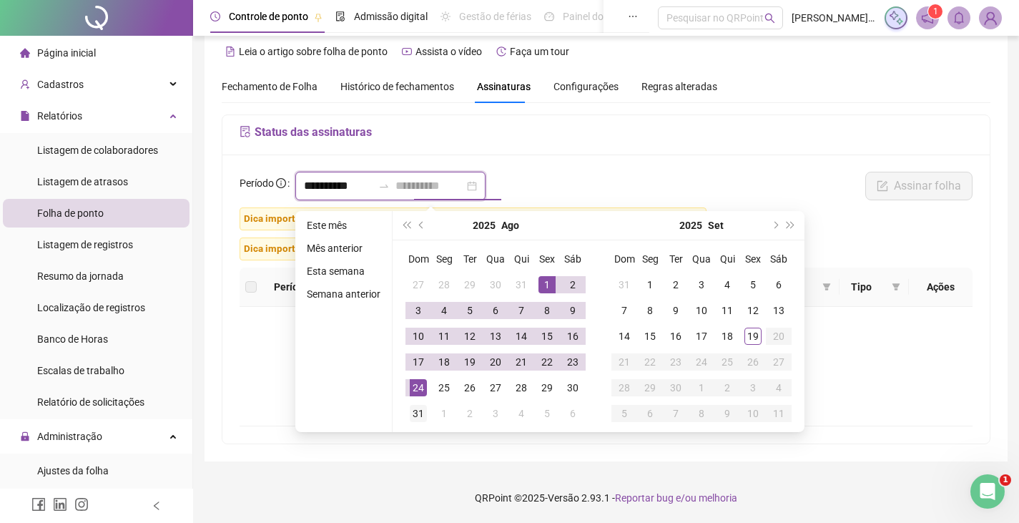
type input "**********"
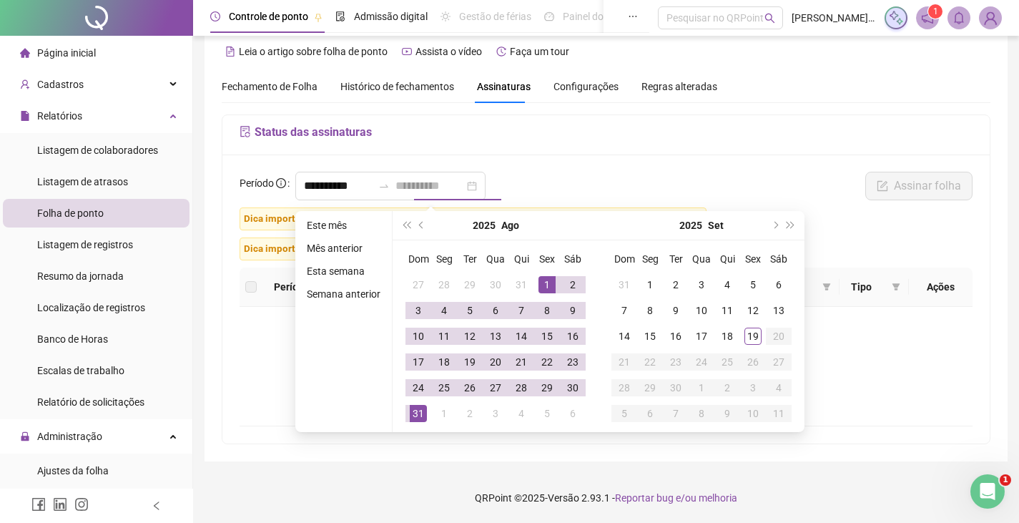
click at [422, 411] on div "31" at bounding box center [418, 413] width 17 height 17
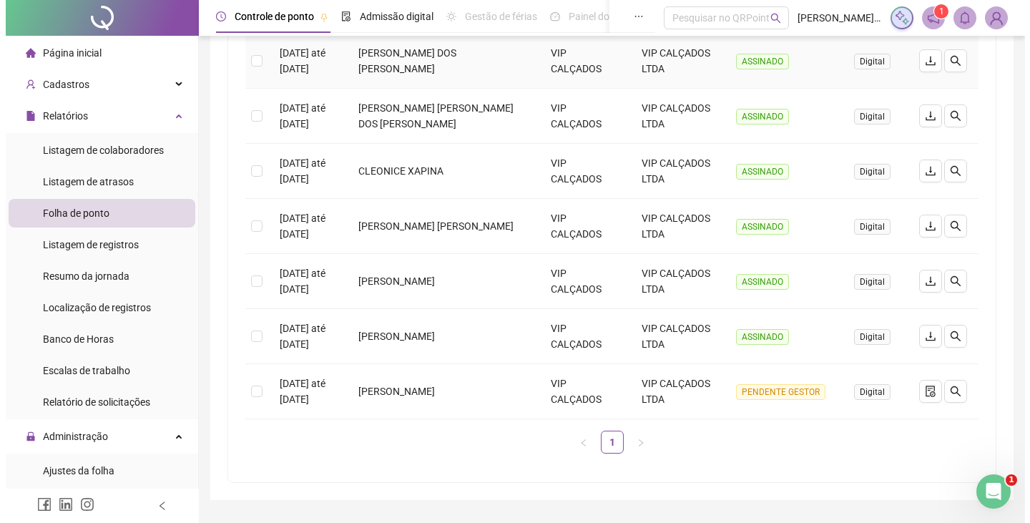
scroll to position [375, 0]
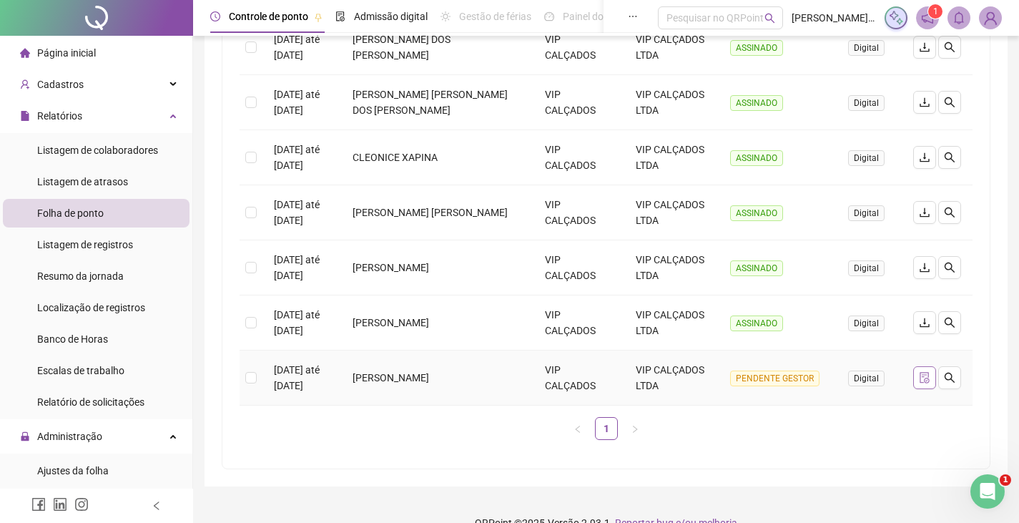
click at [920, 380] on icon "file-done" at bounding box center [924, 377] width 9 height 11
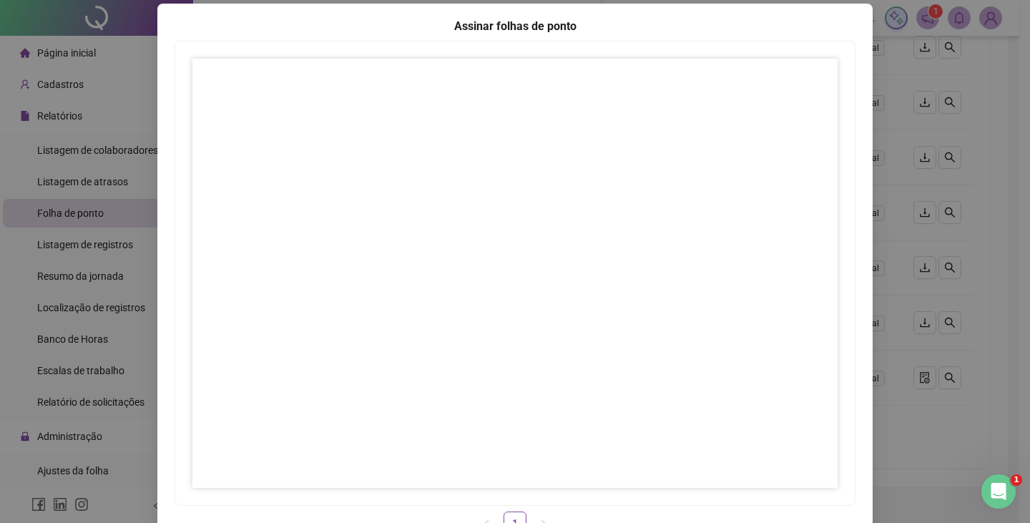
scroll to position [142, 0]
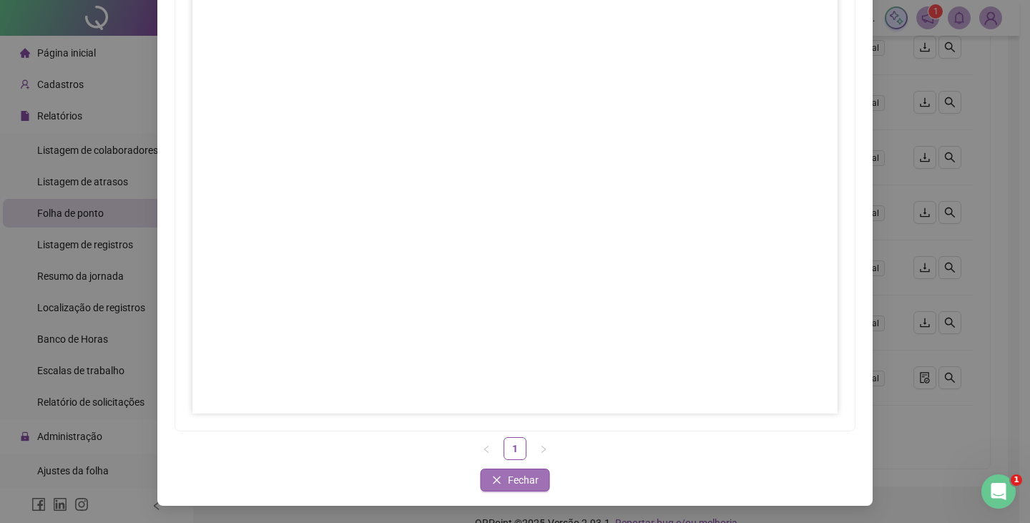
click at [522, 474] on span "Fechar" at bounding box center [523, 480] width 31 height 16
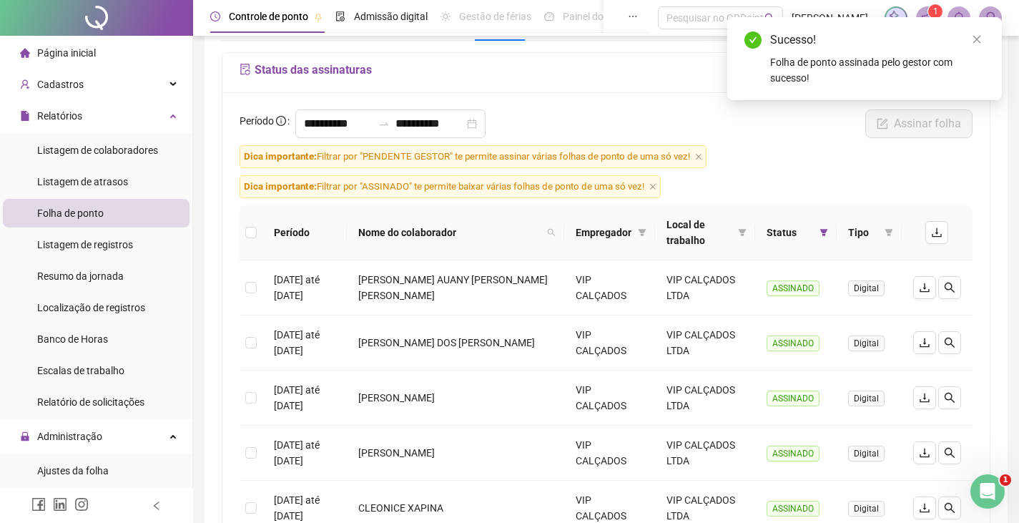
scroll to position [51, 0]
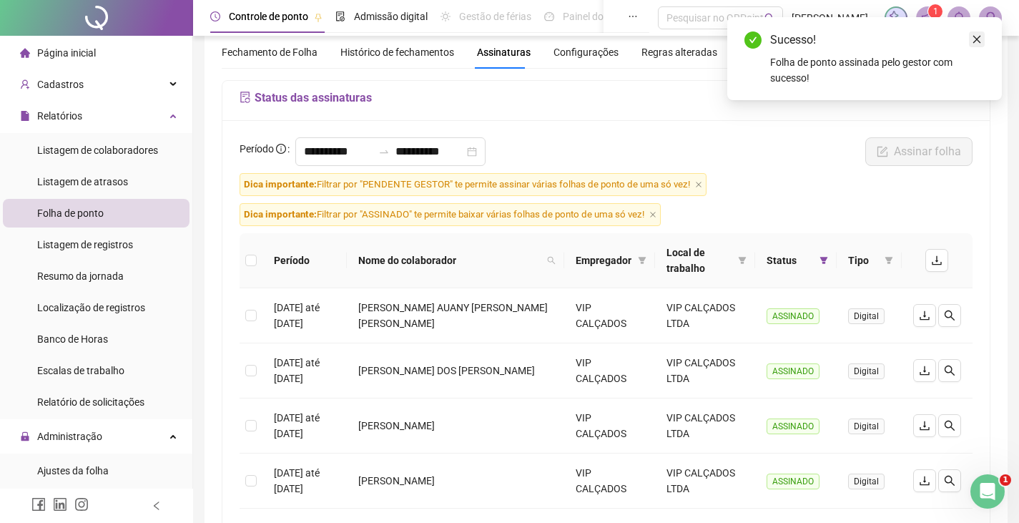
click at [975, 34] on link "Close" at bounding box center [977, 39] width 16 height 16
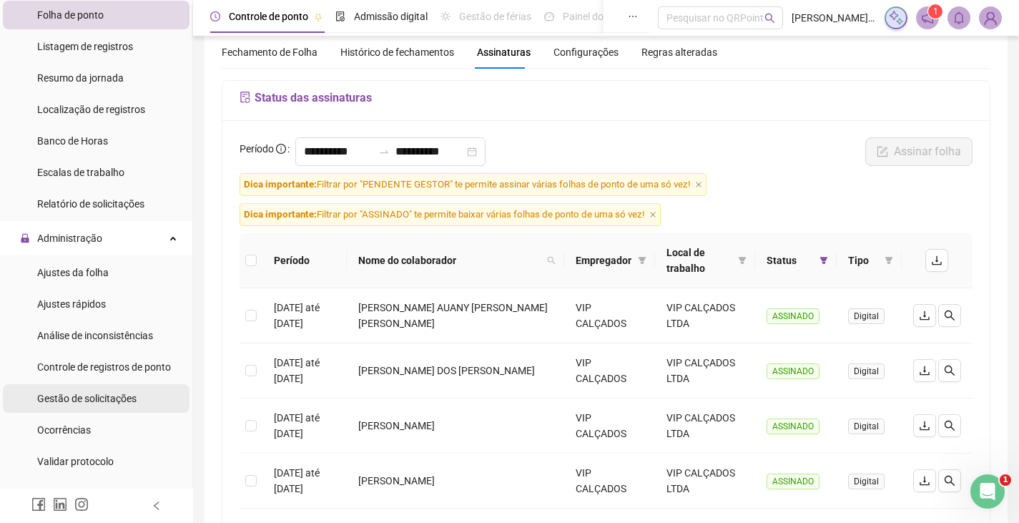
scroll to position [215, 0]
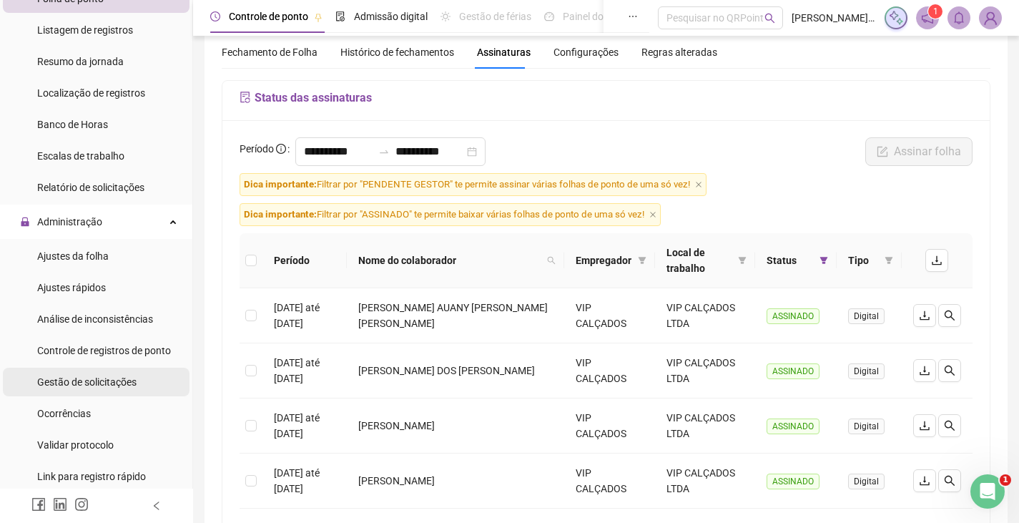
click at [88, 370] on div "Gestão de solicitações" at bounding box center [86, 382] width 99 height 29
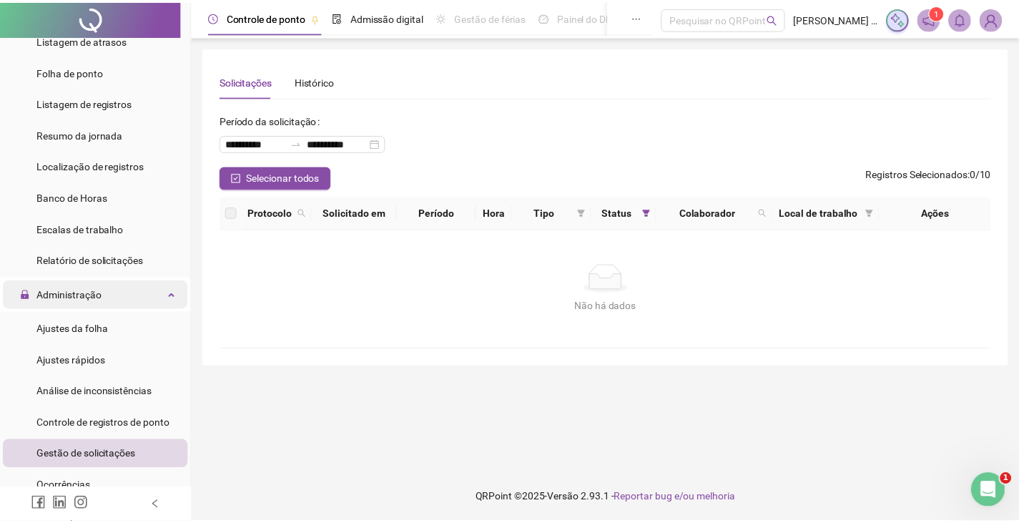
scroll to position [72, 0]
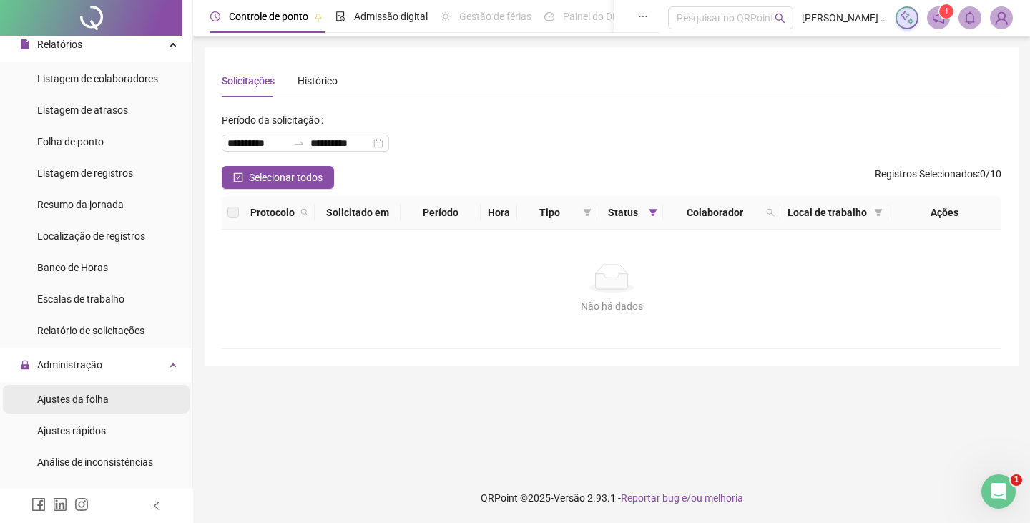
click at [77, 400] on span "Ajustes da folha" at bounding box center [73, 398] width 72 height 11
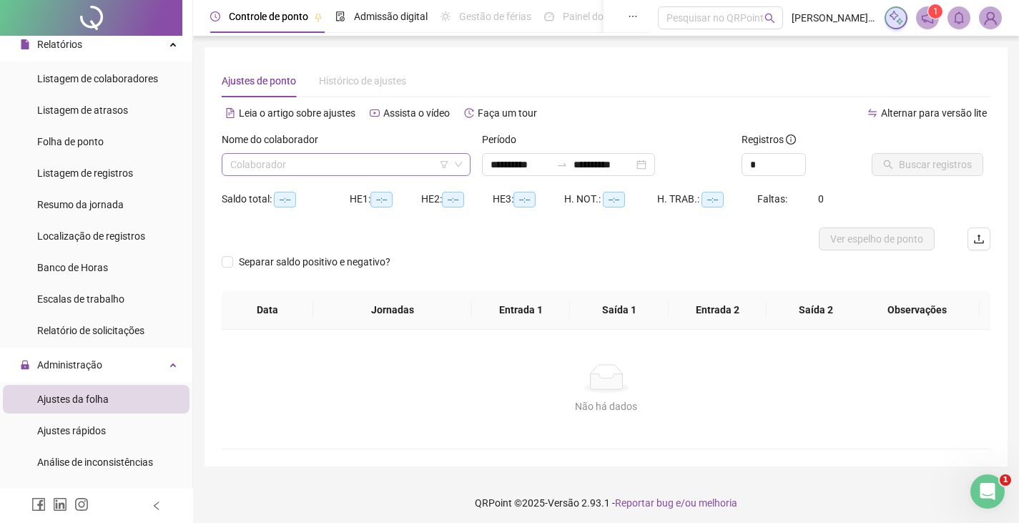
type input "**********"
click at [390, 167] on input "search" at bounding box center [339, 164] width 219 height 21
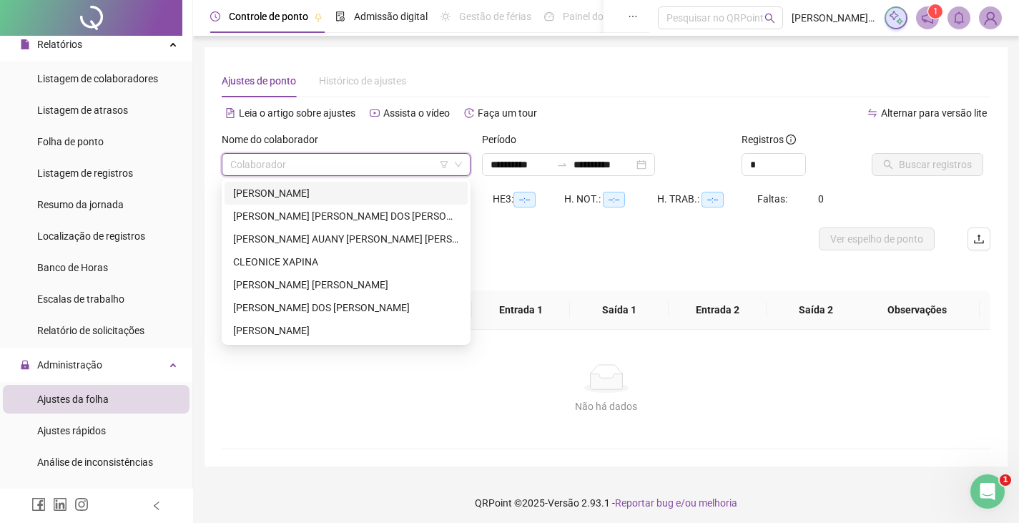
click at [369, 194] on div "ALÉXIA SOUZA RODRIGUES" at bounding box center [346, 193] width 226 height 16
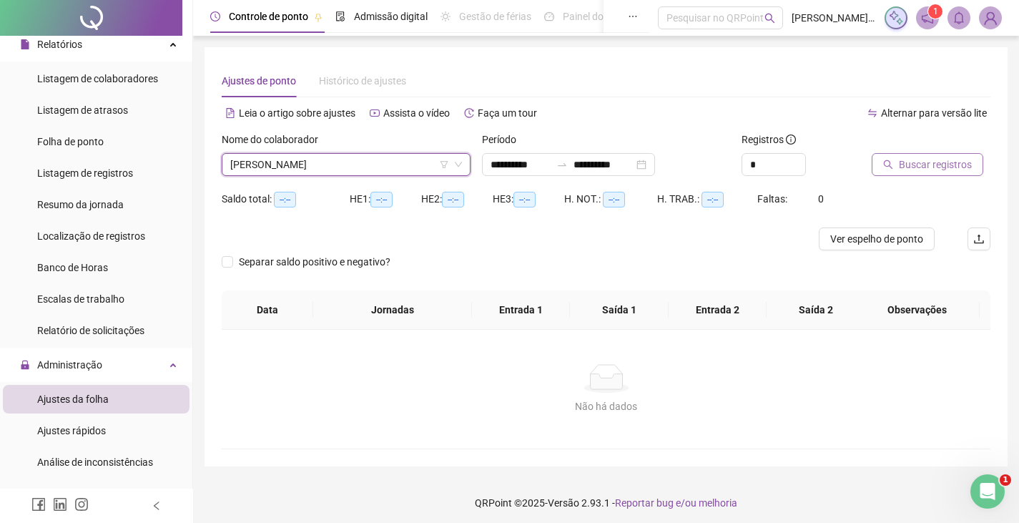
click at [918, 169] on span "Buscar registros" at bounding box center [935, 165] width 73 height 16
